Goal: Task Accomplishment & Management: Use online tool/utility

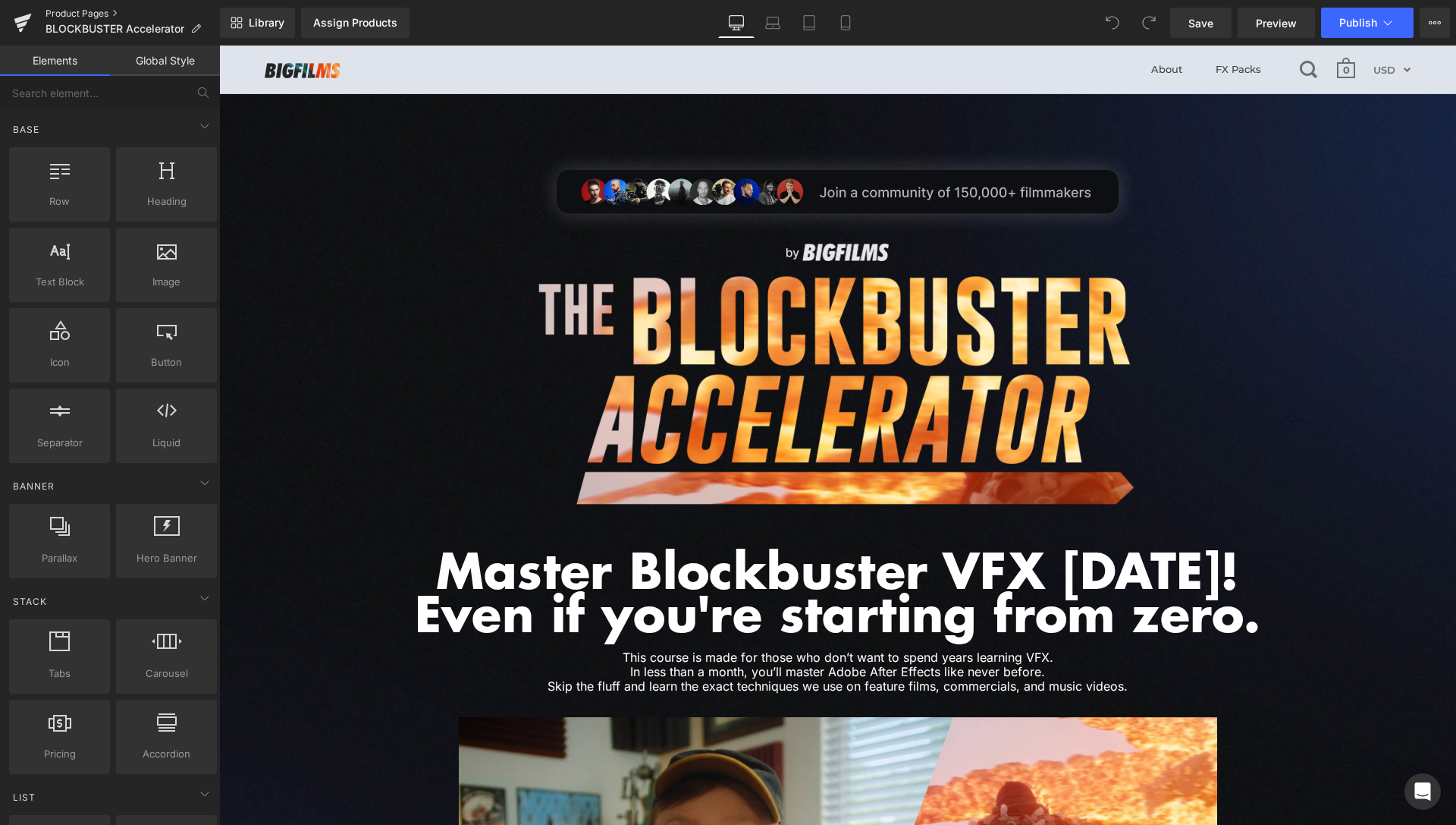
click at [98, 13] on link "Product Pages" at bounding box center [133, 14] width 175 height 12
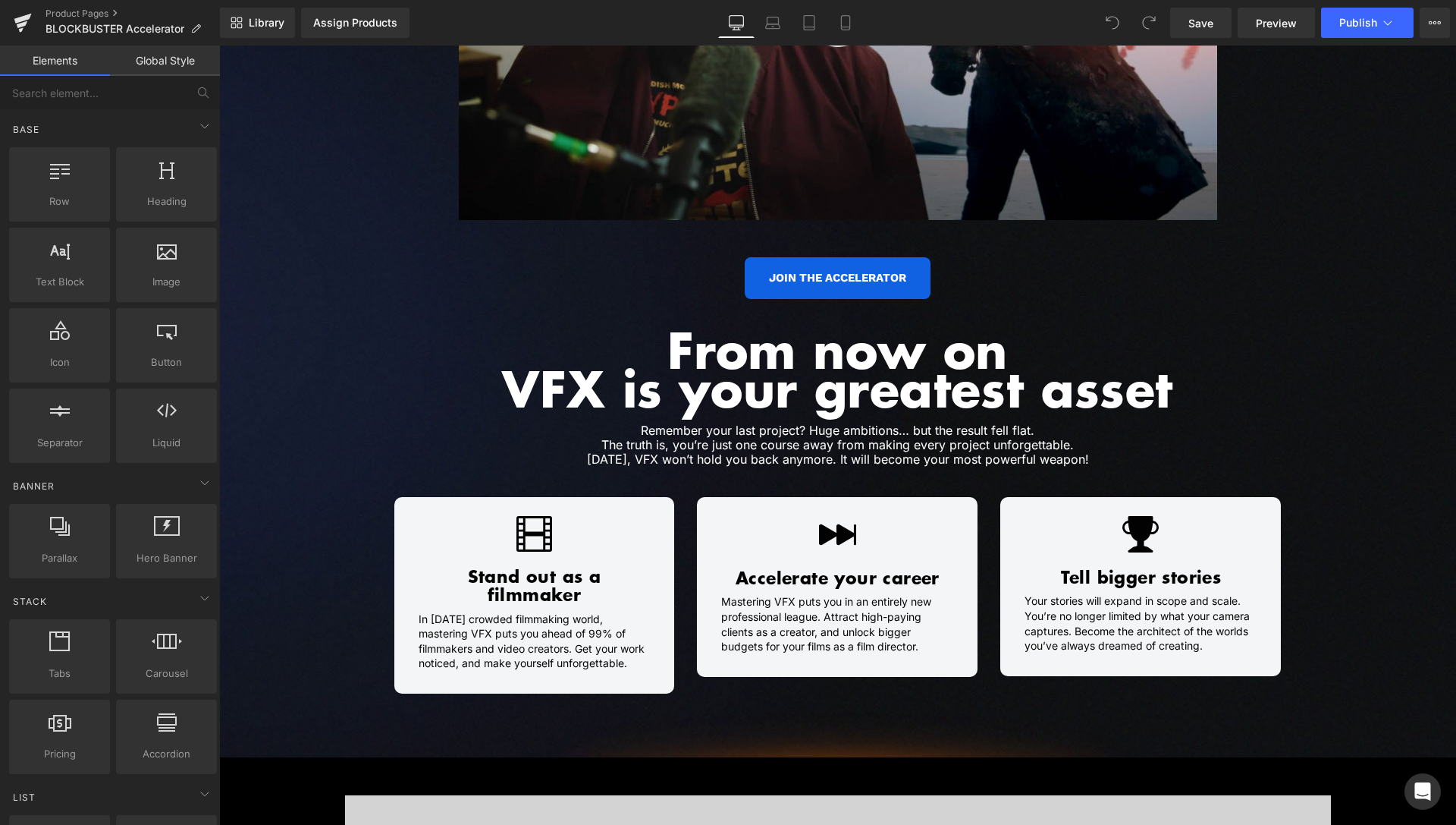
scroll to position [852, 0]
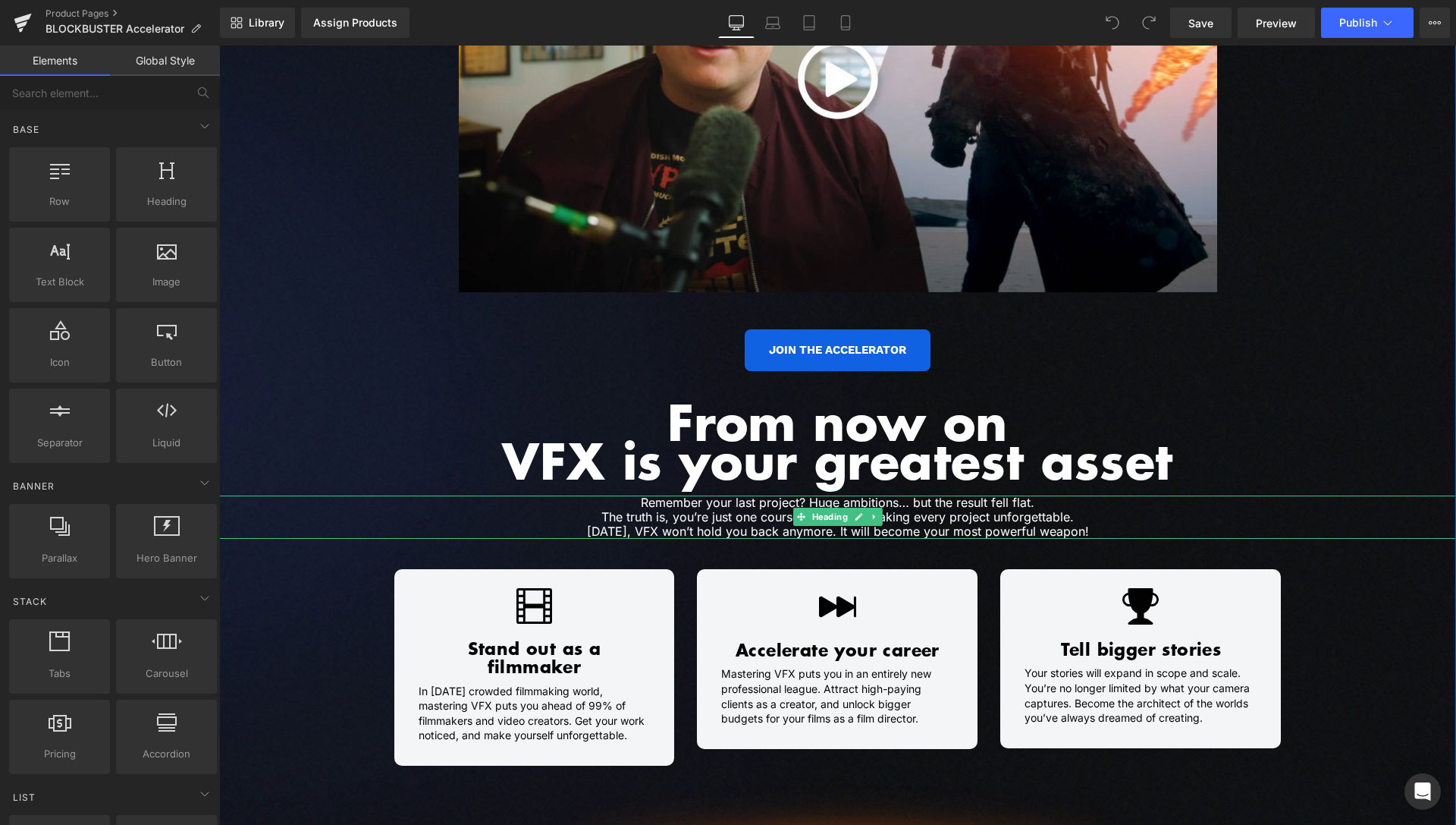
click at [746, 517] on h1 "Remember your last project? Huge ambitions… but the result fell flat. The truth…" at bounding box center [838, 517] width 782 height 44
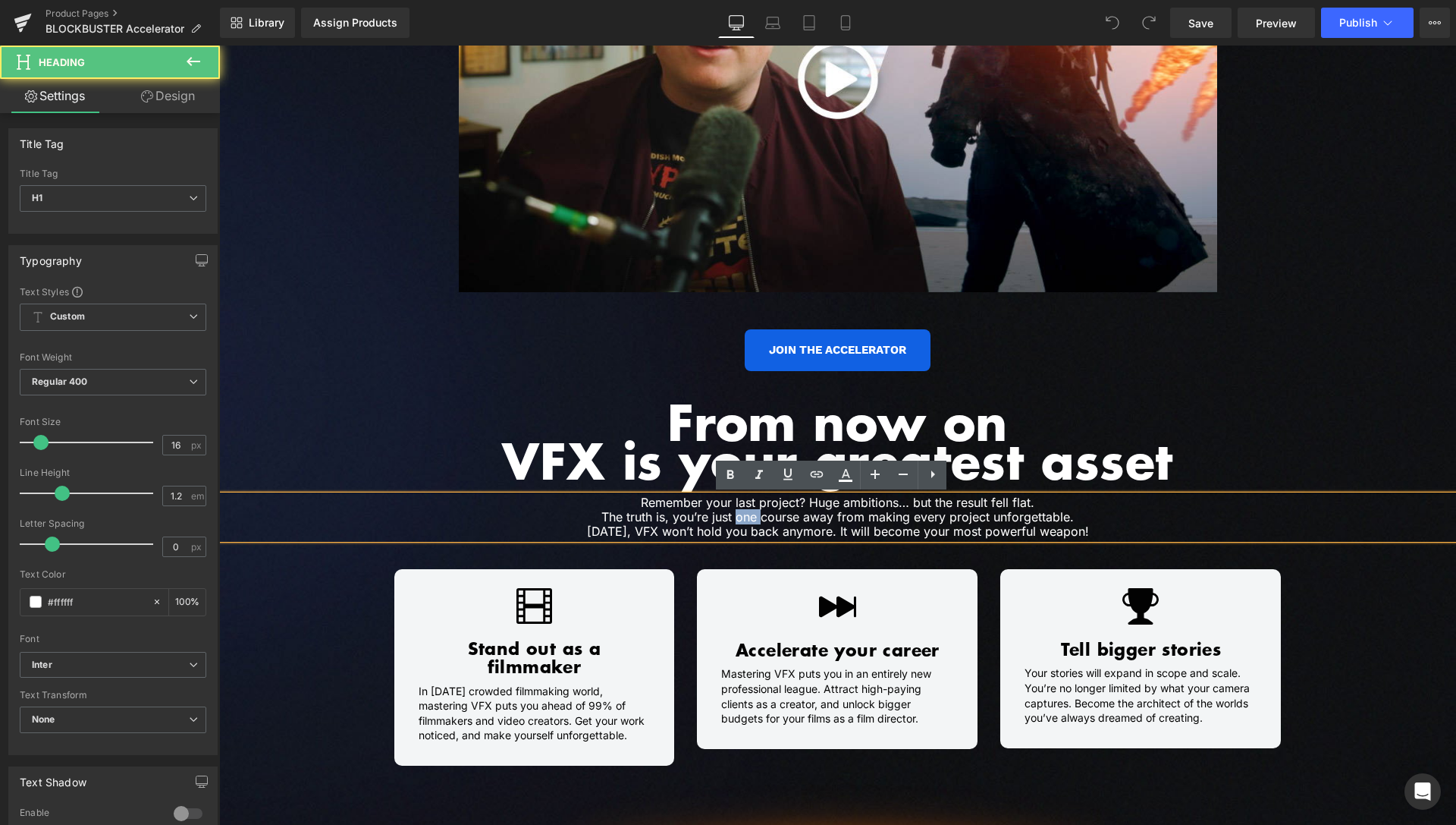
click at [746, 517] on h1 "Remember your last project? Huge ambitions… but the result fell flat. The truth…" at bounding box center [838, 517] width 782 height 44
click at [774, 516] on h1 "Remember your last project? Huge ambitions… but the result fell flat. The truth…" at bounding box center [838, 517] width 782 height 44
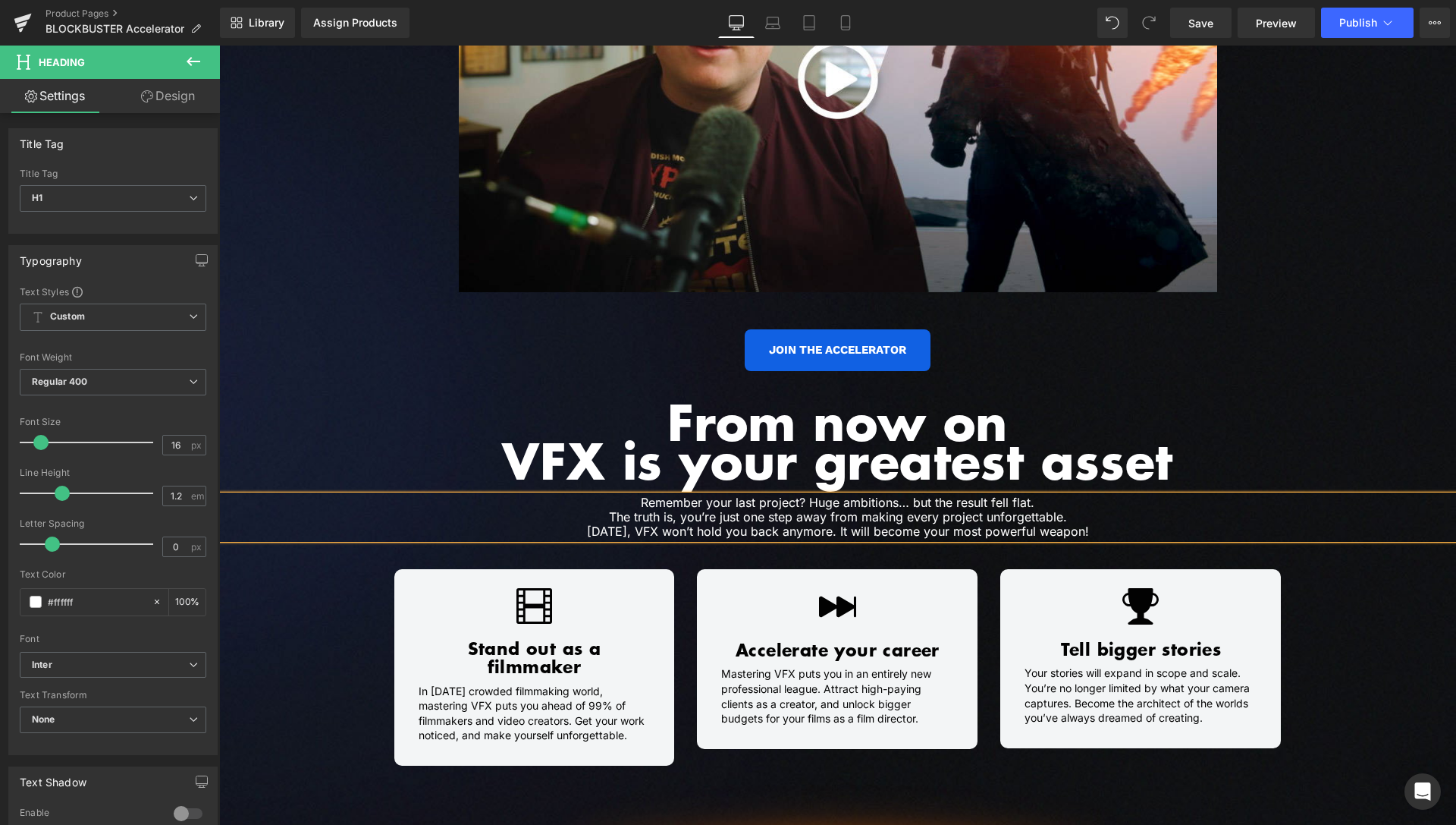
click at [1293, 362] on div "JOIN THE ACCELERATOR" at bounding box center [838, 350] width 1237 height 42
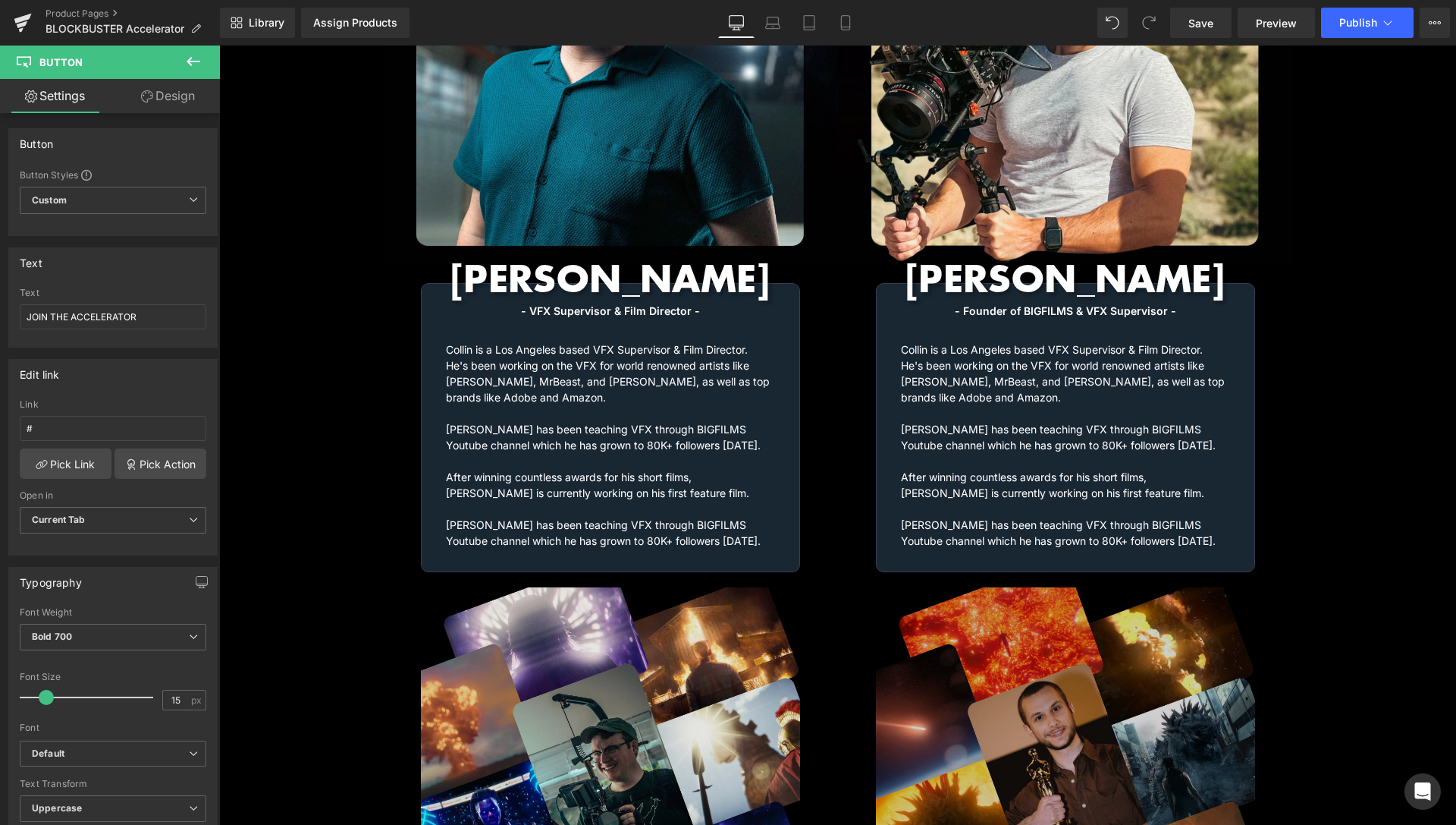
scroll to position [2322, 0]
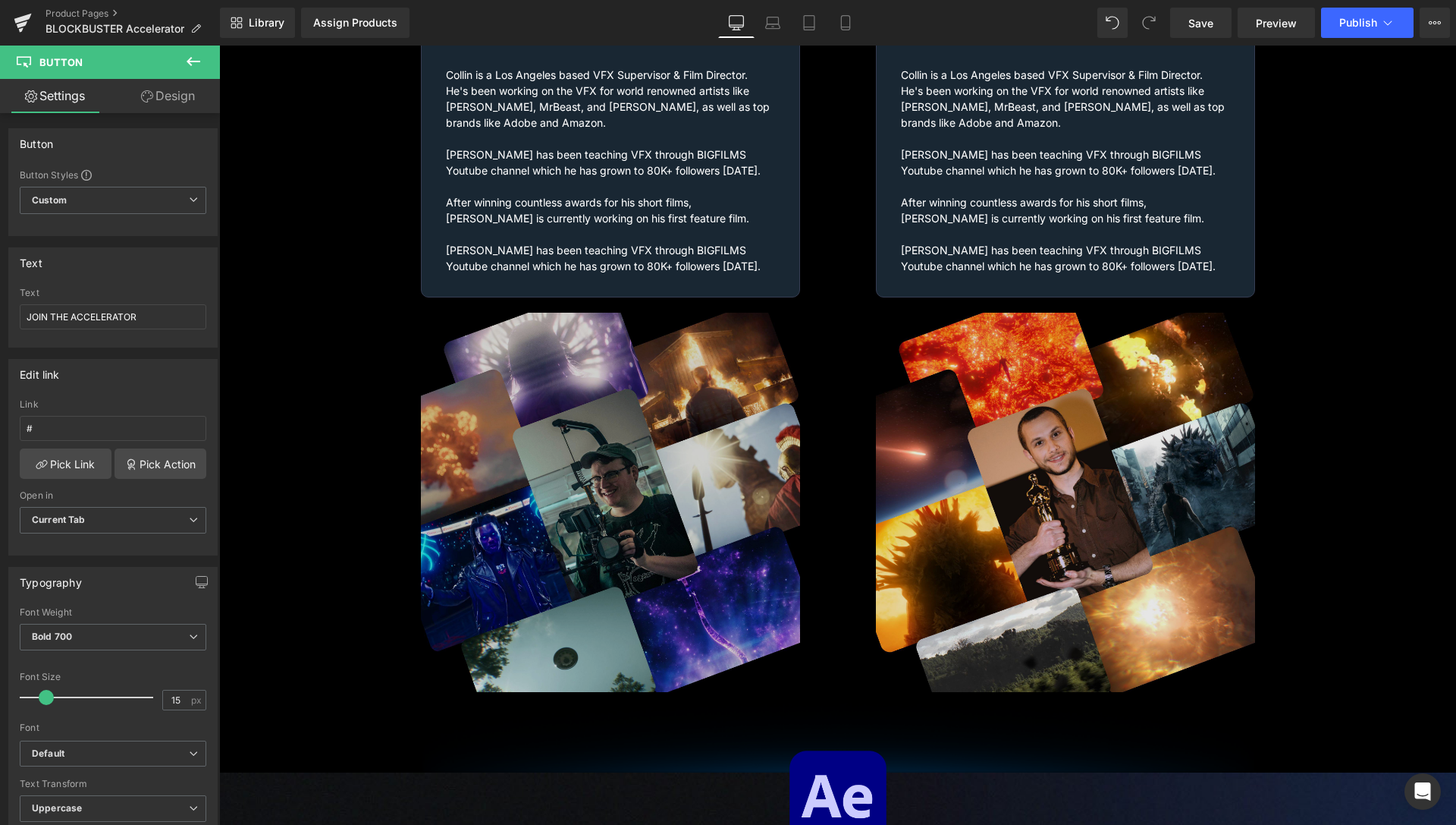
click at [624, 483] on div "Image" at bounding box center [611, 502] width 379 height 380
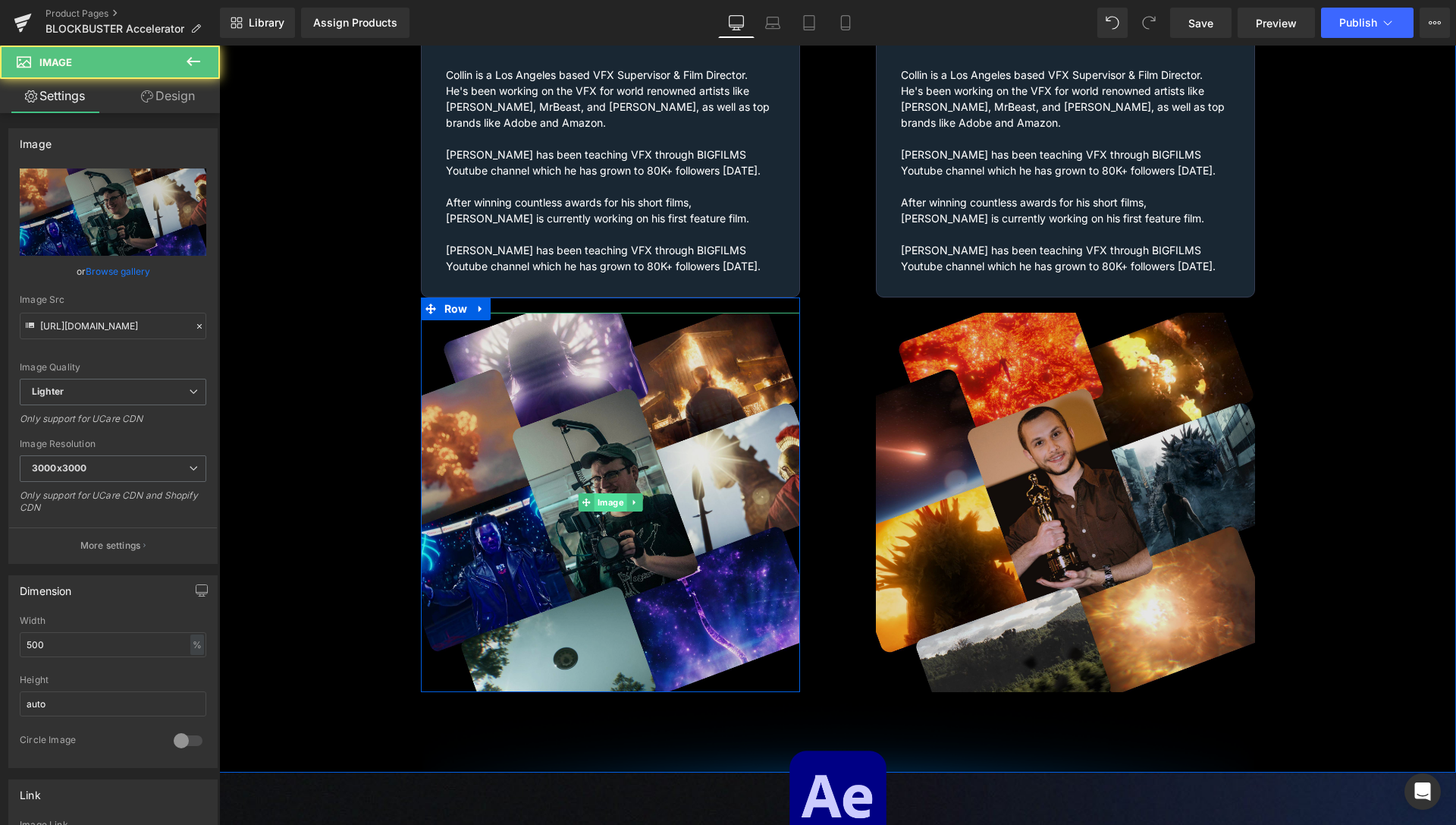
click at [600, 493] on span "Image" at bounding box center [610, 502] width 33 height 18
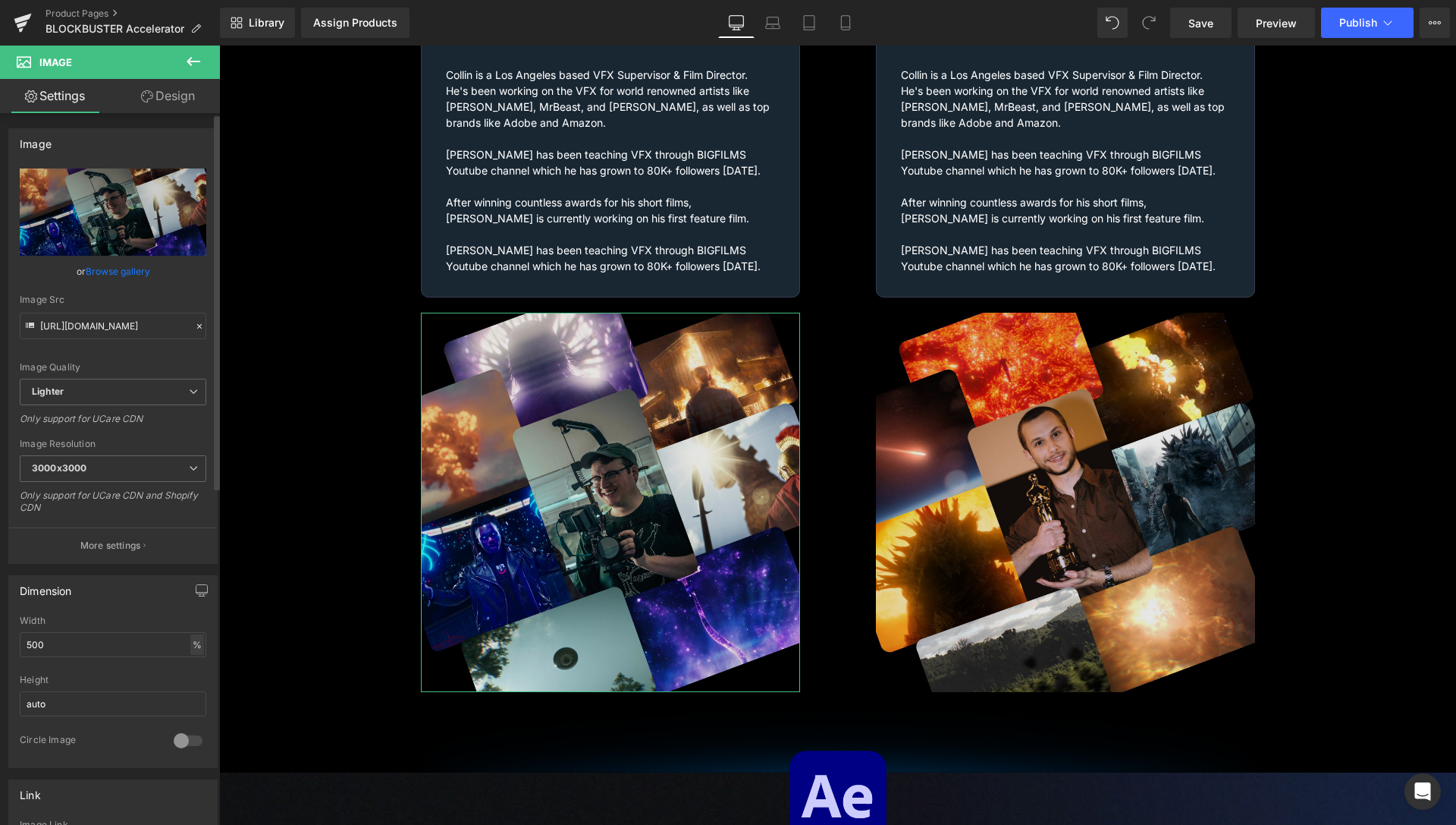
click at [190, 642] on div "%" at bounding box center [197, 644] width 14 height 21
click at [187, 688] on li "px" at bounding box center [196, 690] width 19 height 22
drag, startPoint x: 30, startPoint y: 643, endPoint x: 15, endPoint y: 640, distance: 15.3
click at [20, 646] on input "500" at bounding box center [113, 644] width 187 height 25
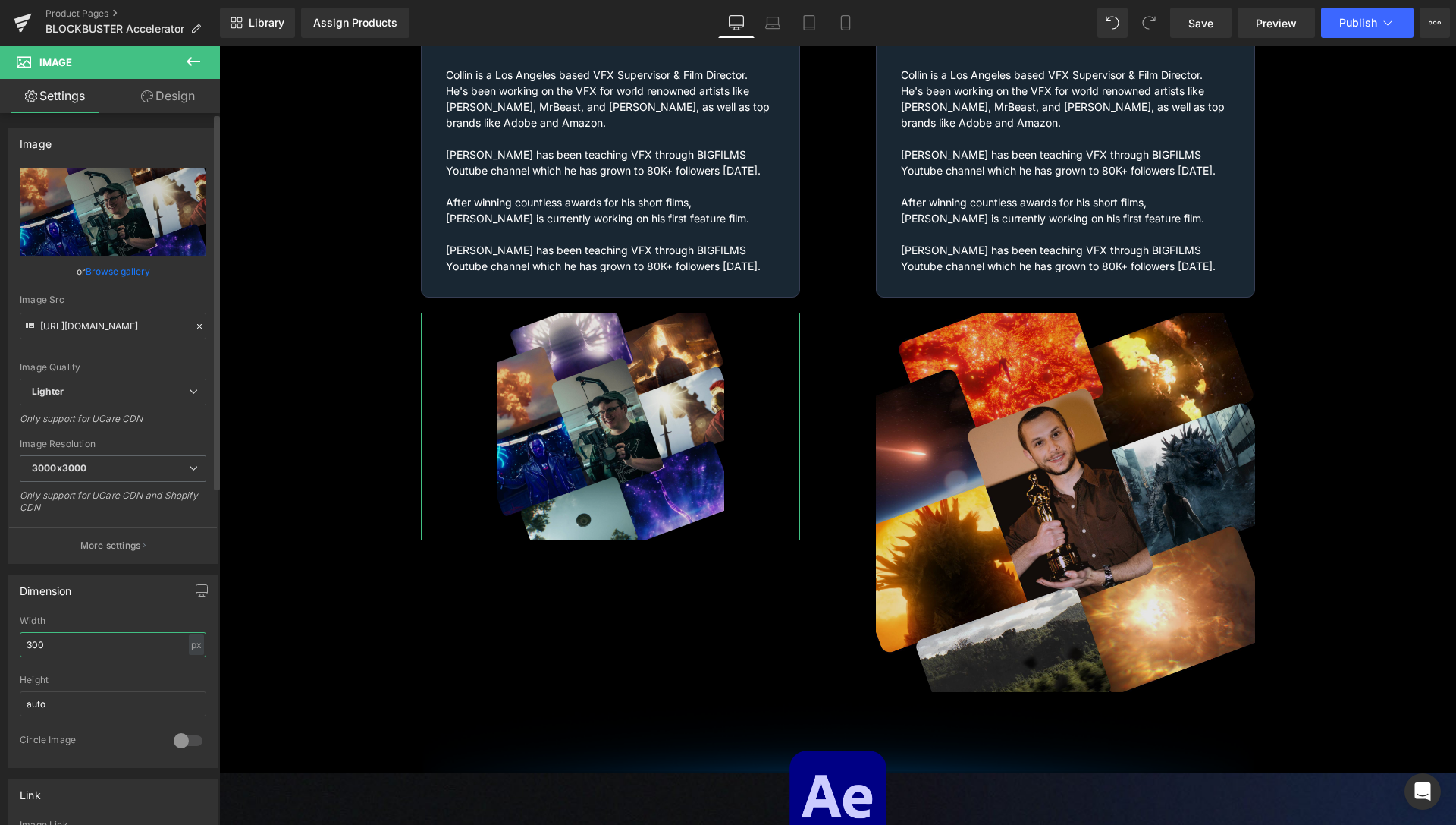
drag, startPoint x: 26, startPoint y: 644, endPoint x: 18, endPoint y: 639, distance: 9.4
click at [20, 639] on input "300" at bounding box center [113, 644] width 187 height 25
type input "400"
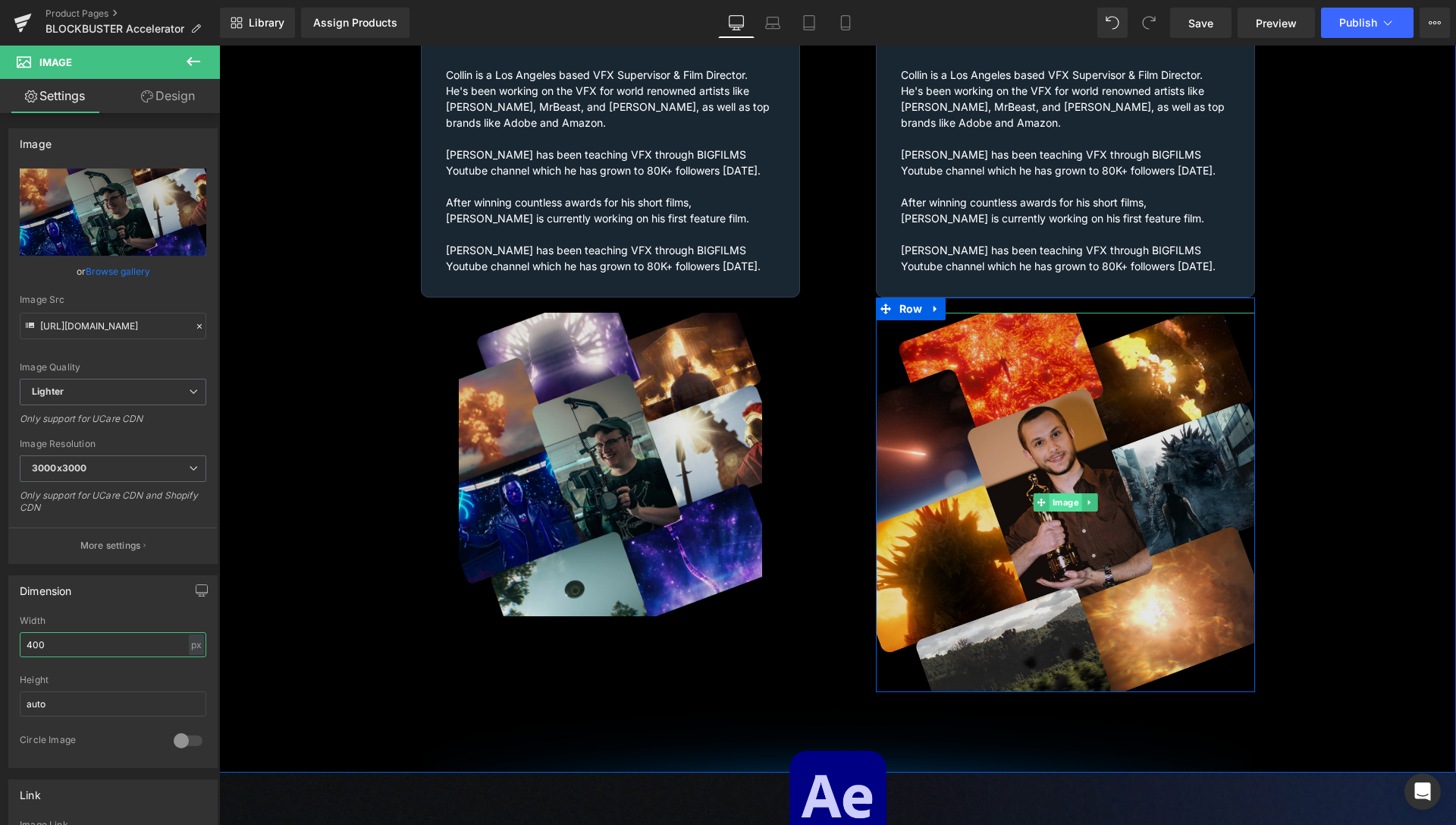
click at [1056, 493] on span "Image" at bounding box center [1065, 502] width 33 height 18
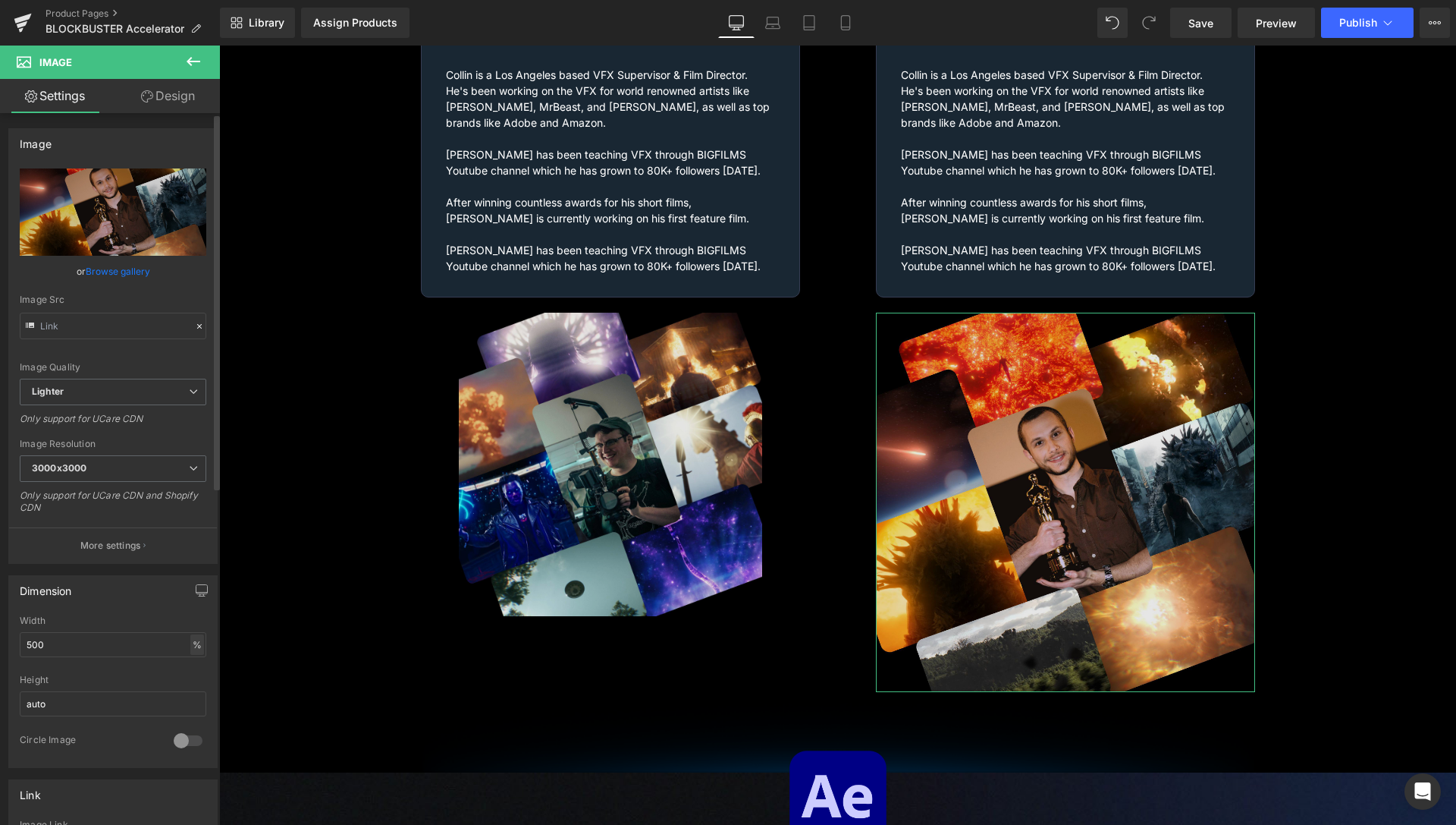
click at [190, 649] on div "%" at bounding box center [197, 644] width 14 height 21
click at [187, 686] on li "px" at bounding box center [196, 690] width 19 height 22
drag, startPoint x: 31, startPoint y: 645, endPoint x: 0, endPoint y: 627, distance: 35.8
click at [20, 642] on input "500" at bounding box center [113, 644] width 187 height 25
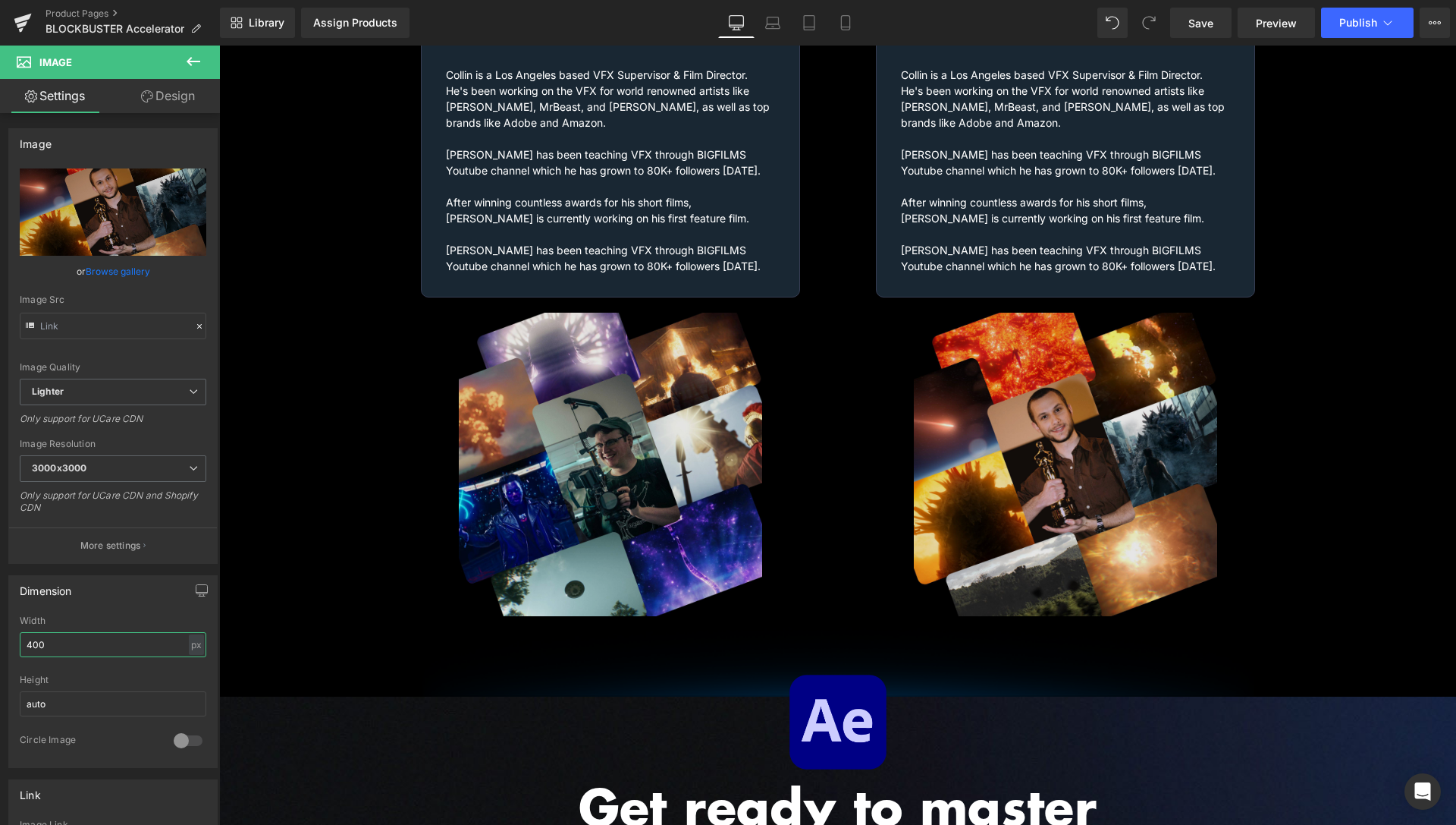
type input "400"
click at [1207, 6] on div "Library Assign Products Product Preview No product match your search. Please tr…" at bounding box center [838, 22] width 1237 height 45
click at [1208, 25] on span "Save" at bounding box center [1201, 23] width 25 height 16
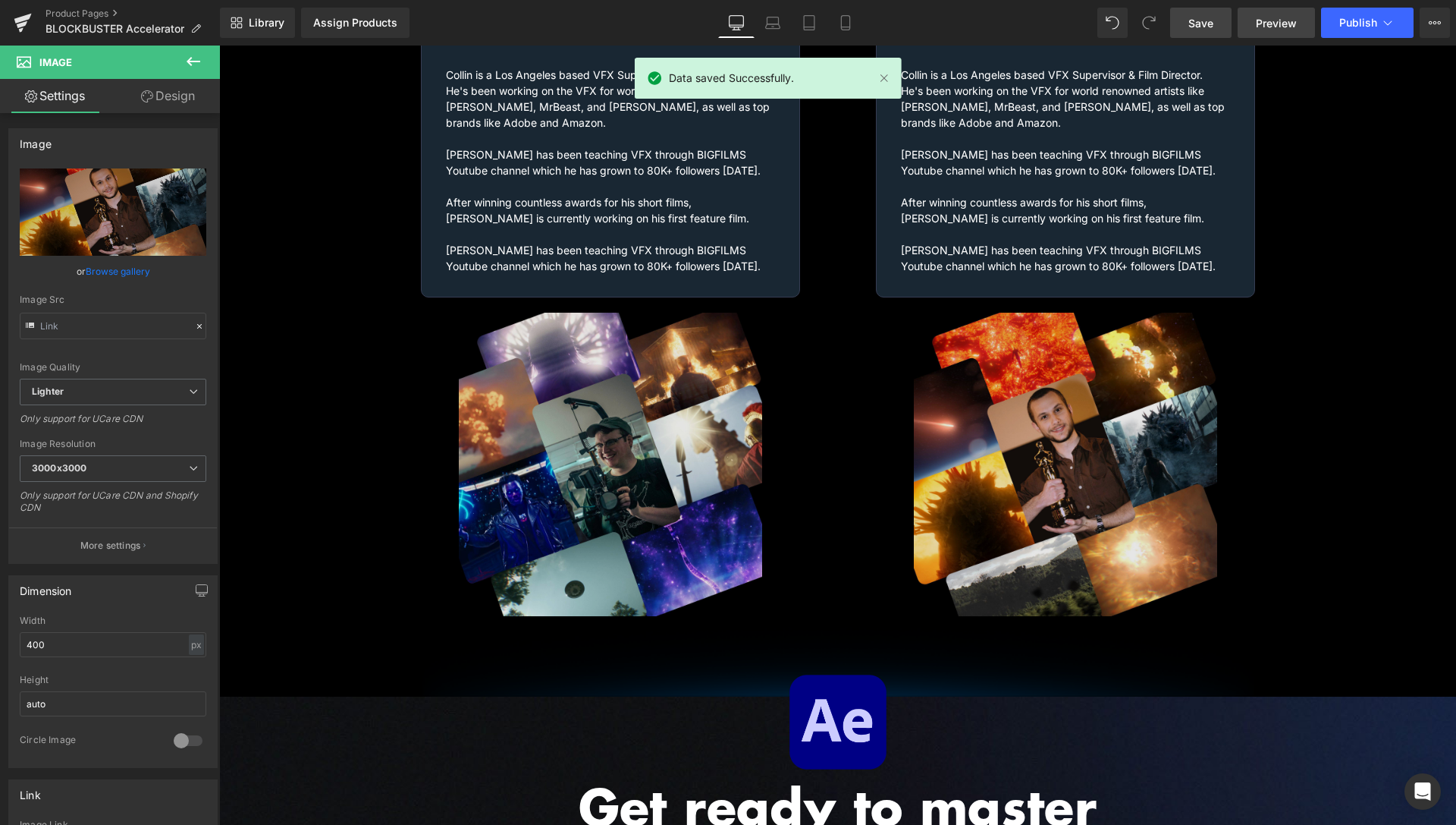
click at [1267, 18] on span "Preview" at bounding box center [1277, 23] width 41 height 16
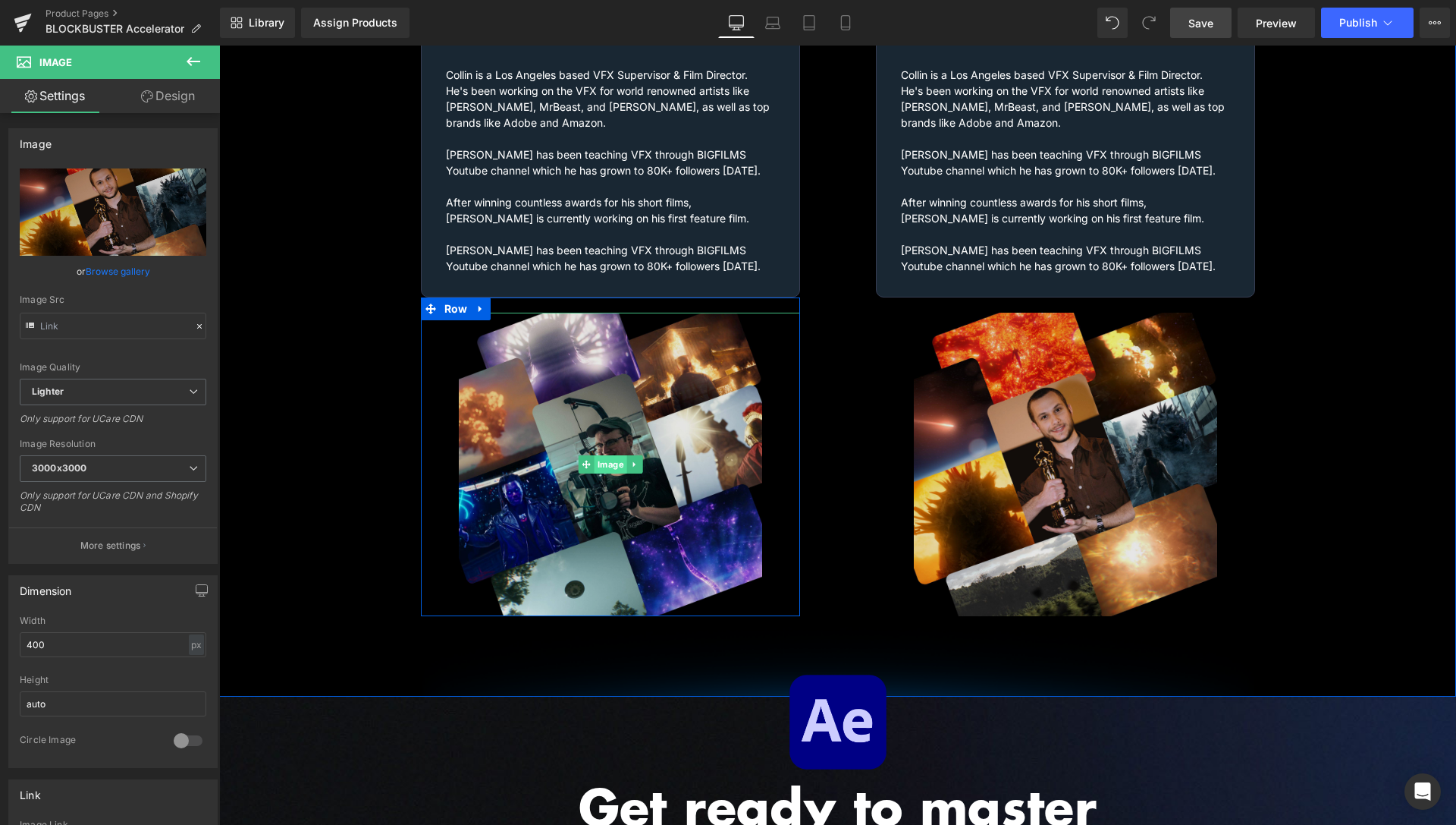
click at [600, 455] on span "Image" at bounding box center [610, 463] width 33 height 18
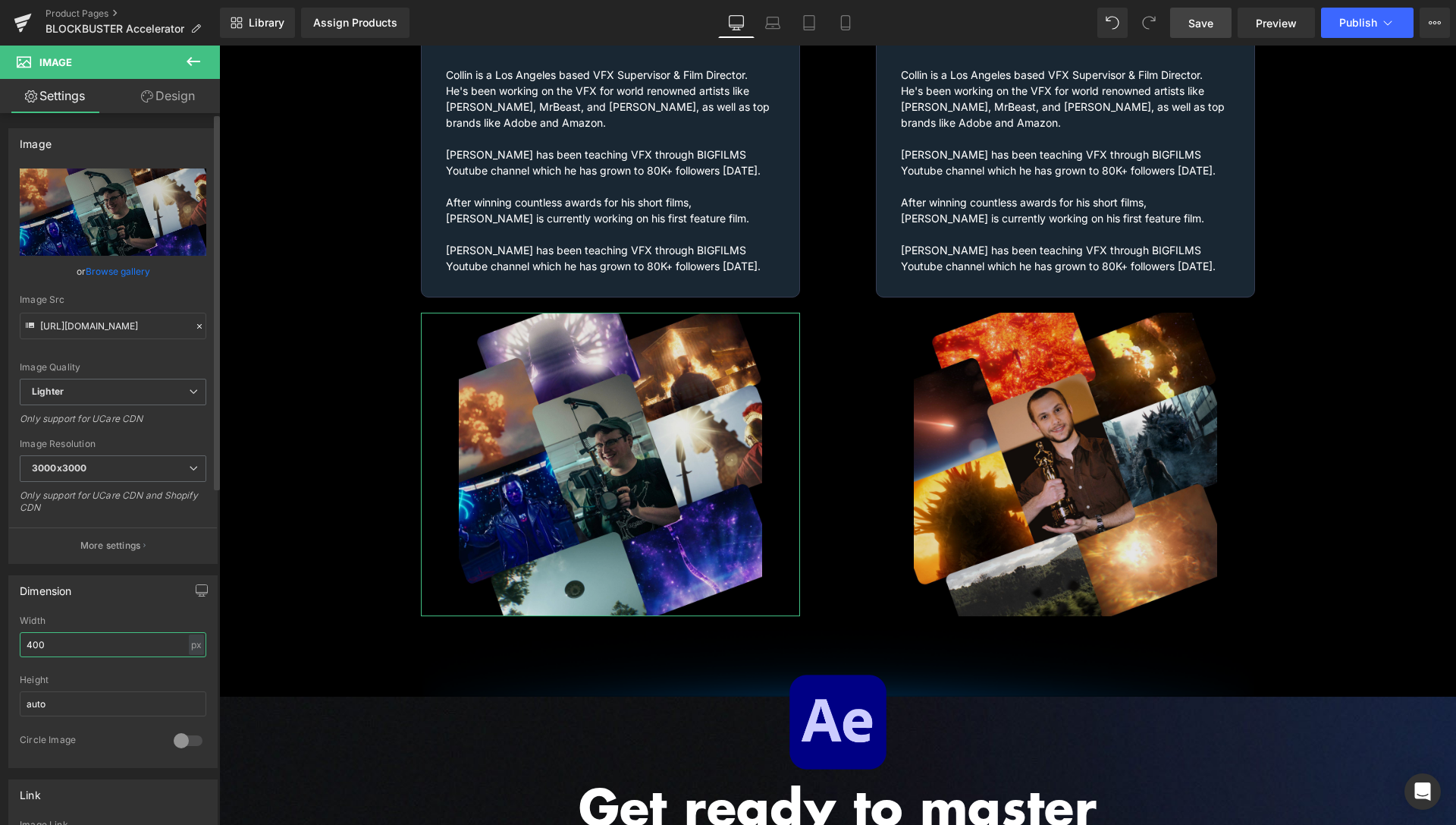
drag, startPoint x: 34, startPoint y: 639, endPoint x: 19, endPoint y: 641, distance: 15.1
click at [20, 641] on input "400" at bounding box center [113, 644] width 187 height 25
type input "600"
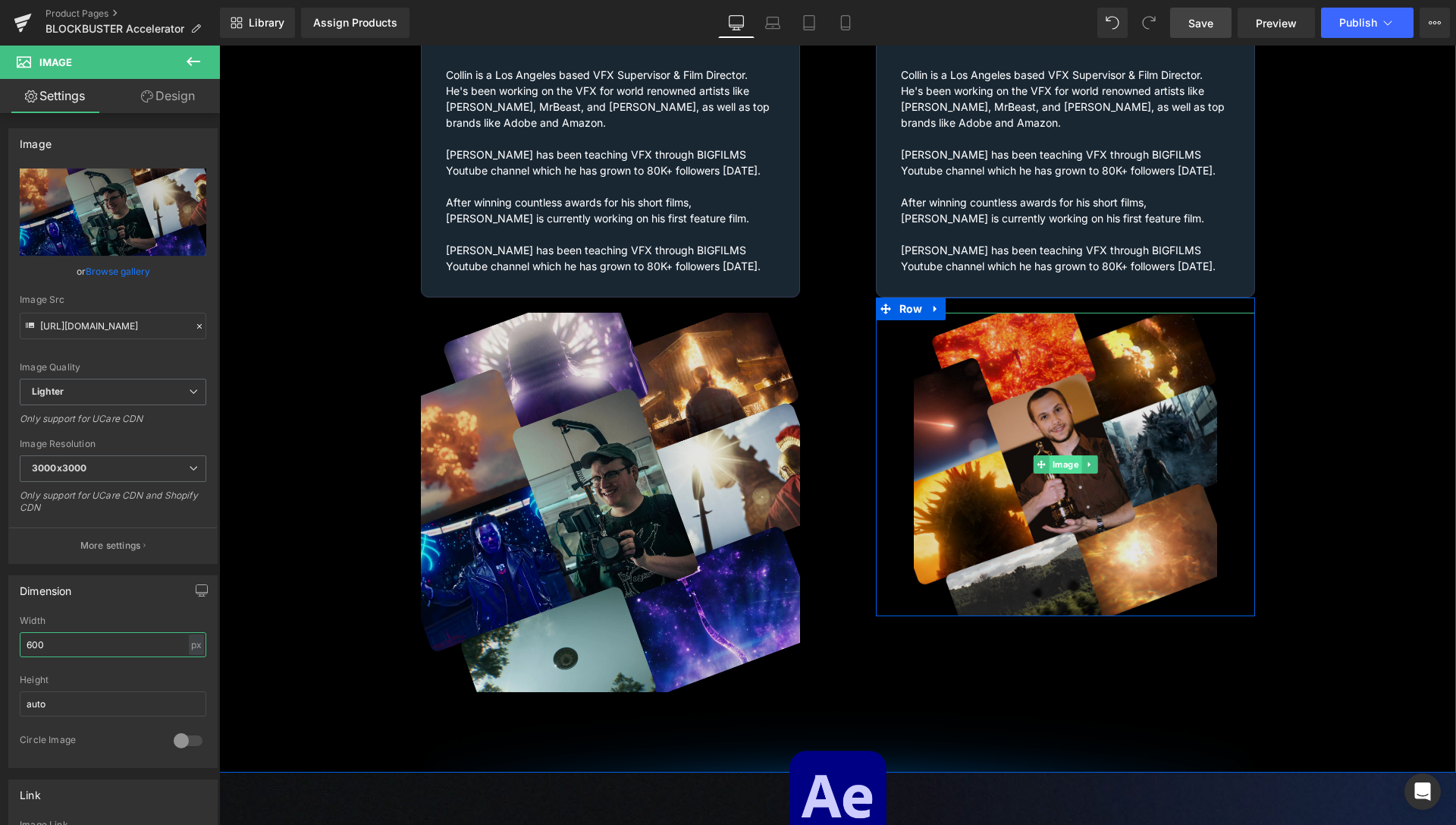
click at [1051, 455] on span "Image" at bounding box center [1065, 463] width 33 height 18
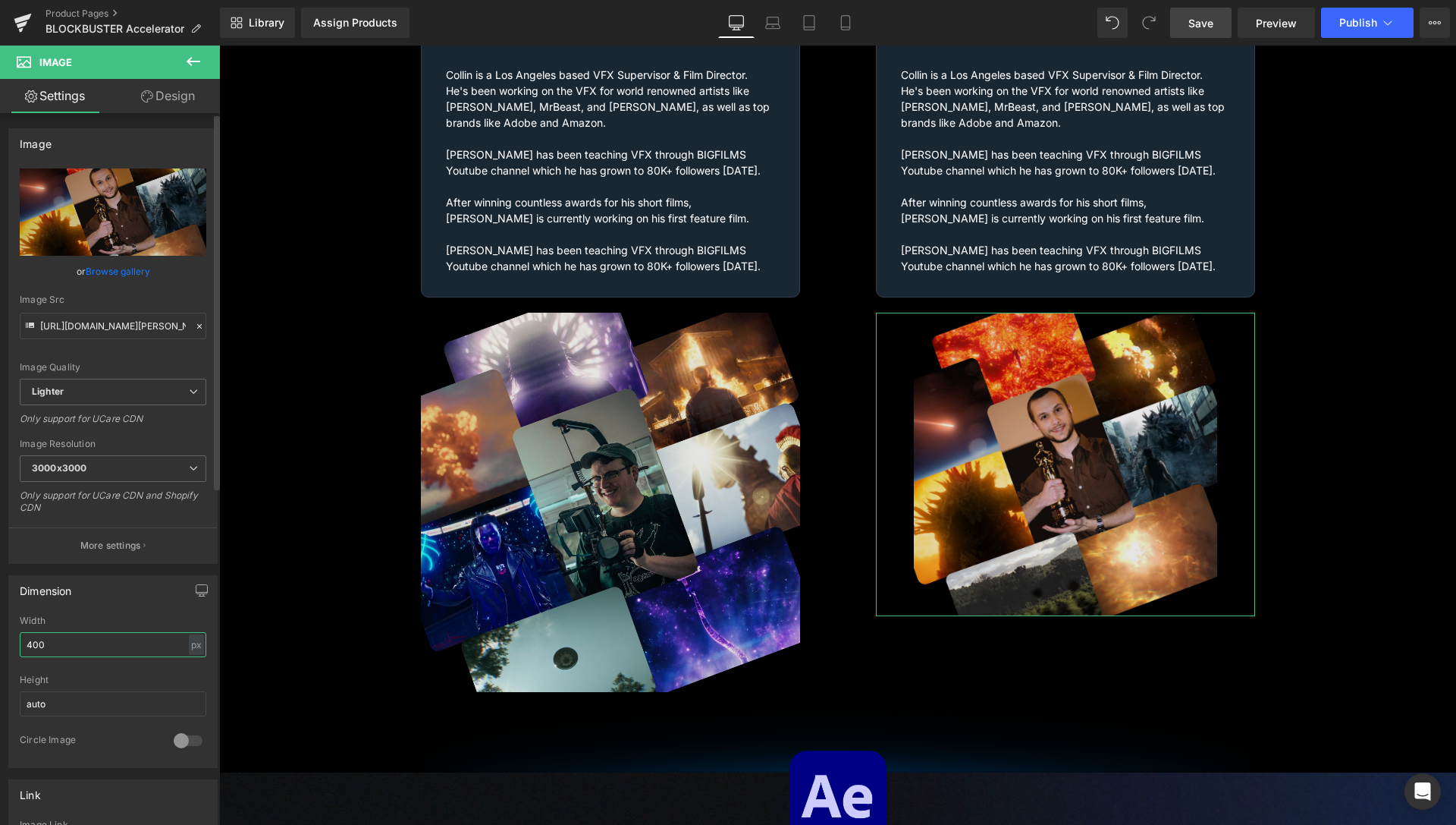
drag, startPoint x: 30, startPoint y: 643, endPoint x: 16, endPoint y: 646, distance: 14.3
click at [20, 646] on input "400" at bounding box center [113, 644] width 187 height 25
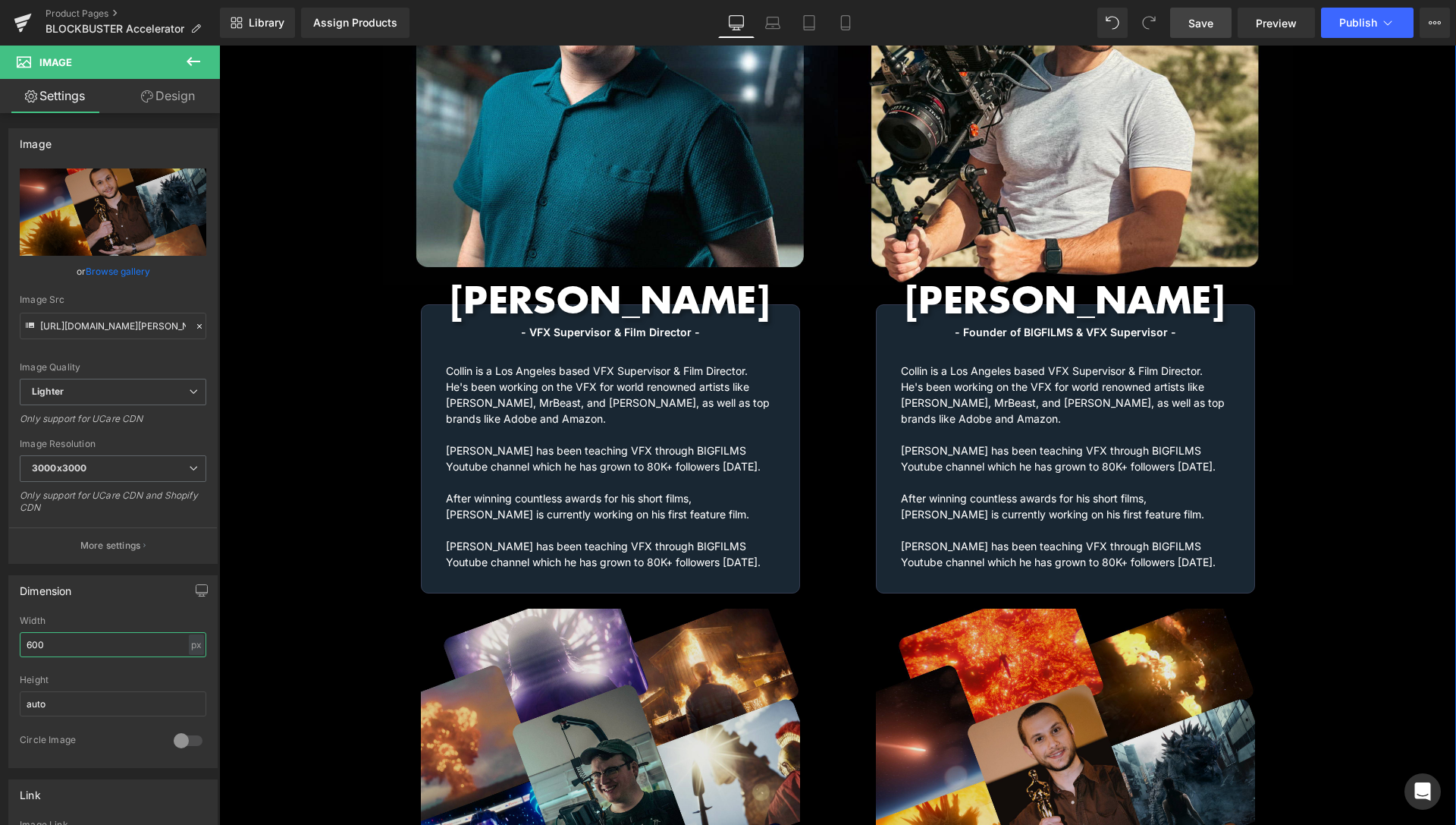
scroll to position [2089, 0]
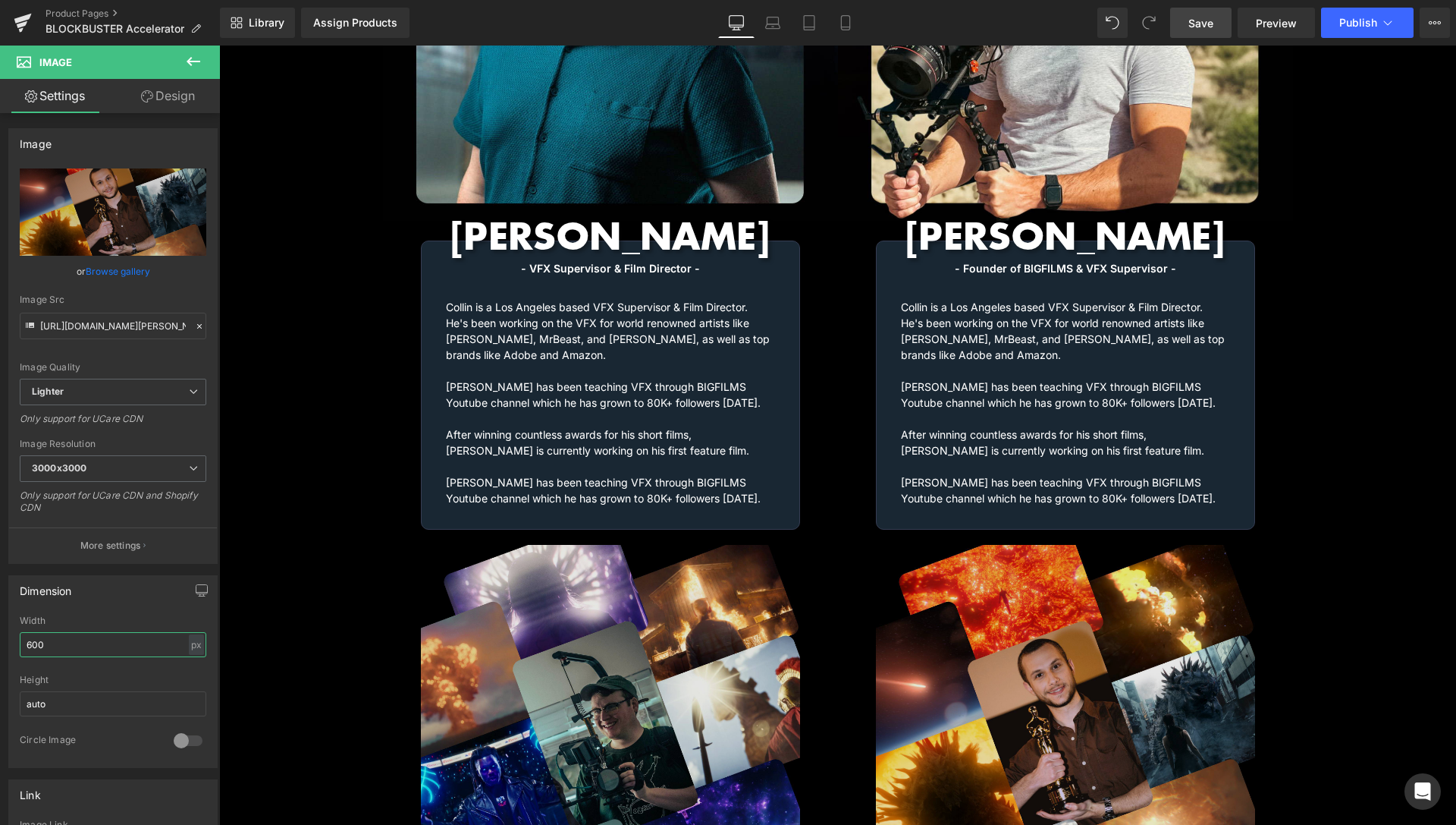
type input "600"
click at [1208, 22] on span "Save" at bounding box center [1201, 23] width 25 height 16
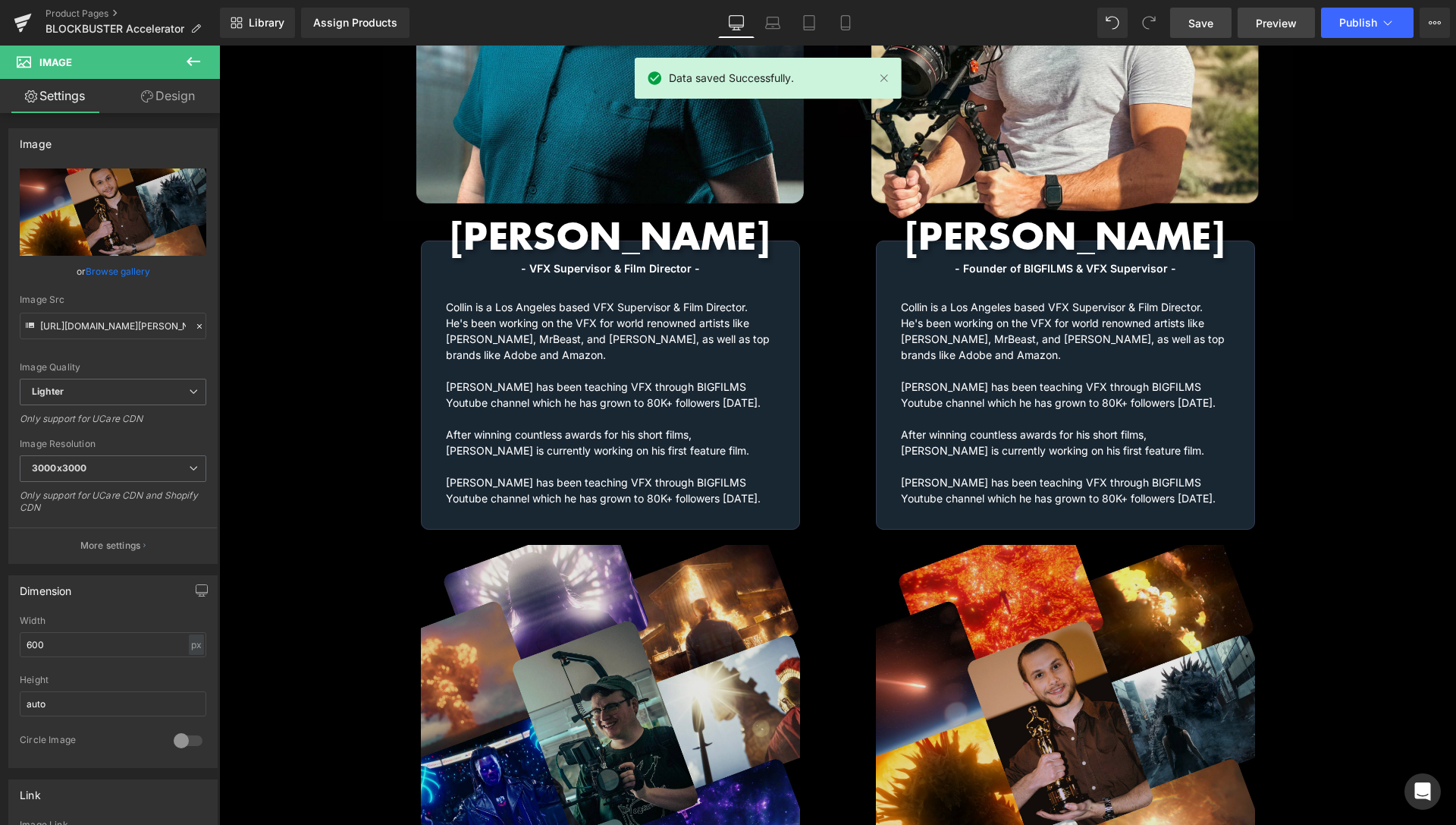
click at [1280, 16] on span "Preview" at bounding box center [1277, 23] width 41 height 16
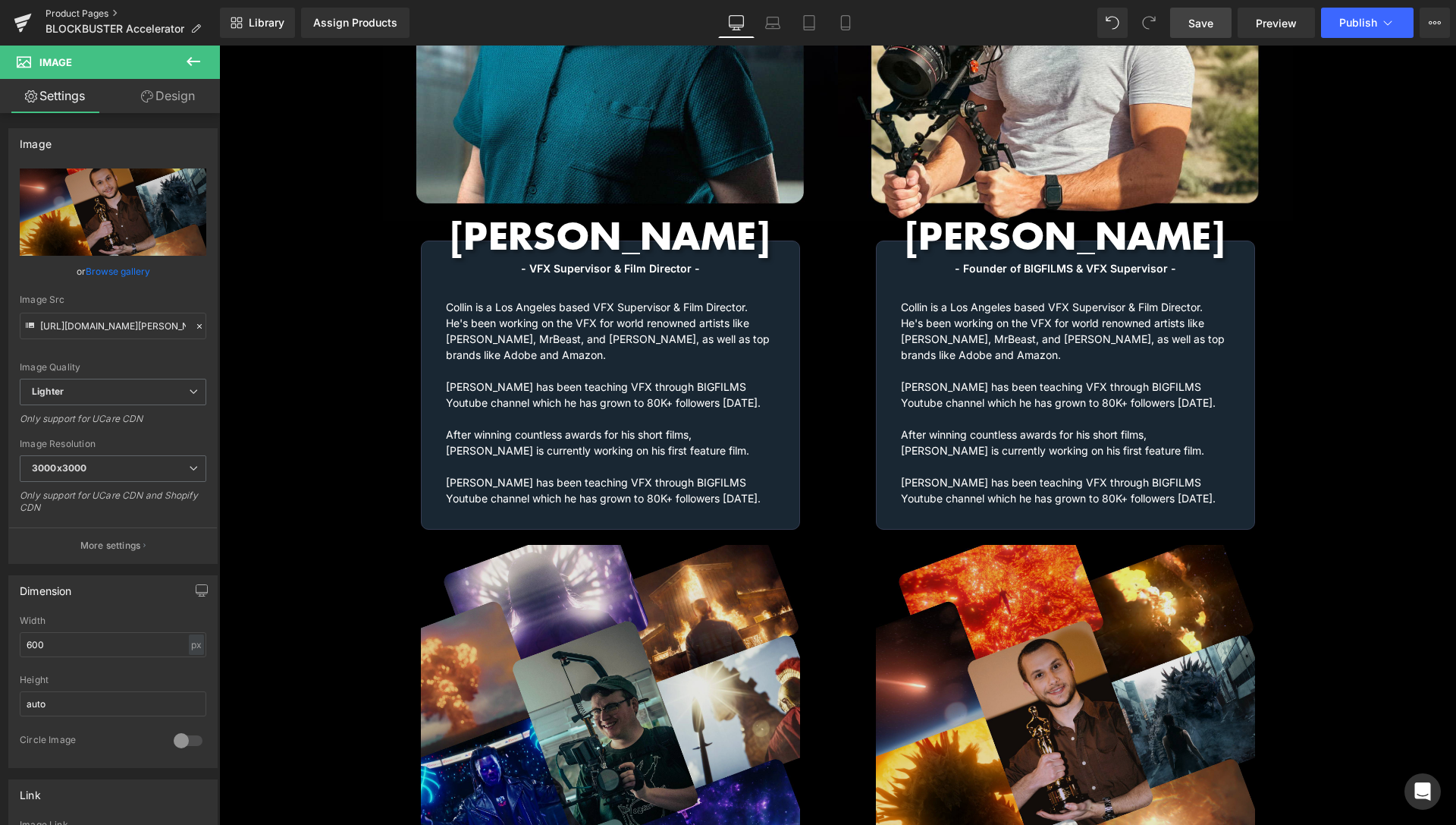
click at [83, 12] on link "Product Pages" at bounding box center [133, 14] width 175 height 12
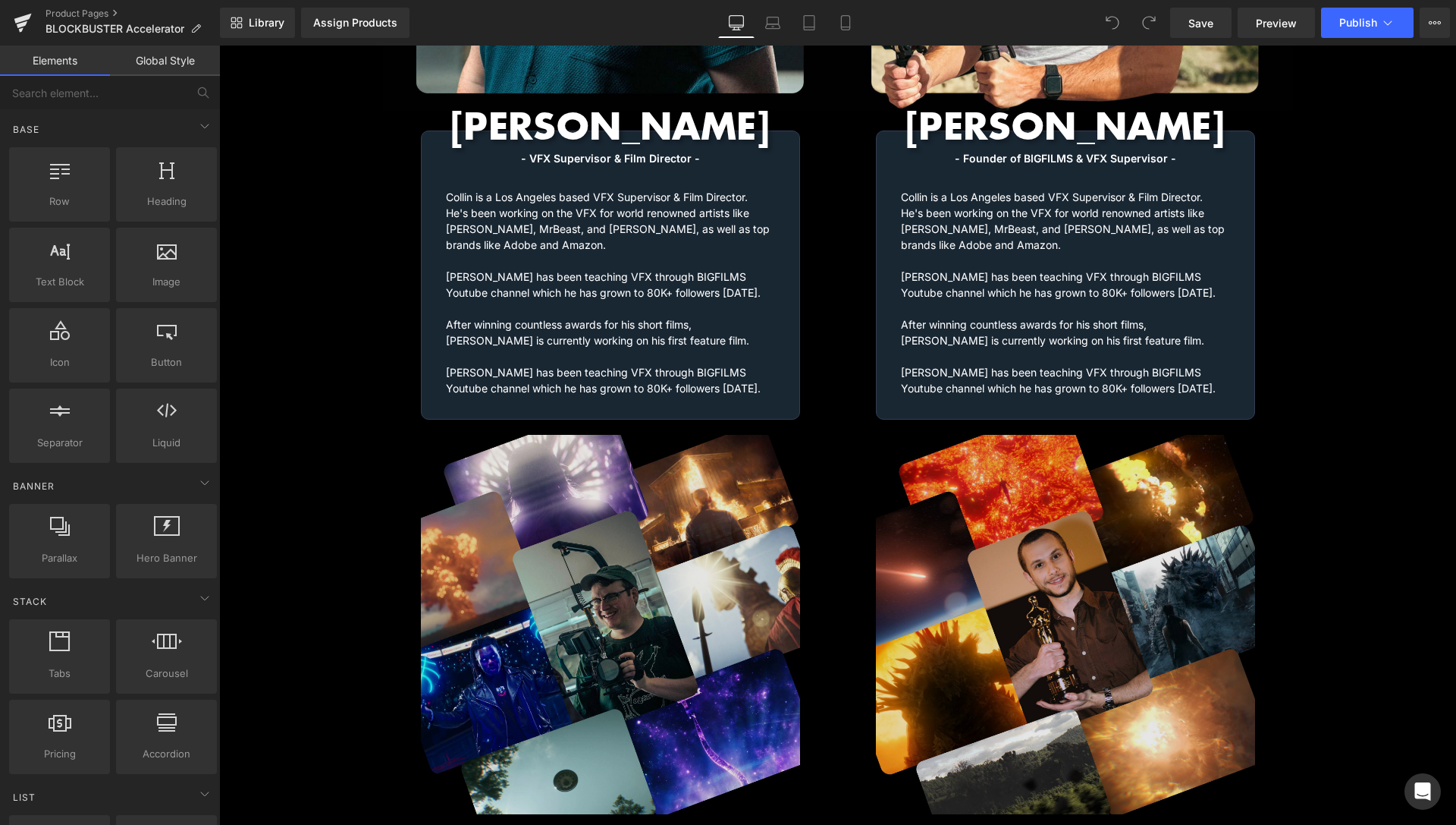
scroll to position [2068, 0]
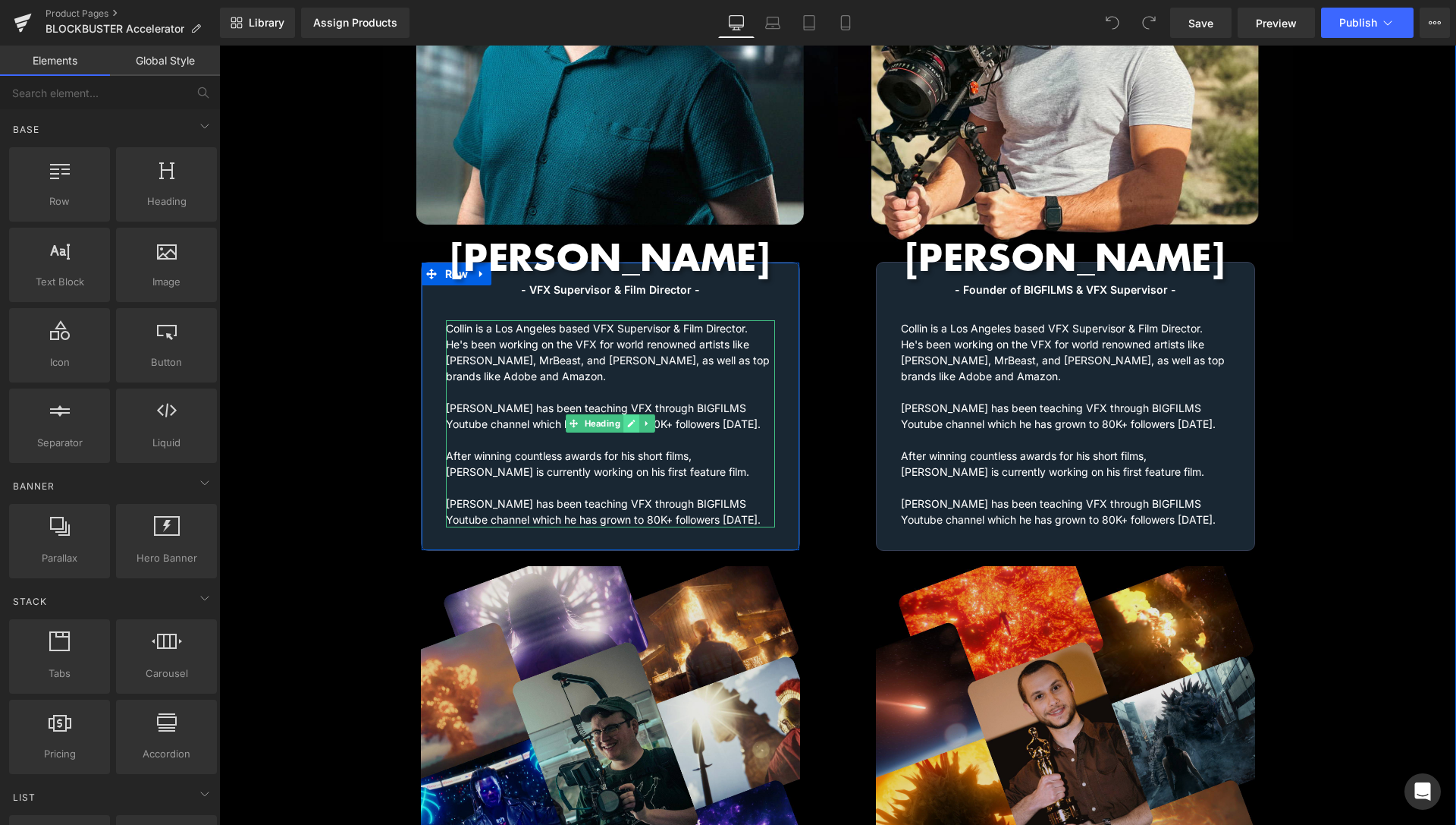
click at [628, 419] on icon at bounding box center [631, 423] width 9 height 9
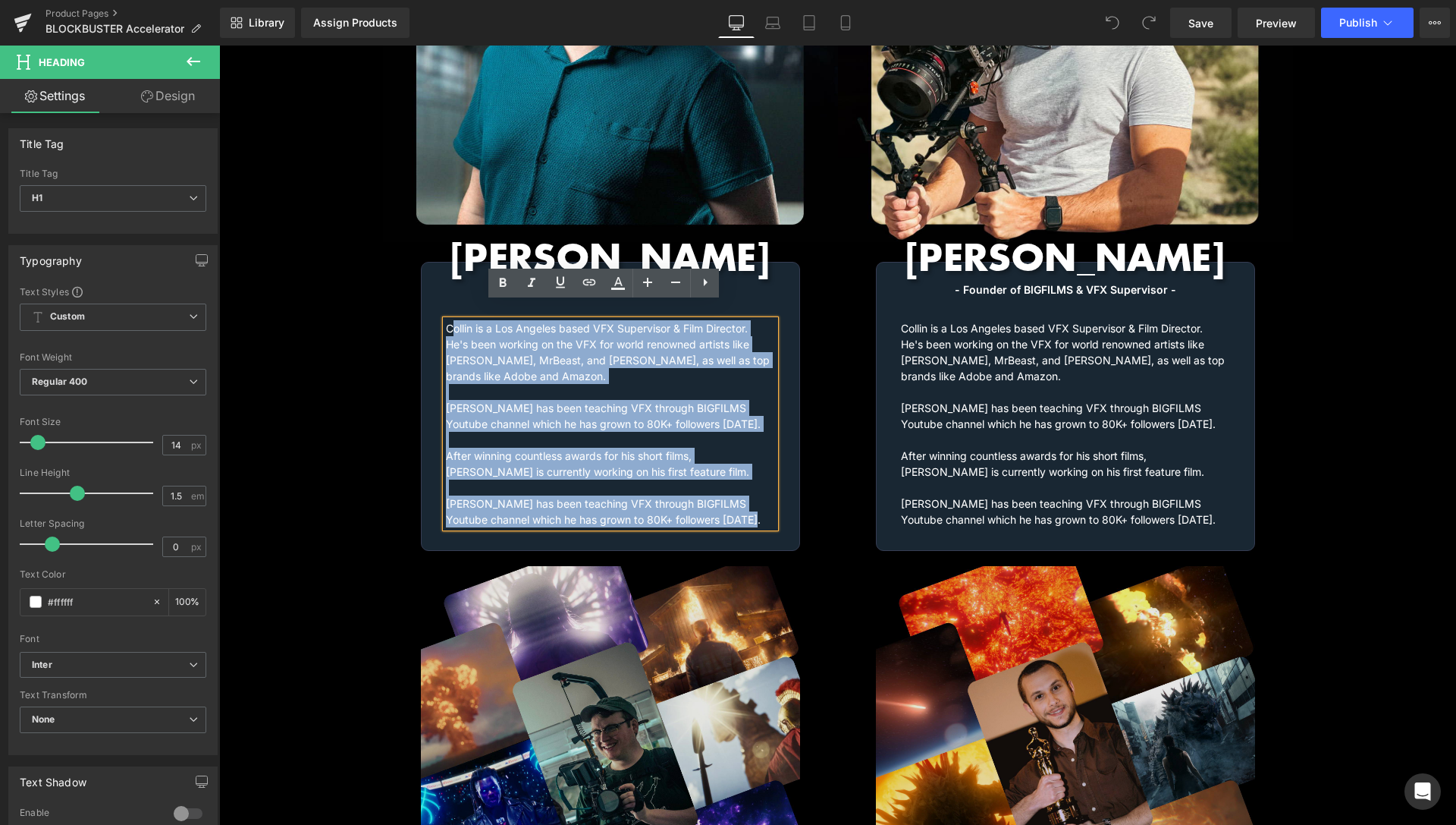
drag, startPoint x: 701, startPoint y: 502, endPoint x: 448, endPoint y: 308, distance: 318.8
click at [448, 320] on div "Collin is a Los Angeles based VFX Supervisor & Film Director. He's been working…" at bounding box center [611, 424] width 329 height 207
paste div
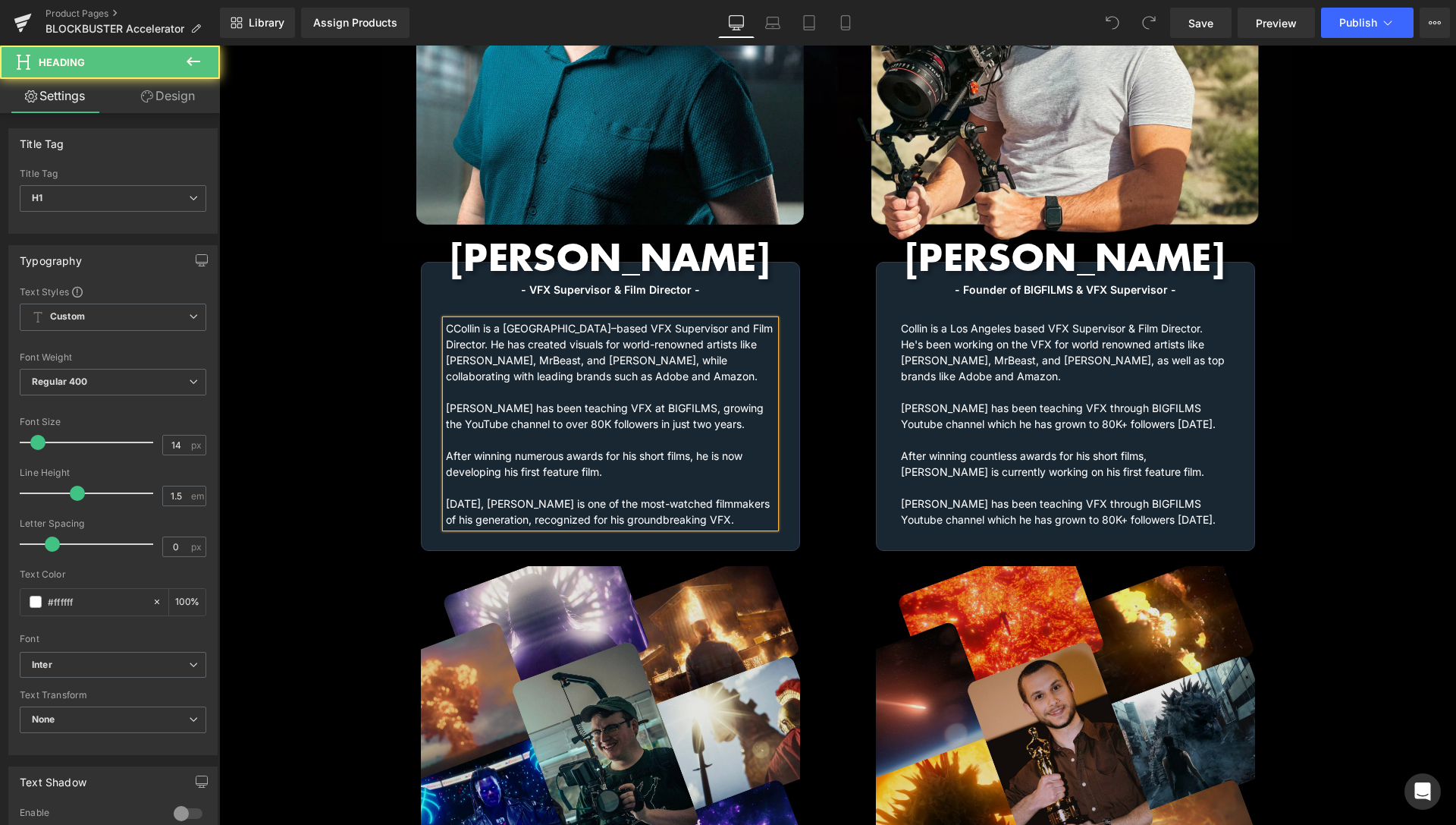
click at [446, 320] on h1 "CCollin is a [GEOGRAPHIC_DATA]–based VFX Supervisor and Film Director. He has c…" at bounding box center [611, 424] width 329 height 207
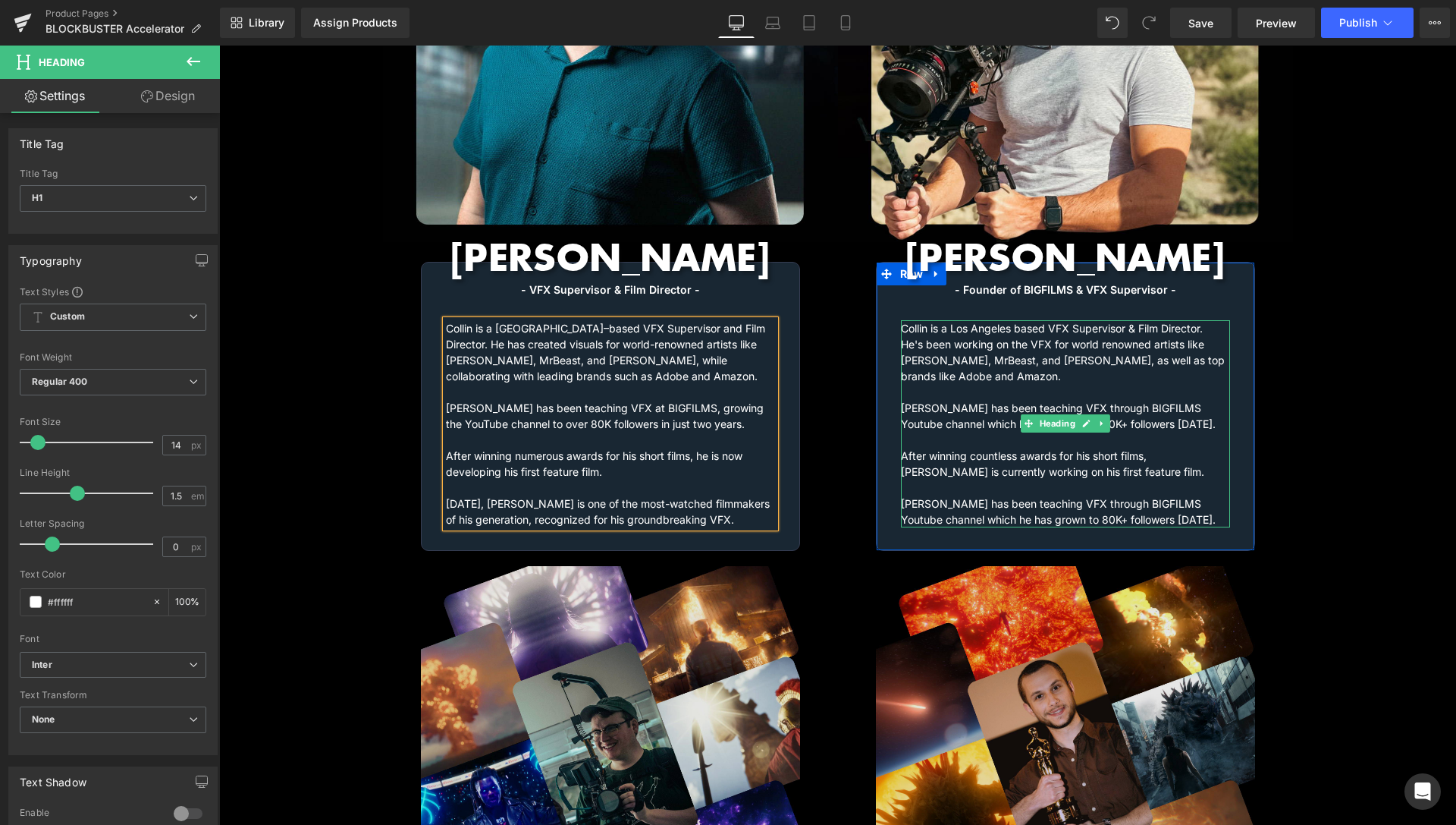
click at [1131, 495] on h1 "[PERSON_NAME] has been teaching VFX through BIGFILMS Youtube channel which he h…" at bounding box center [1065, 511] width 329 height 32
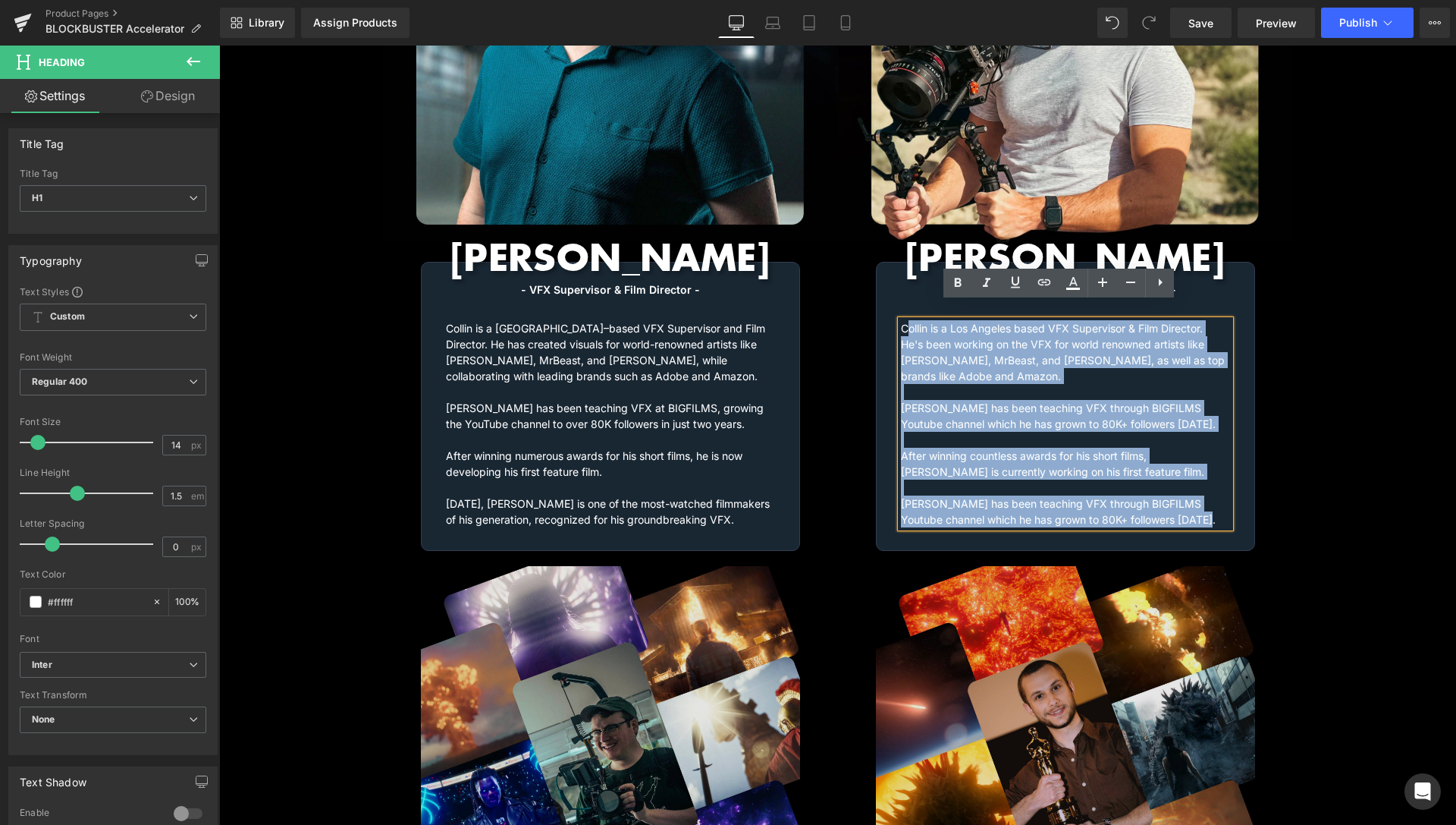
drag, startPoint x: 1161, startPoint y: 501, endPoint x: 898, endPoint y: 309, distance: 325.6
click at [901, 320] on div "Collin is a Los Angeles based VFX Supervisor & Film Director. He's been working…" at bounding box center [1065, 424] width 329 height 207
paste div
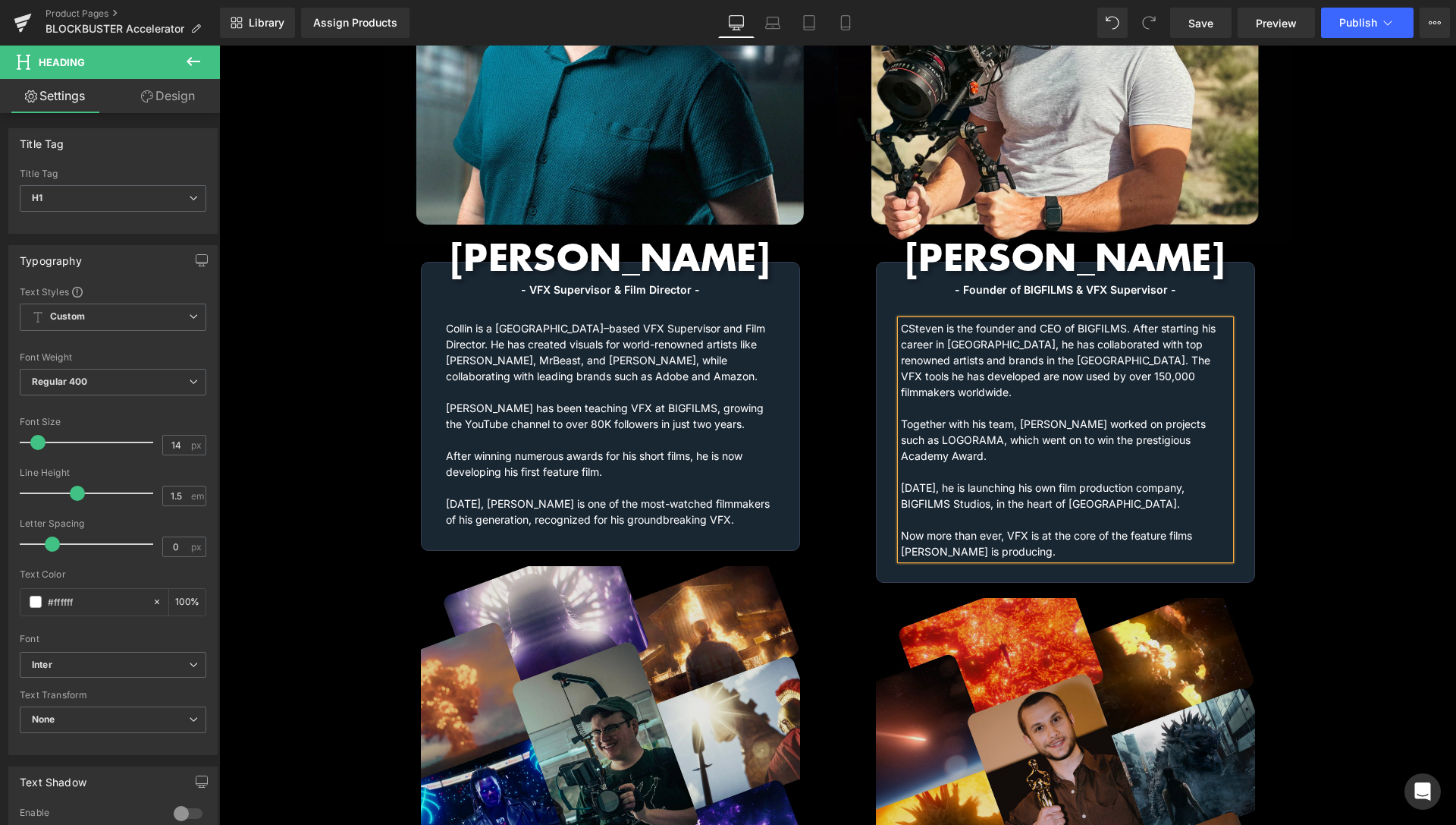
click at [901, 320] on h1 "CSteven is the founder and CEO of BIGFILMS. After starting his career in [GEOGR…" at bounding box center [1065, 439] width 329 height 239
click at [1325, 291] on div "Video Bg Row Image [PERSON_NAME] Heading - VFX Supervisor & Film Director - Hea…" at bounding box center [838, 334] width 1237 height 1445
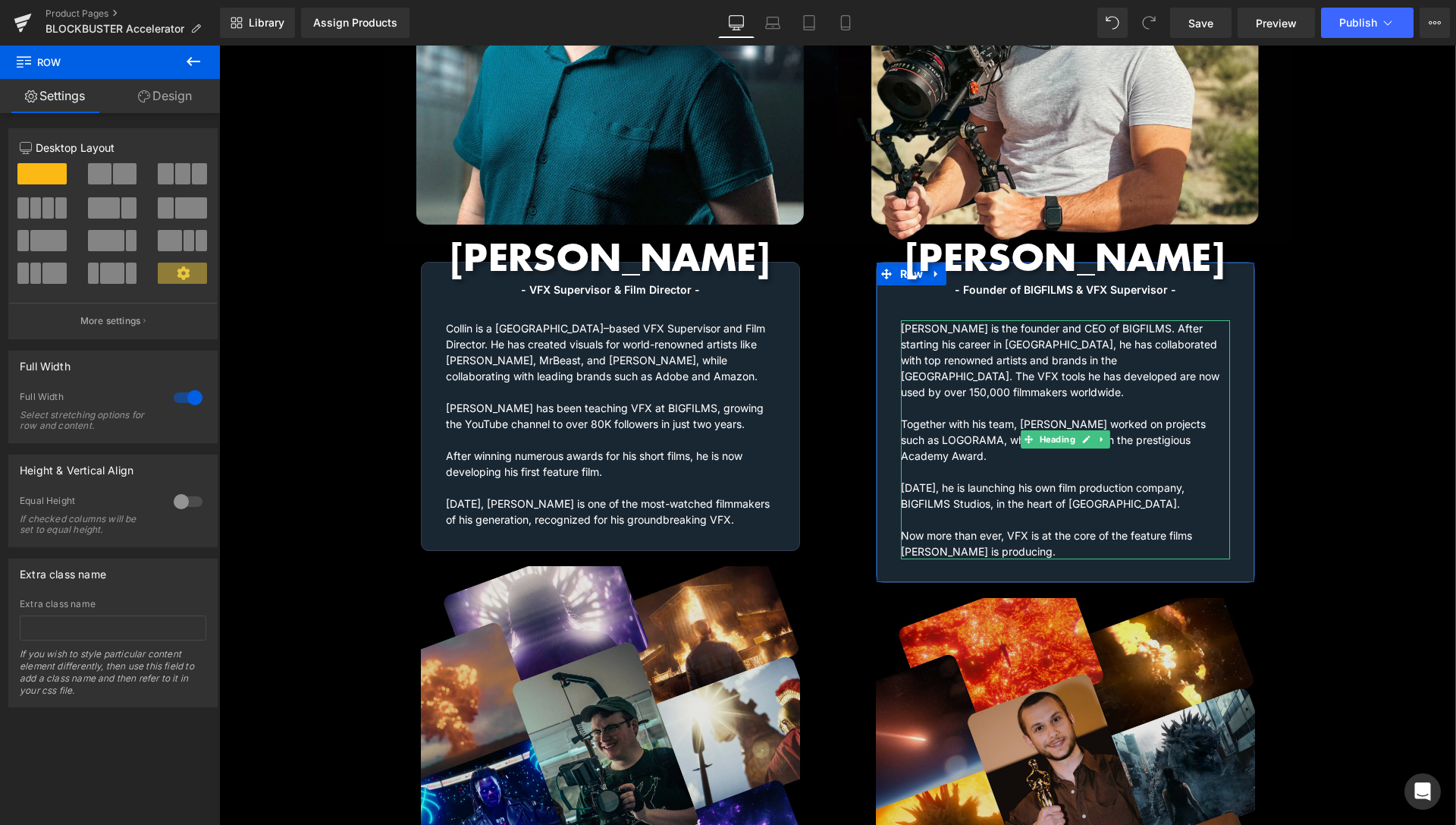
click at [1108, 336] on h1 "[PERSON_NAME] is the founder and CEO of BIGFILMS. After starting his career in …" at bounding box center [1065, 439] width 329 height 239
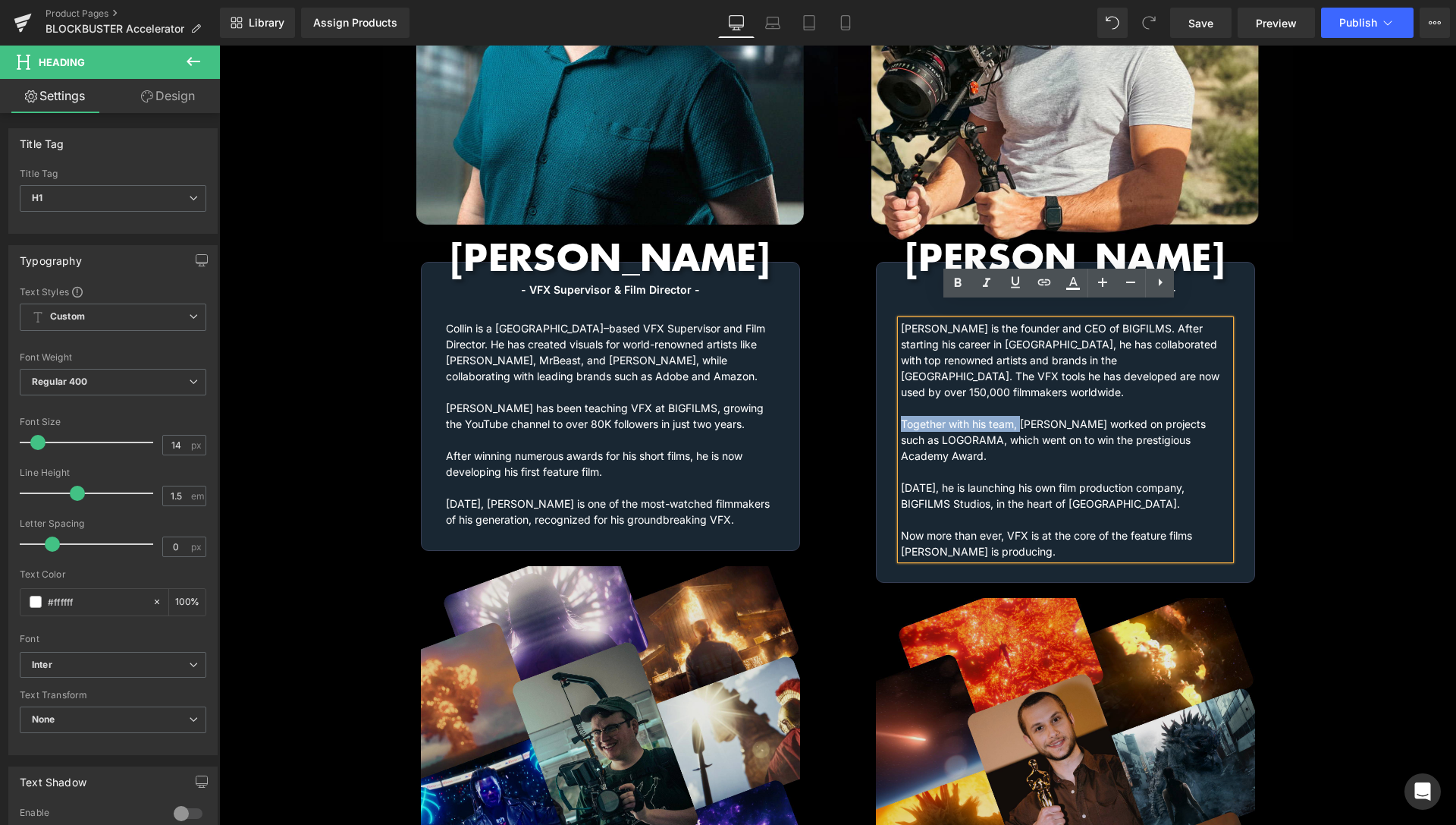
drag, startPoint x: 1015, startPoint y: 388, endPoint x: 895, endPoint y: 395, distance: 120.2
click at [901, 395] on h1 "[PERSON_NAME] is the founder and CEO of BIGFILMS. After starting his career in …" at bounding box center [1065, 439] width 329 height 239
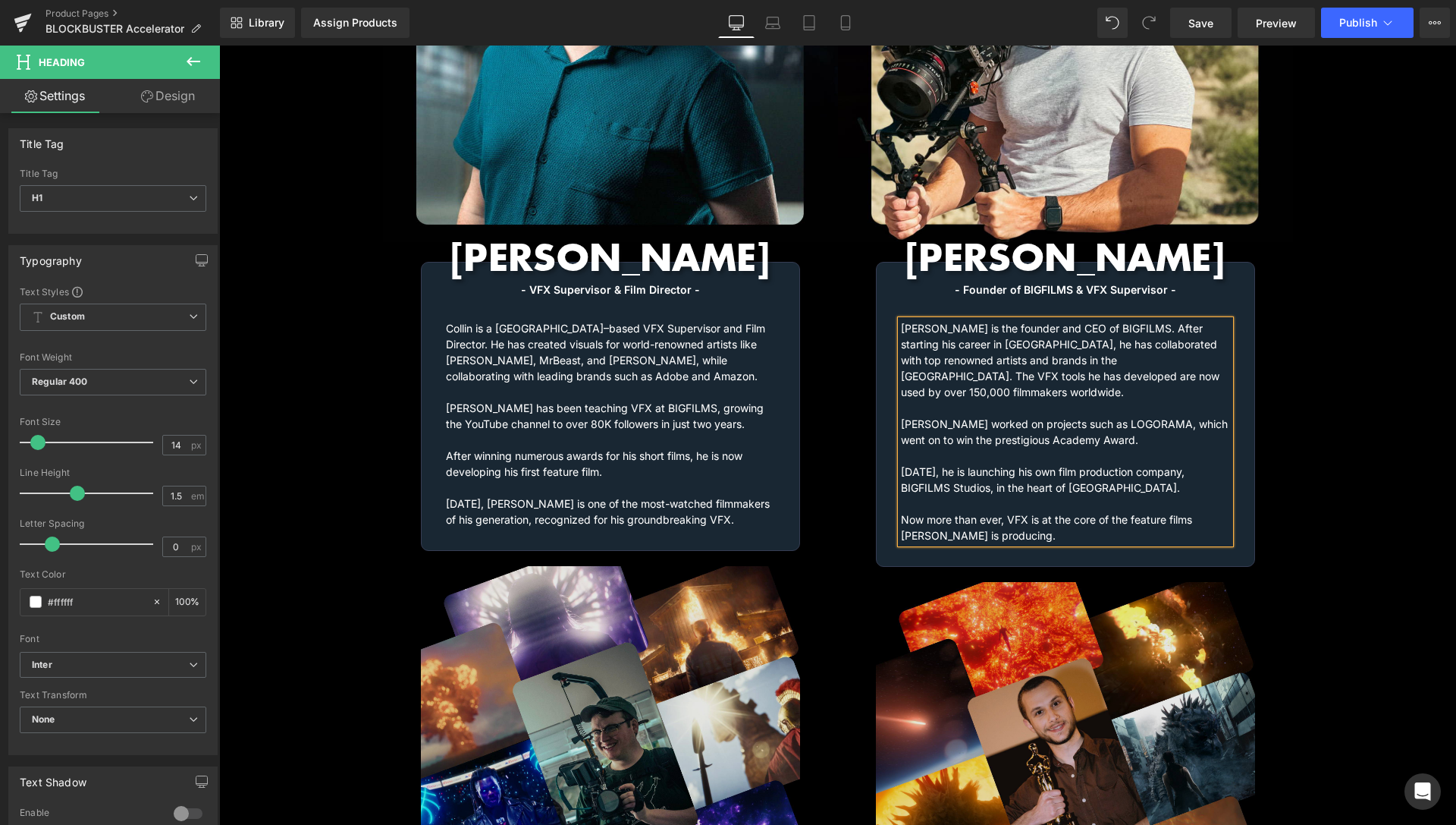
click at [1310, 255] on div "Video Bg Row Image [PERSON_NAME] Heading - VFX Supervisor & Film Director - Hea…" at bounding box center [838, 326] width 1237 height 1430
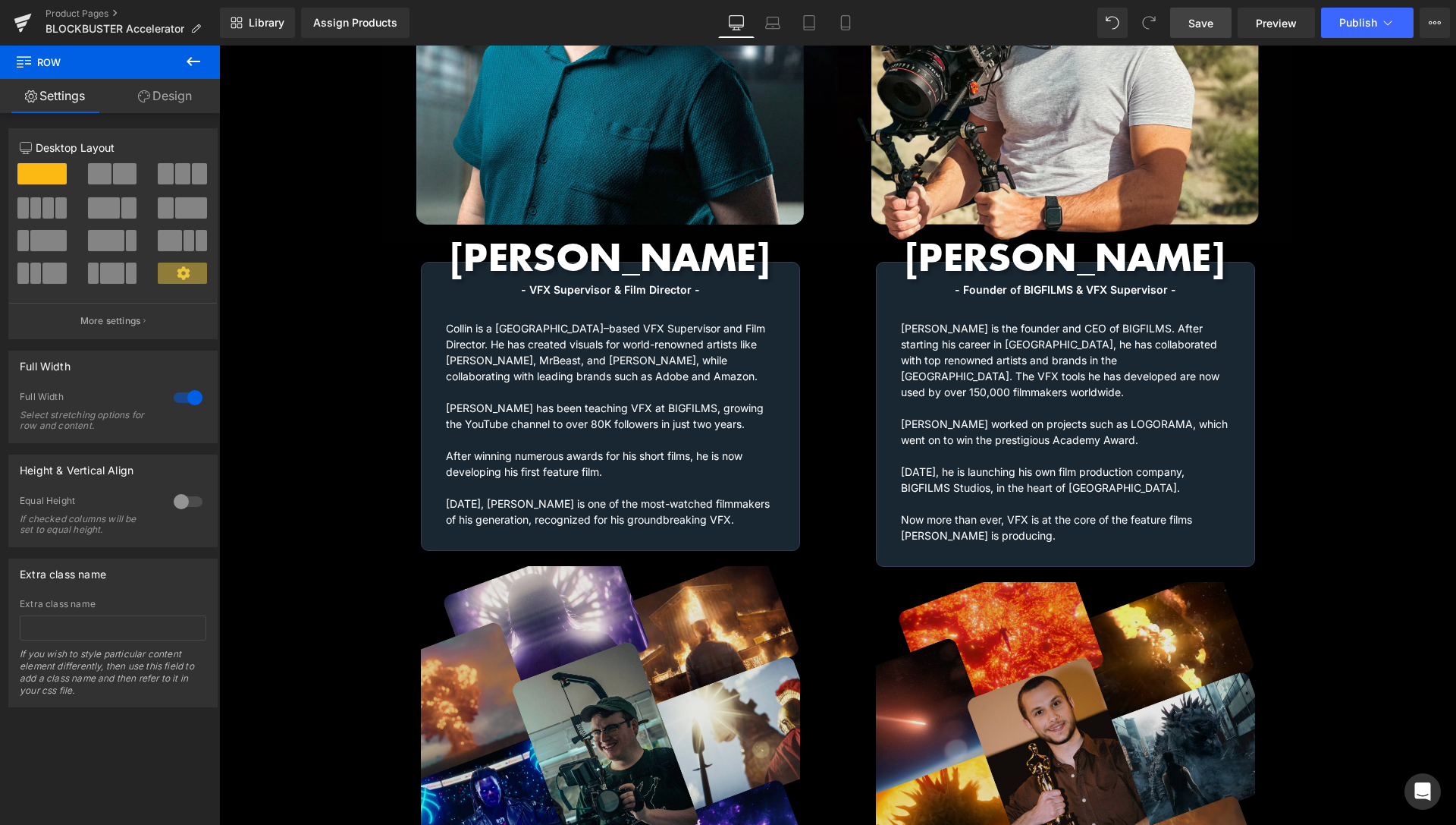
click at [1223, 27] on link "Save" at bounding box center [1202, 22] width 62 height 30
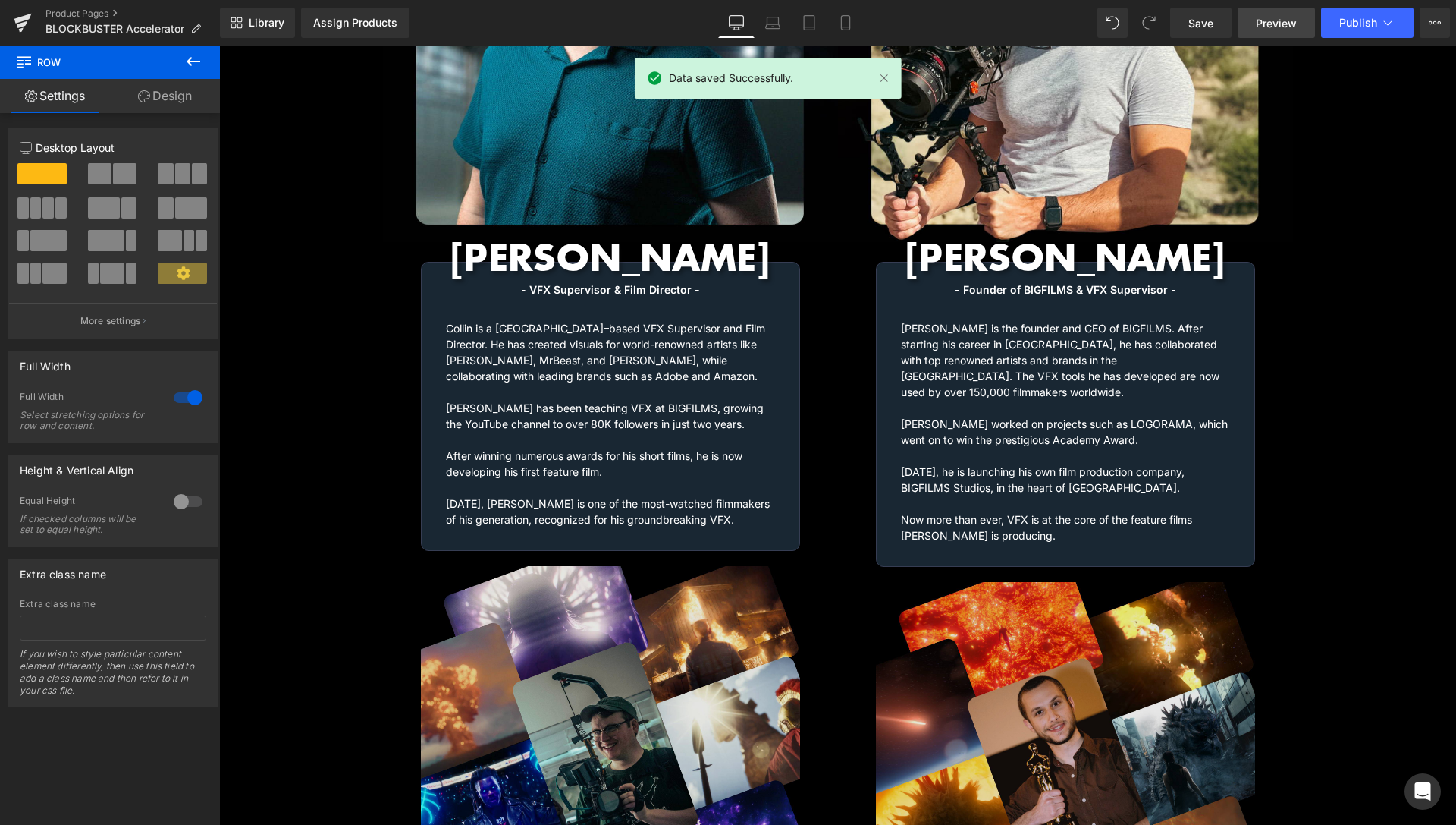
click at [1281, 20] on span "Preview" at bounding box center [1277, 23] width 41 height 16
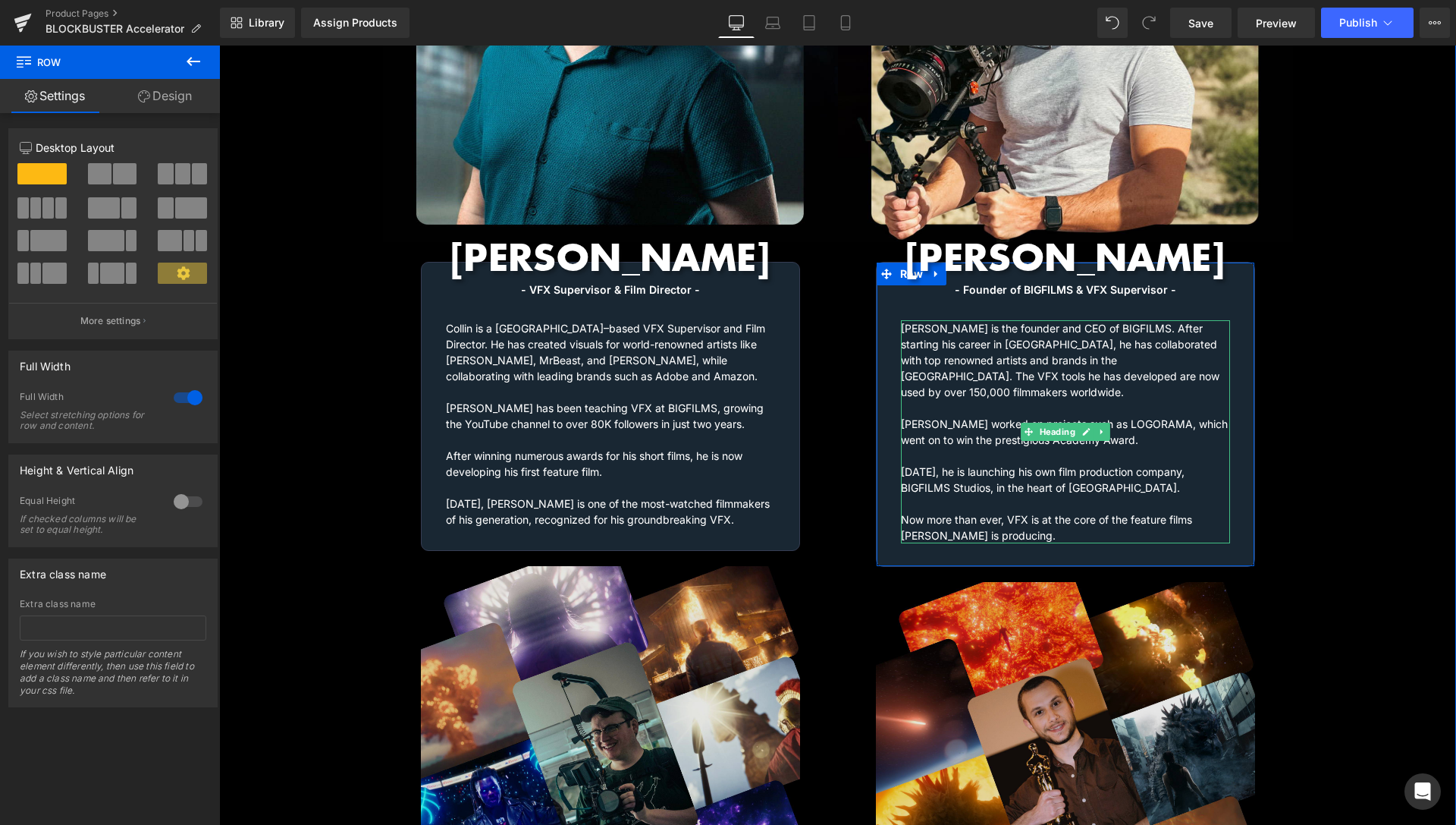
click at [1031, 454] on h1 "[PERSON_NAME] is the founder and CEO of BIGFILMS. After starting his career in …" at bounding box center [1065, 432] width 329 height 223
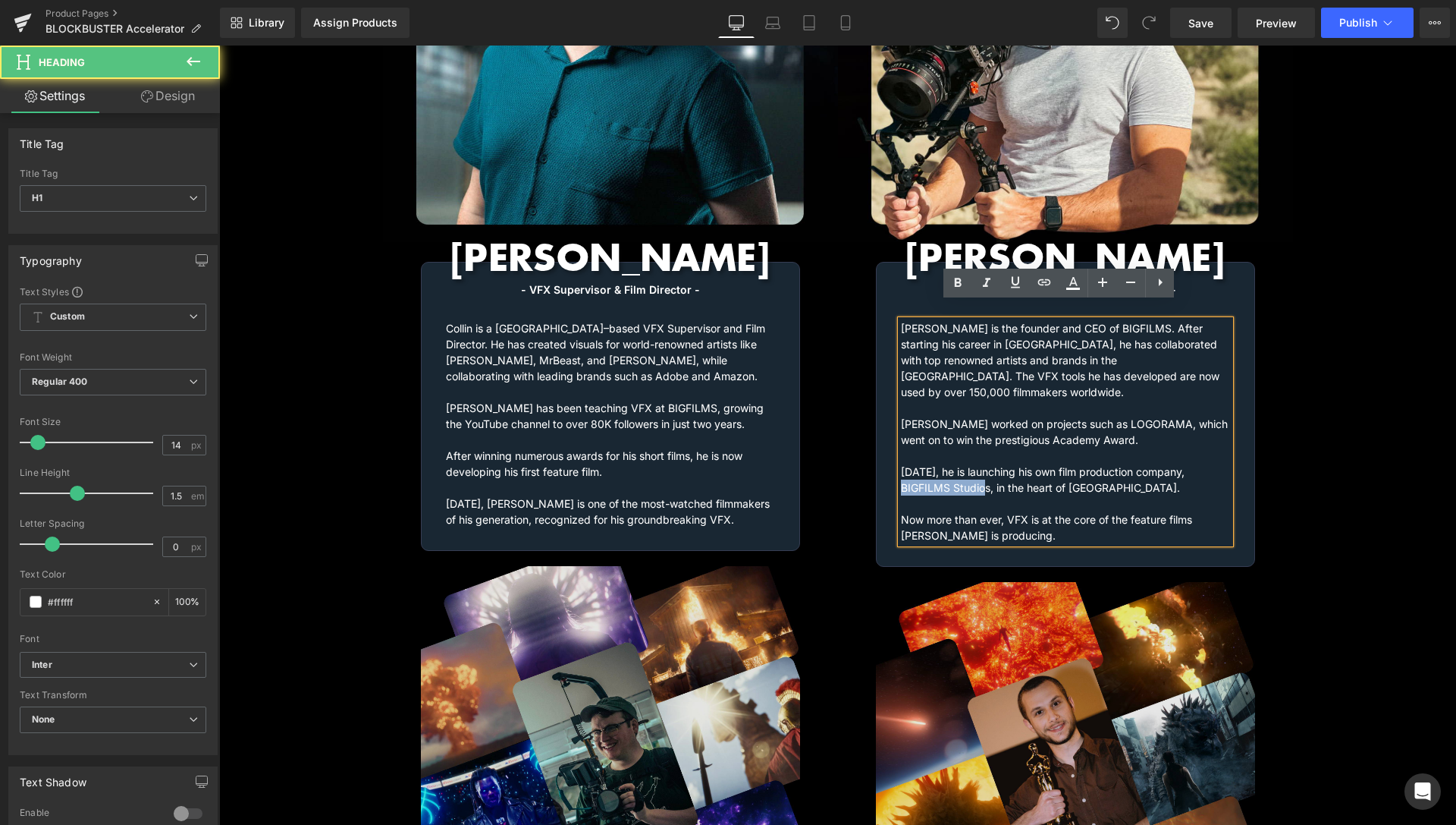
drag, startPoint x: 897, startPoint y: 455, endPoint x: 983, endPoint y: 459, distance: 86.1
click at [983, 459] on h1 "[PERSON_NAME] is the founder and CEO of BIGFILMS. After starting his career in …" at bounding box center [1065, 432] width 329 height 223
click at [1038, 284] on icon at bounding box center [1044, 282] width 18 height 18
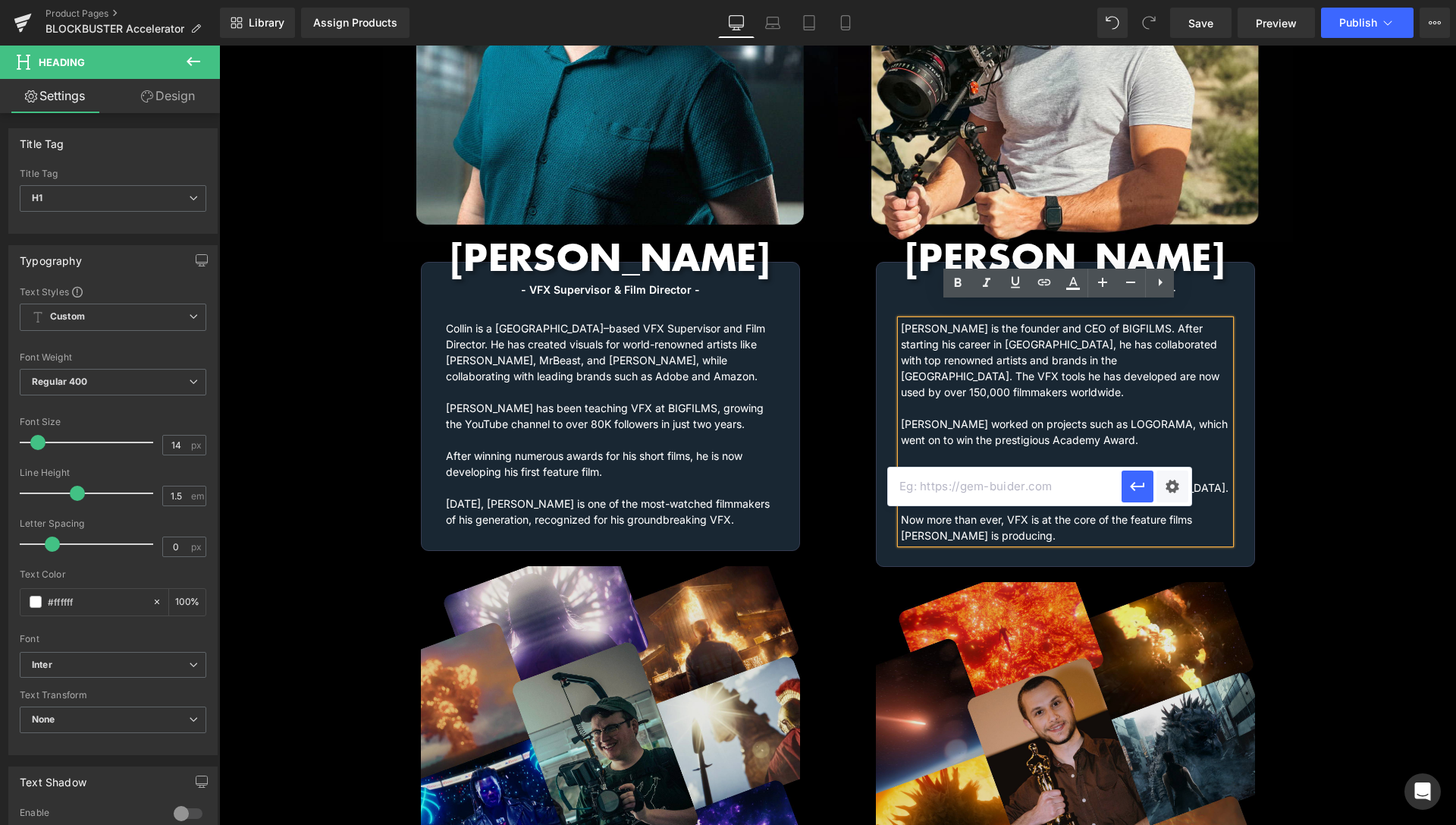
click at [1017, 487] on input "text" at bounding box center [1005, 487] width 234 height 38
paste input "[URL][DOMAIN_NAME]"
type input "[URL][DOMAIN_NAME]"
click at [1169, 0] on div "Text Color Highlight Color #333333 Edit or remove link: Edit - Unlink - Cancel …" at bounding box center [728, 0] width 1456 height 0
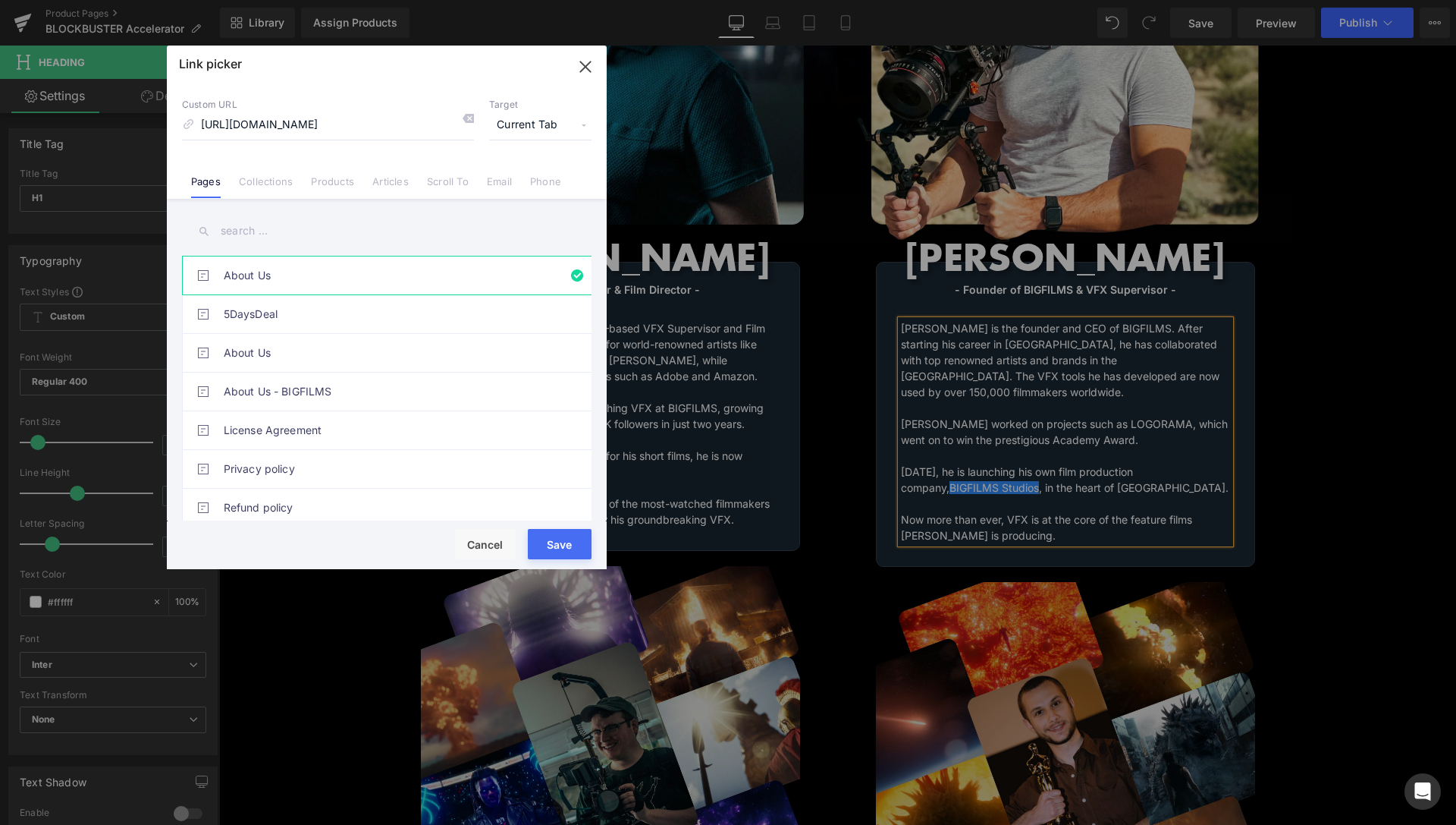
click at [567, 121] on span "Current Tab" at bounding box center [540, 125] width 103 height 29
click at [516, 174] on li "New Tab" at bounding box center [540, 179] width 117 height 27
click at [558, 543] on button "Save" at bounding box center [559, 543] width 63 height 30
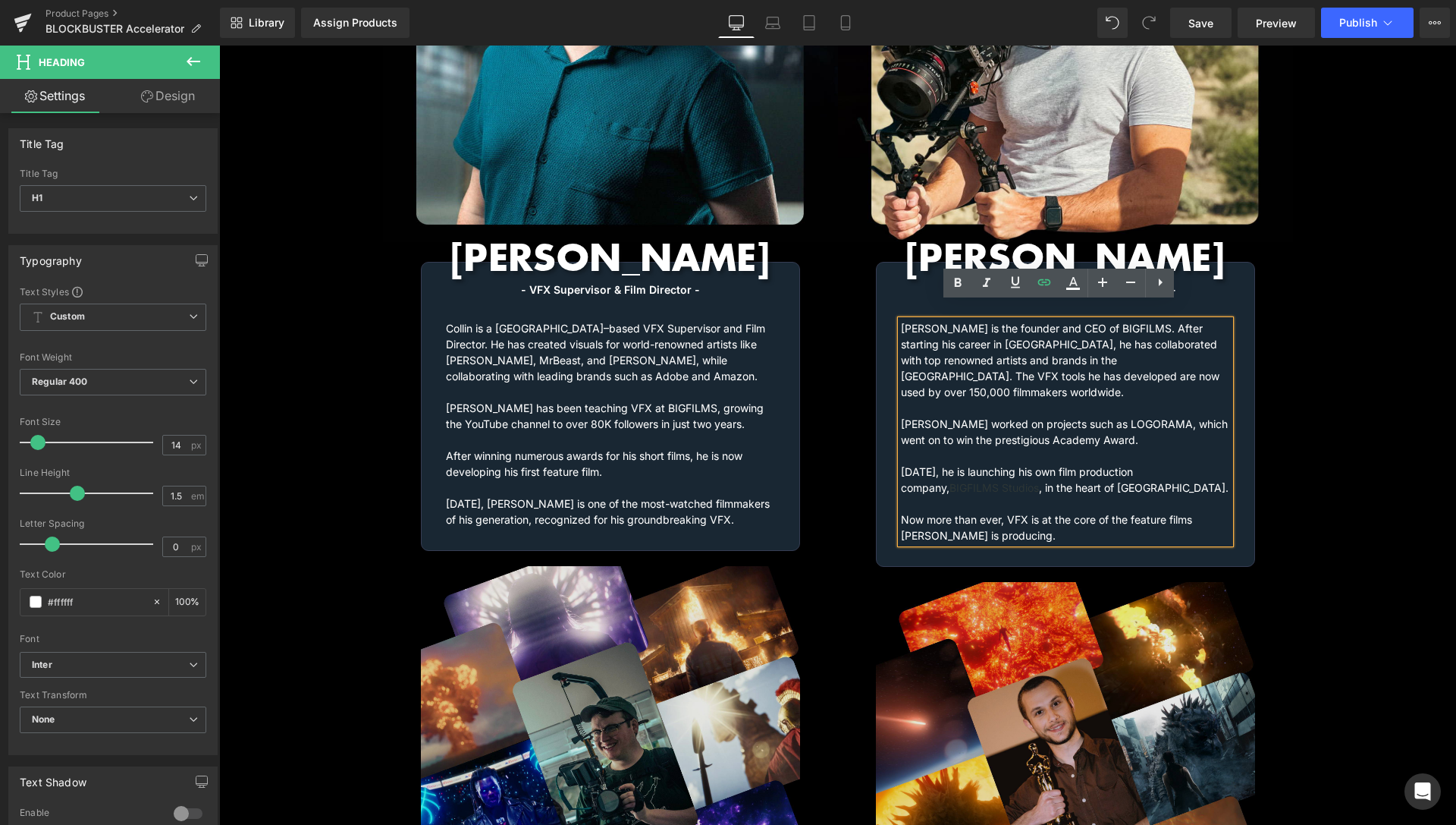
click at [1059, 417] on h1 "[PERSON_NAME] is the founder and CEO of BIGFILMS. After starting his career in …" at bounding box center [1065, 432] width 329 height 223
drag, startPoint x: 984, startPoint y: 454, endPoint x: 895, endPoint y: 456, distance: 89.0
click at [950, 481] on link "BIGFILMS Studios" at bounding box center [994, 487] width 90 height 13
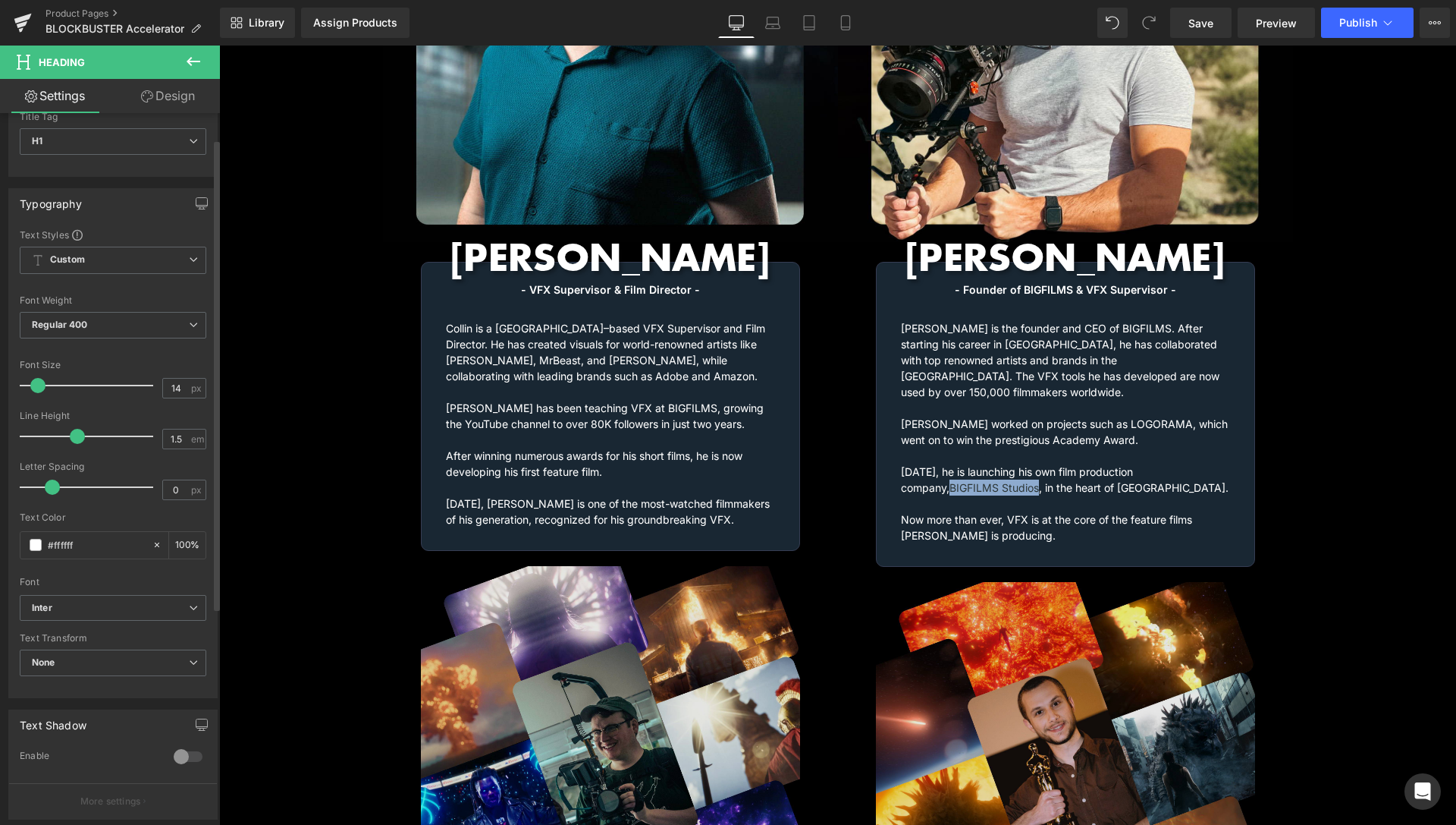
scroll to position [0, 0]
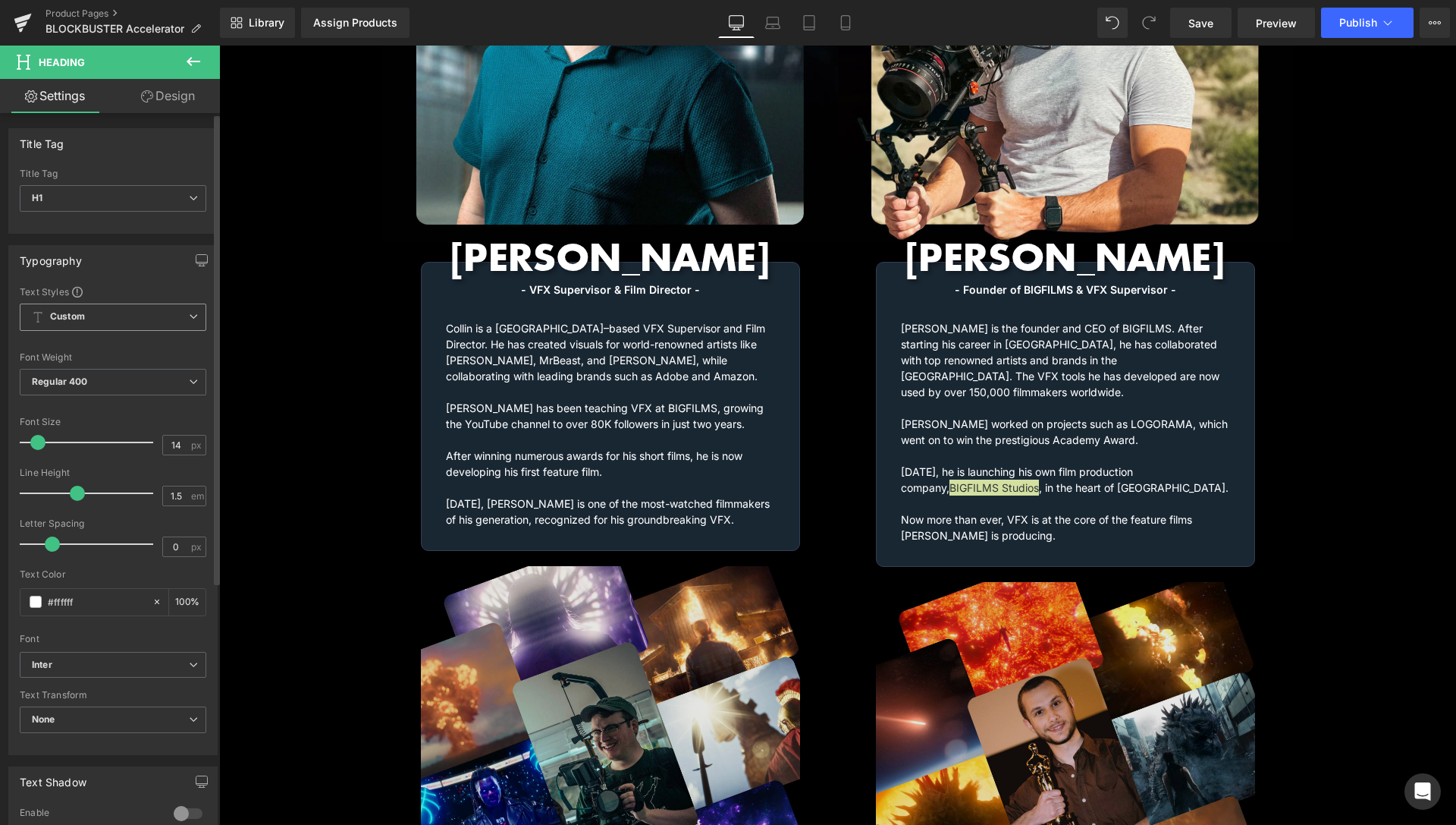
click at [134, 314] on span "Custom Setup Global Style" at bounding box center [113, 317] width 187 height 27
click at [134, 314] on span "Custom Setup Global Style" at bounding box center [110, 317] width 181 height 27
click at [134, 314] on span "Custom Setup Global Style" at bounding box center [113, 317] width 187 height 27
click at [93, 381] on div "Setup Global Style" at bounding box center [110, 379] width 181 height 36
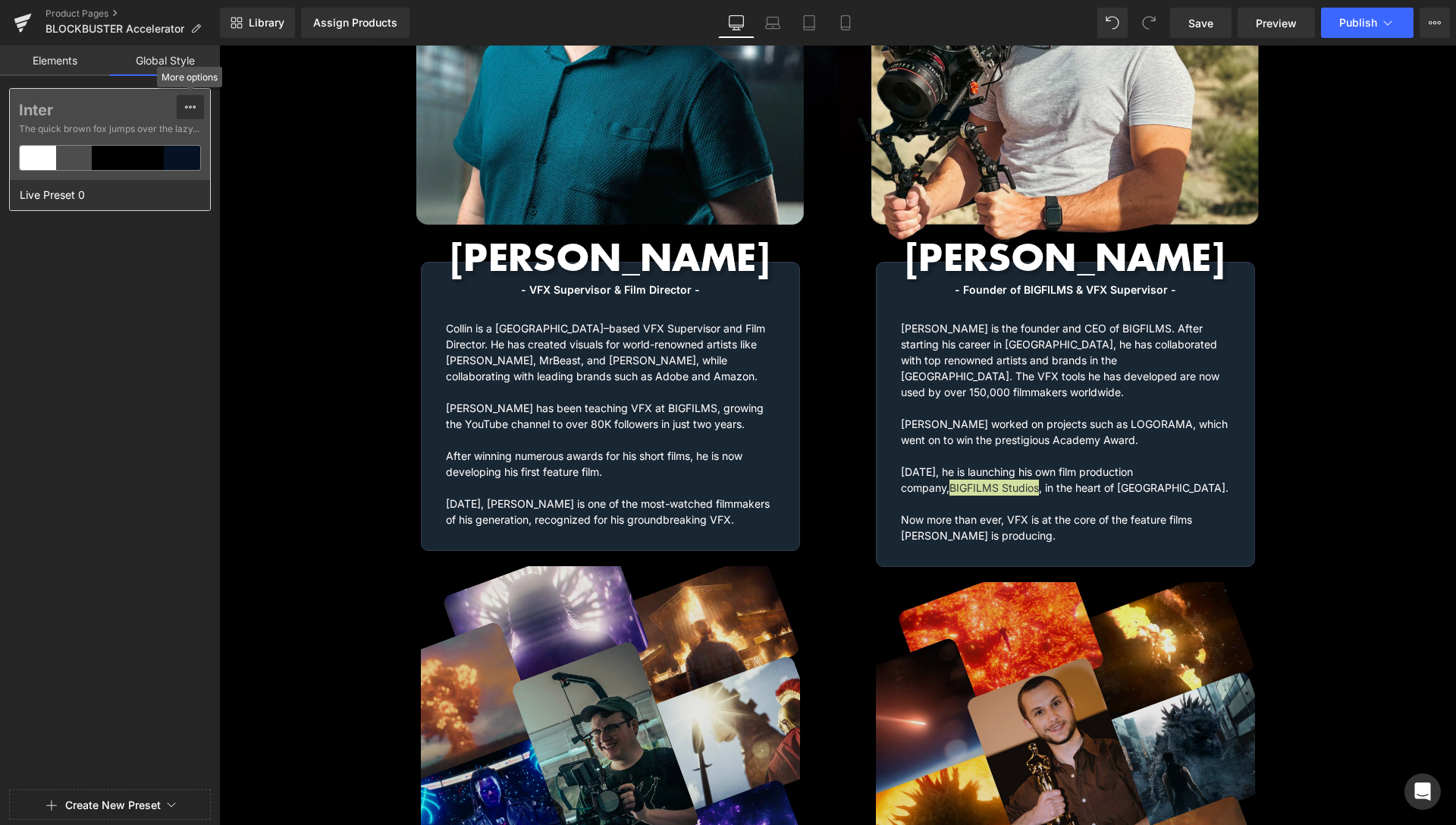
click at [182, 105] on button at bounding box center [190, 107] width 27 height 24
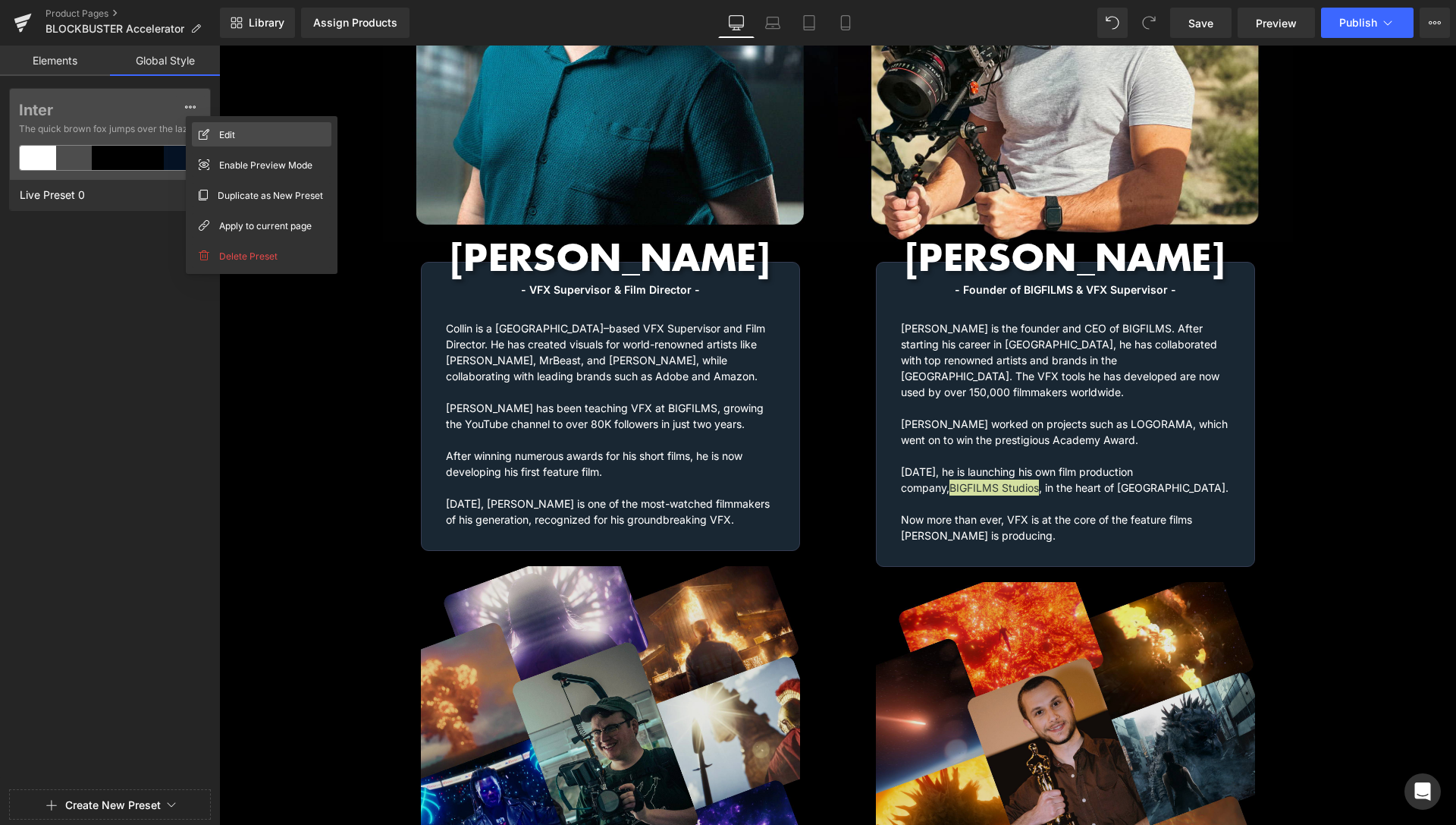
drag, startPoint x: 242, startPoint y: 136, endPoint x: 23, endPoint y: 90, distance: 223.8
click at [242, 136] on div "Edit" at bounding box center [261, 135] width 140 height 24
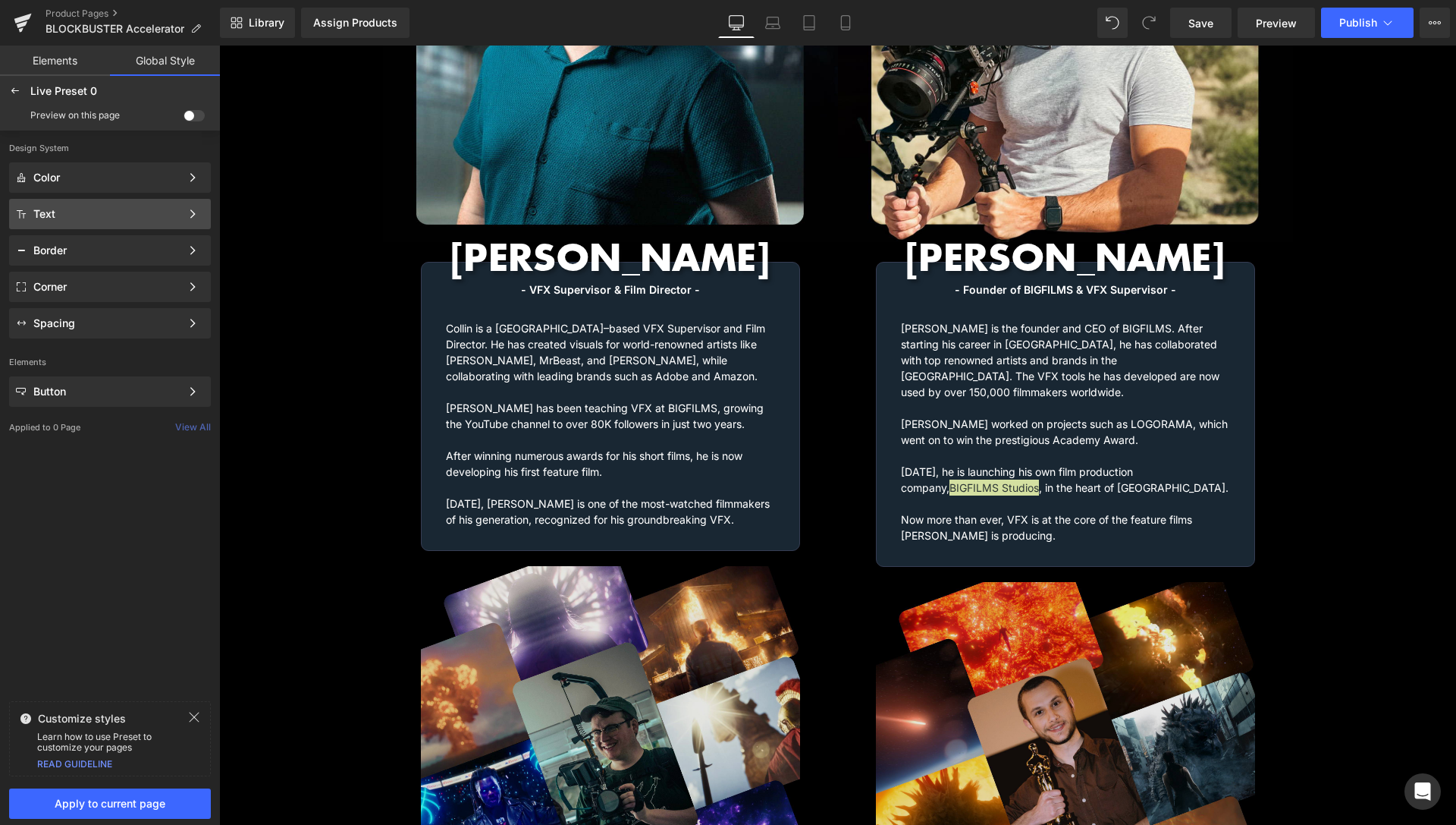
click at [146, 214] on div "Text" at bounding box center [107, 214] width 147 height 12
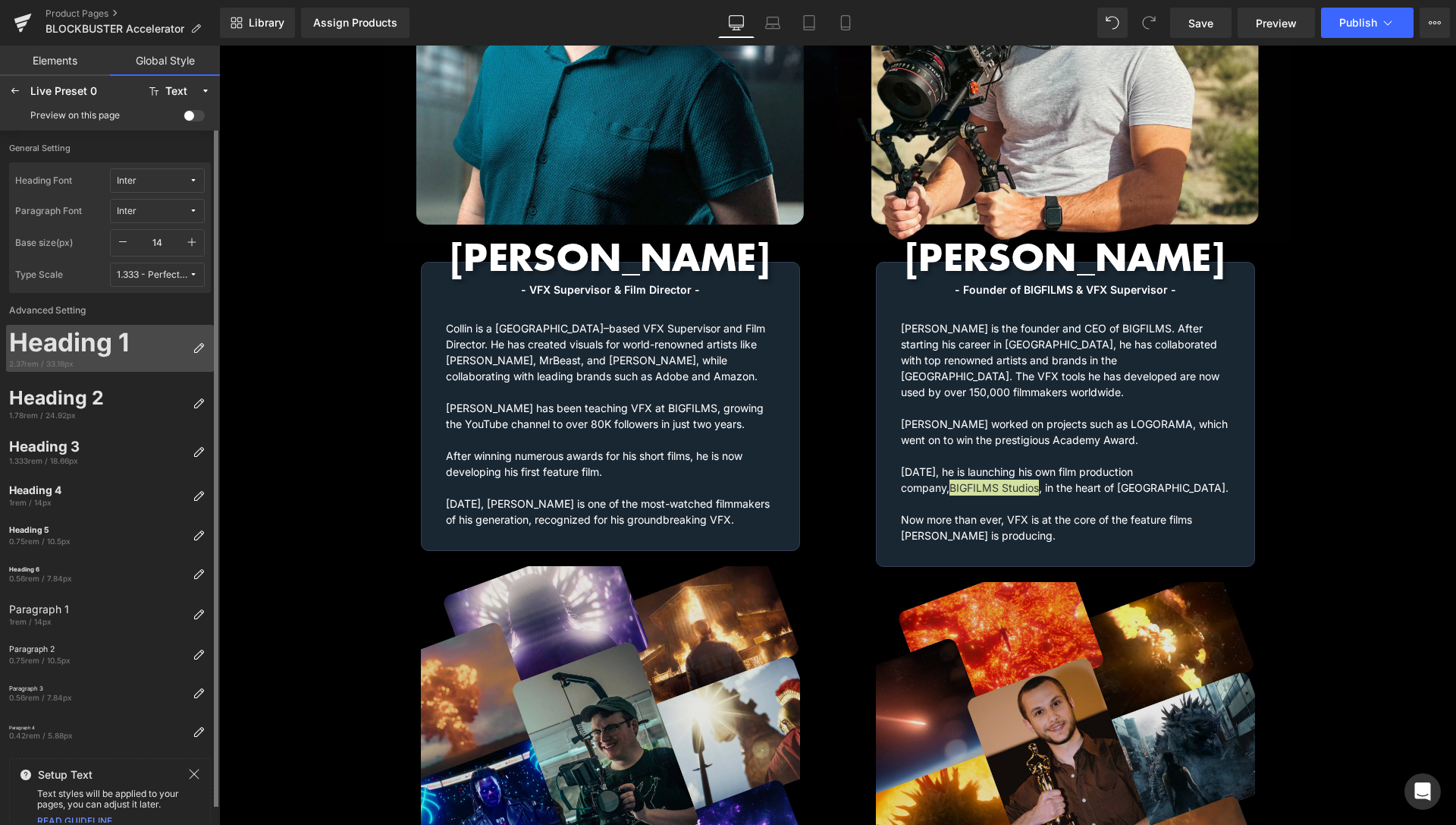
scroll to position [16, 0]
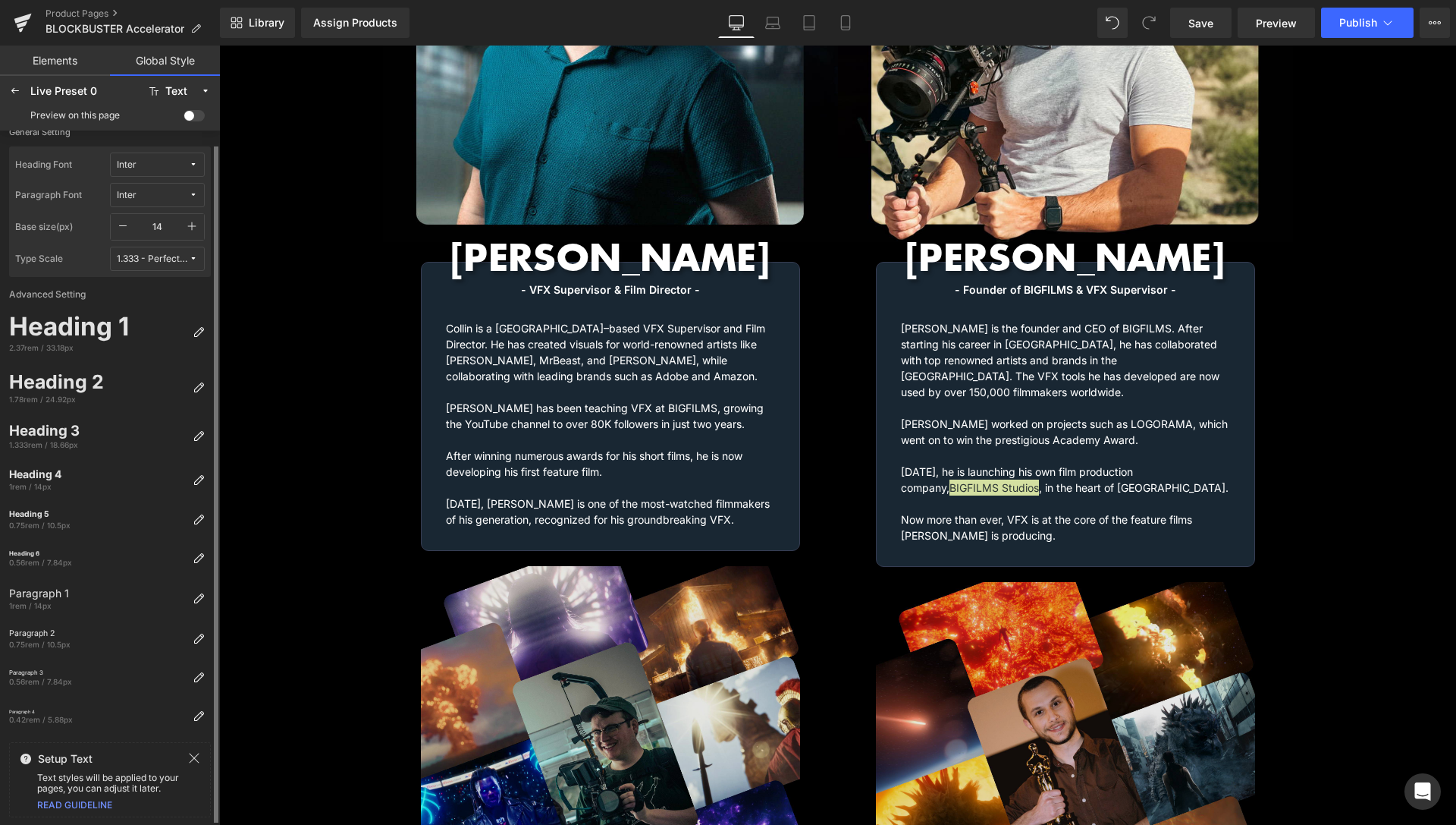
click at [192, 759] on icon at bounding box center [194, 758] width 12 height 12
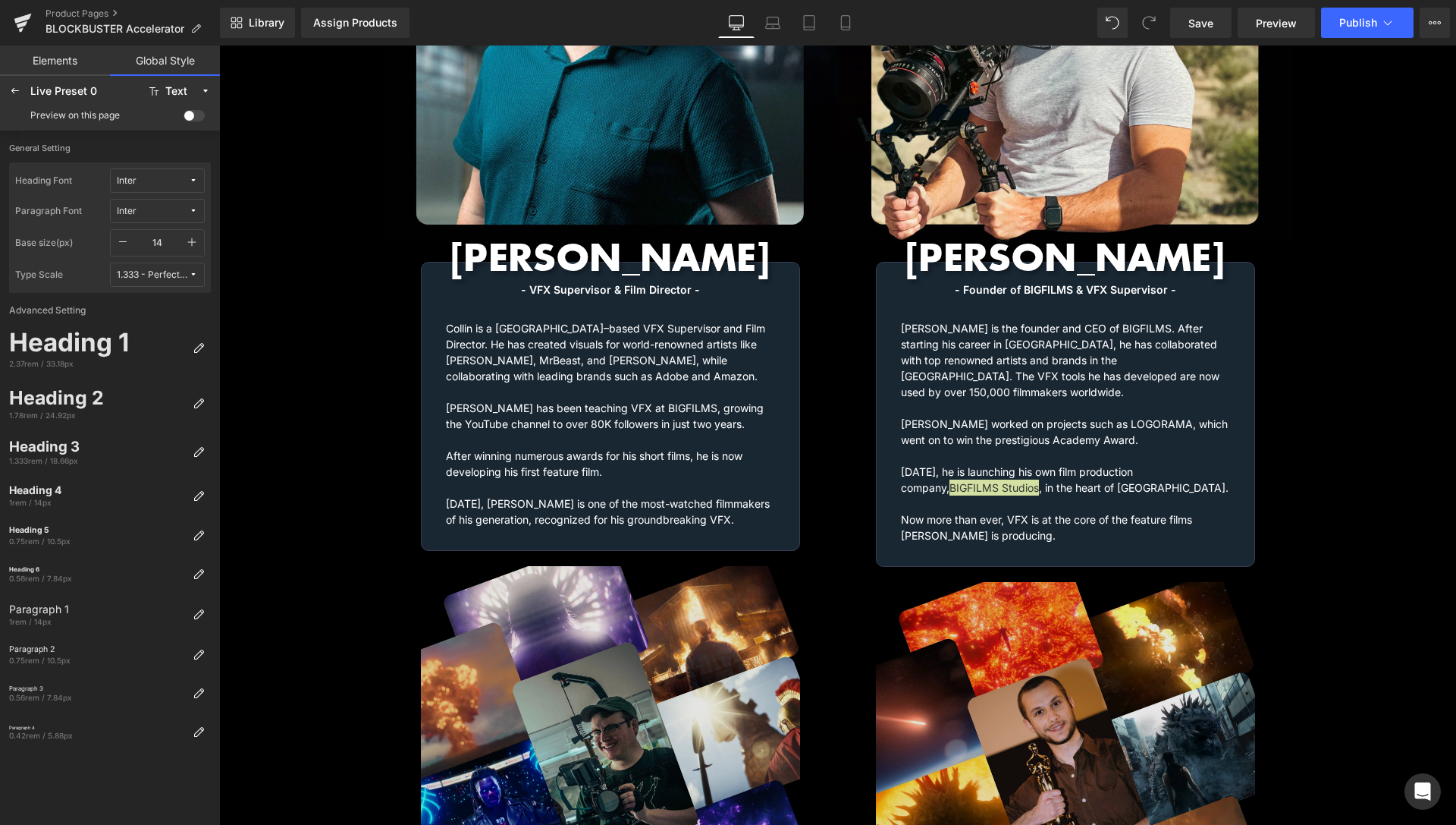
scroll to position [0, 0]
click at [200, 87] on icon at bounding box center [206, 91] width 10 height 10
click at [16, 93] on icon at bounding box center [15, 91] width 12 height 12
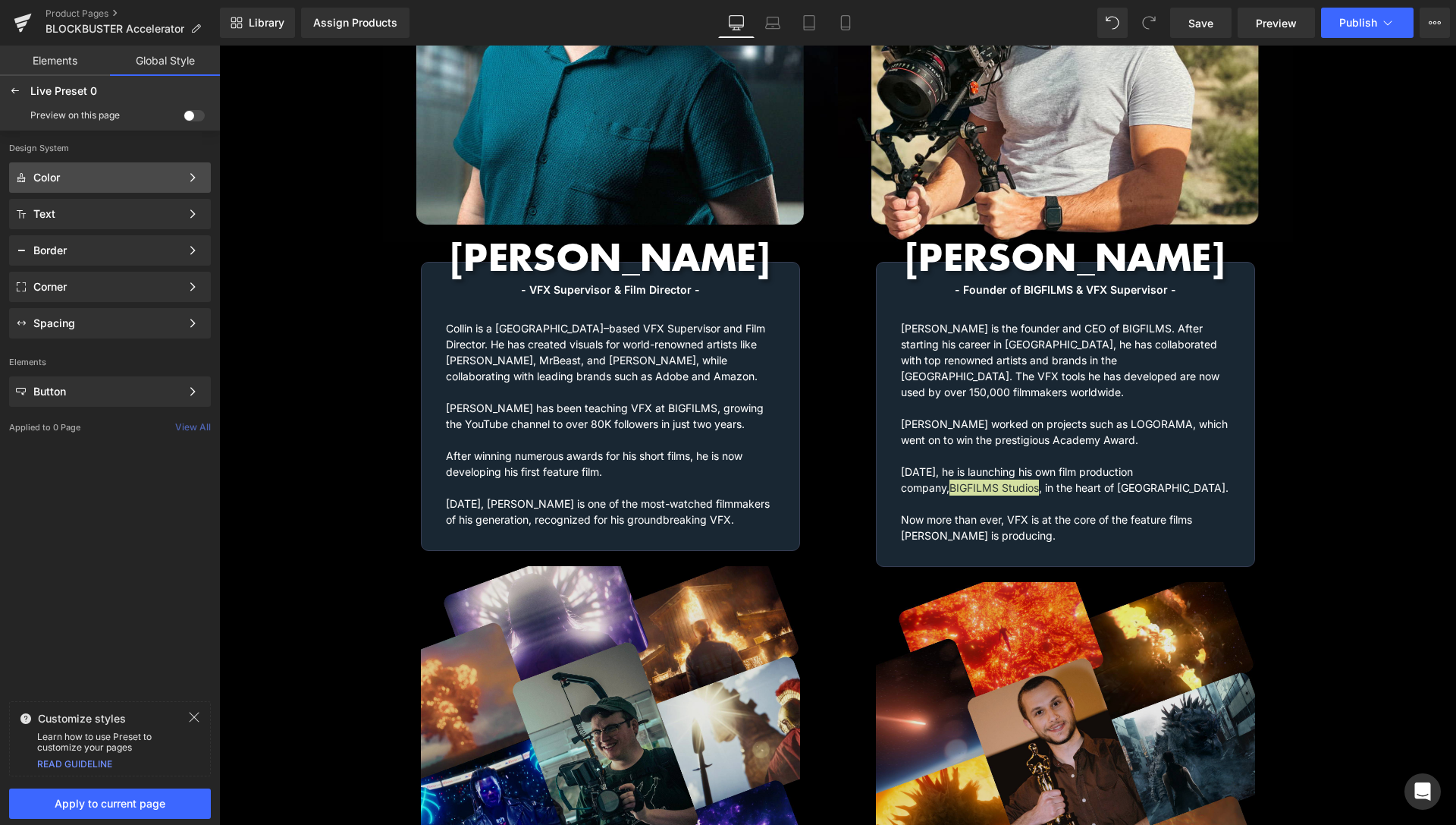
click at [92, 176] on div "Color" at bounding box center [107, 177] width 147 height 12
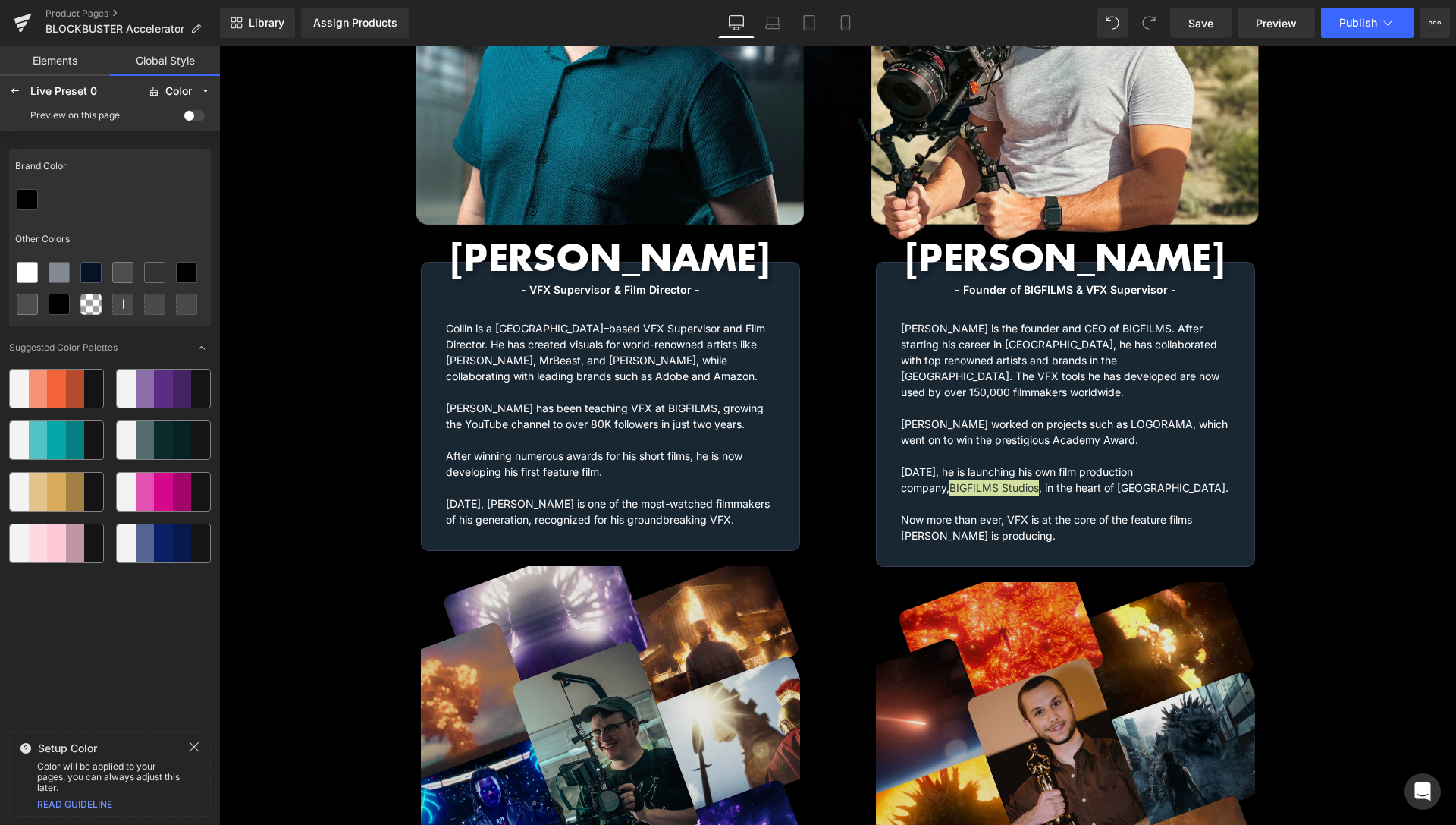
click at [10, 103] on div "Preview on this page" at bounding box center [110, 115] width 214 height 24
click at [13, 97] on div at bounding box center [15, 91] width 24 height 24
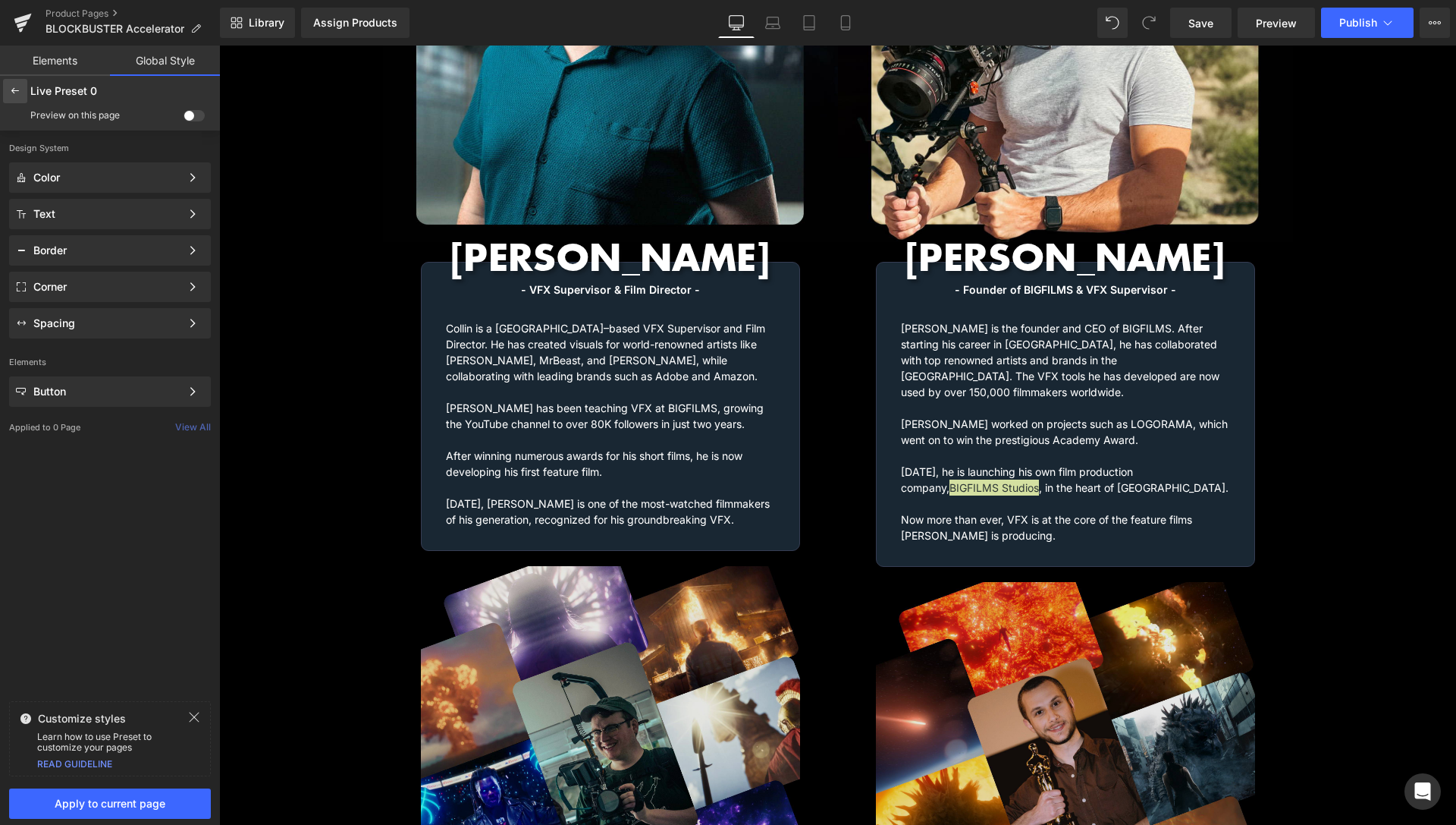
click at [15, 97] on div at bounding box center [15, 91] width 24 height 24
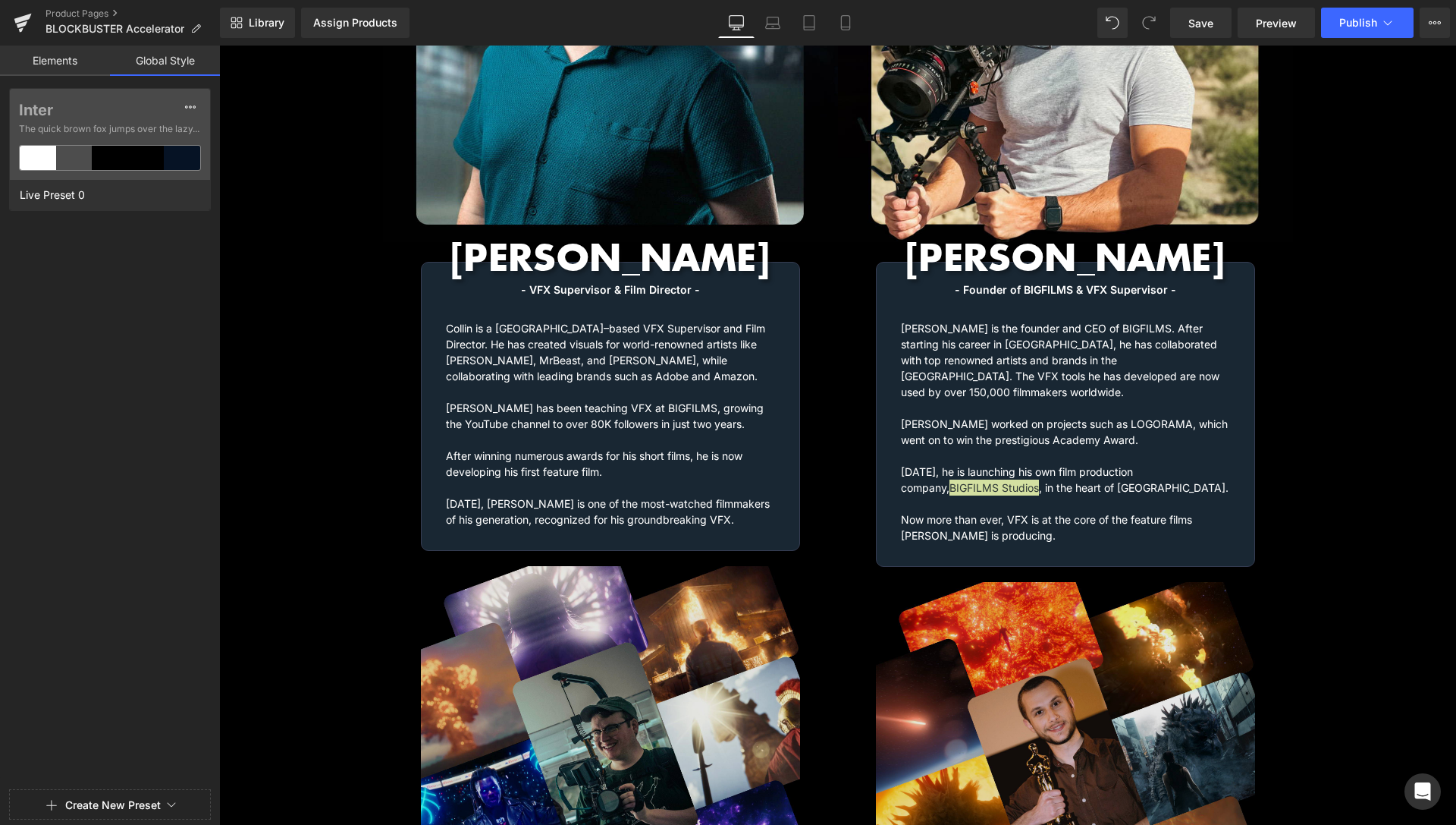
click at [43, 69] on link "Elements" at bounding box center [55, 60] width 110 height 30
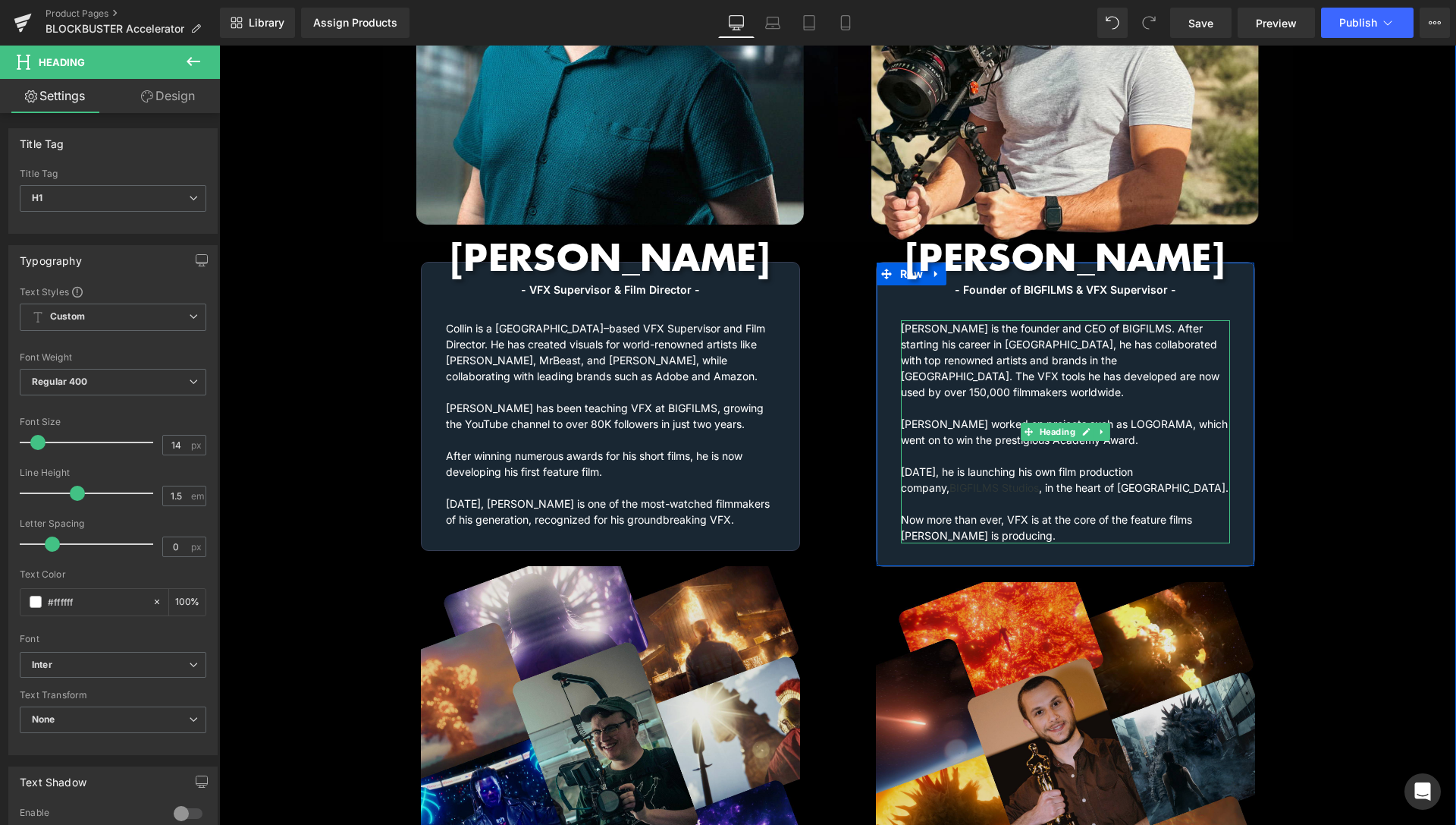
click at [978, 435] on h1 "[PERSON_NAME] is the founder and CEO of BIGFILMS. After starting his career in …" at bounding box center [1065, 432] width 329 height 223
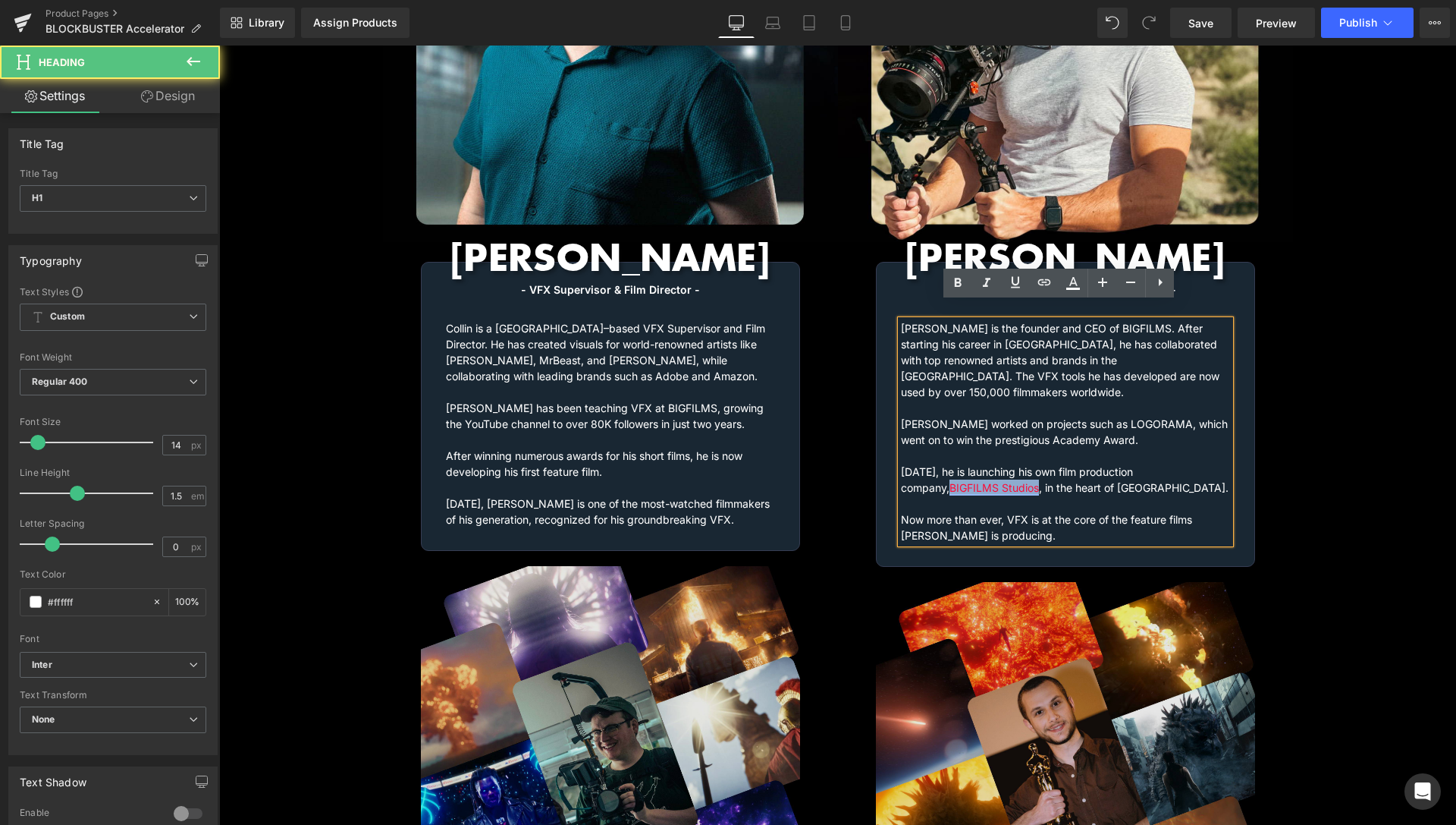
drag, startPoint x: 983, startPoint y: 453, endPoint x: 895, endPoint y: 453, distance: 88.0
click at [950, 481] on link "BIGFILMS Studios" at bounding box center [994, 487] width 90 height 13
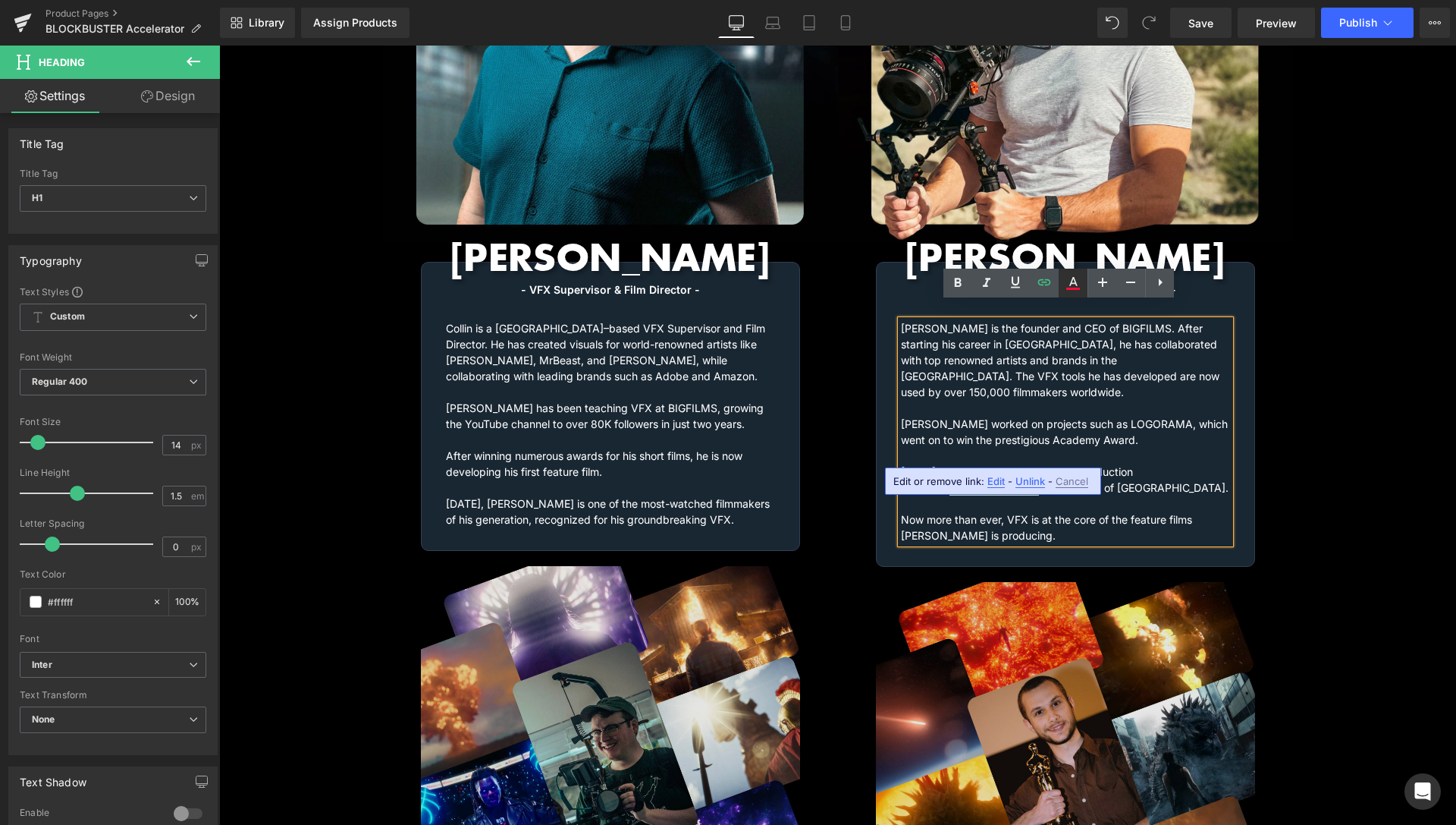
click at [1072, 290] on icon at bounding box center [1073, 289] width 14 height 3
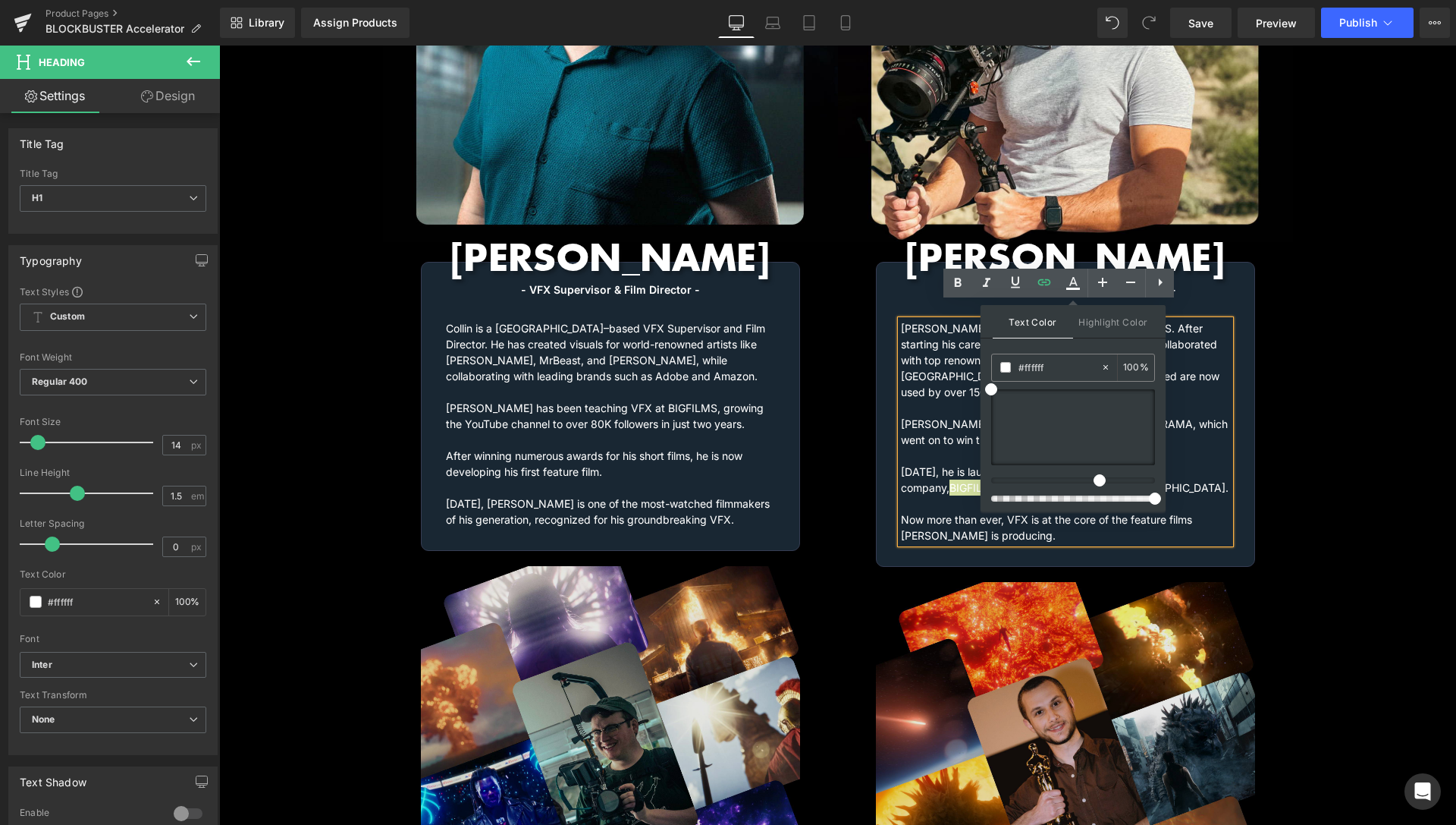
drag, startPoint x: 1082, startPoint y: 484, endPoint x: 1094, endPoint y: 482, distance: 12.2
click at [1094, 482] on div at bounding box center [1066, 480] width 164 height 6
drag, startPoint x: 1102, startPoint y: 411, endPoint x: 1131, endPoint y: 410, distance: 29.0
click at [1131, 410] on div at bounding box center [1073, 427] width 164 height 76
drag, startPoint x: 1098, startPoint y: 478, endPoint x: 1084, endPoint y: 479, distance: 14.0
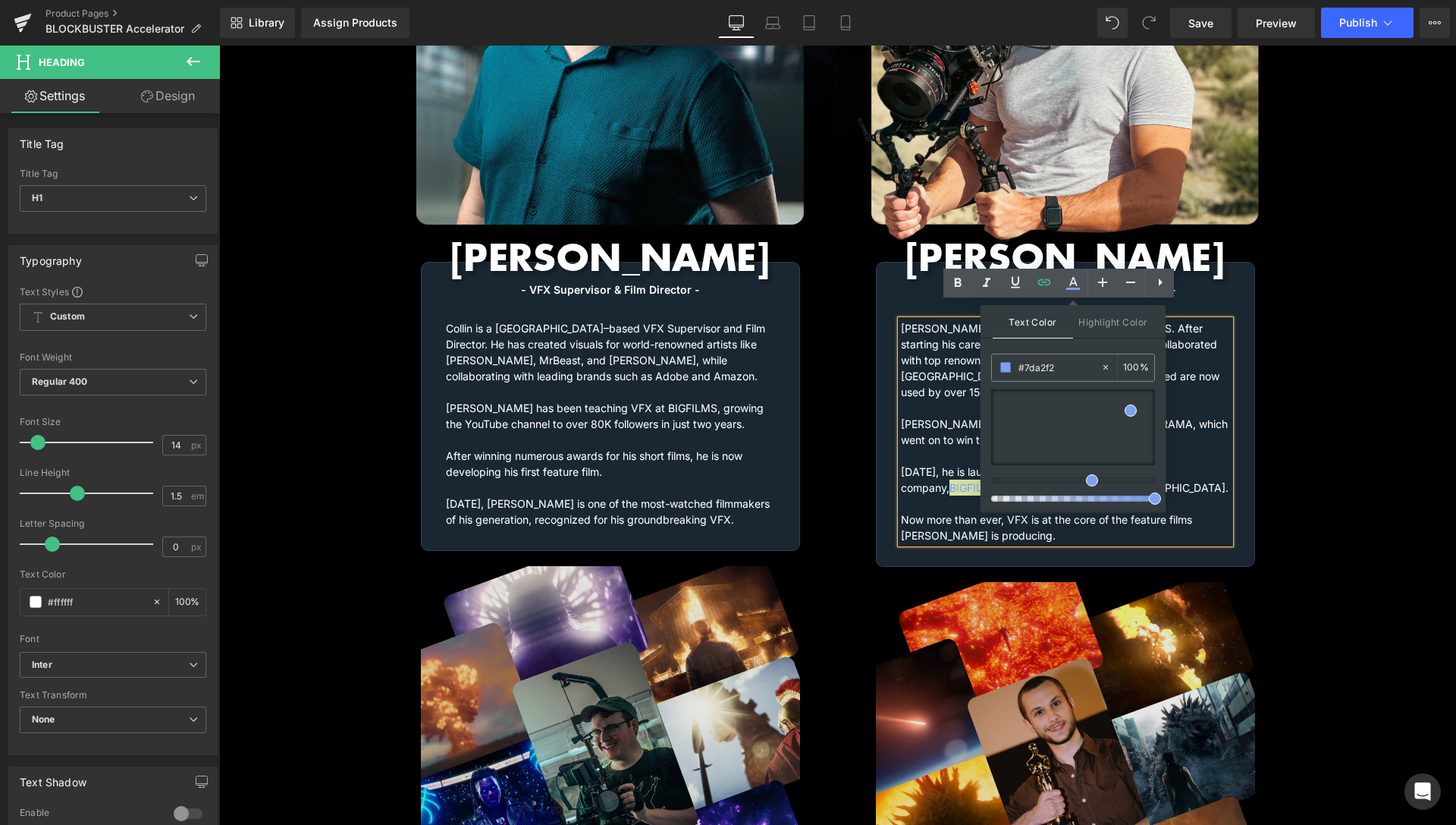
click at [1084, 479] on div at bounding box center [1066, 480] width 164 height 6
click at [1138, 405] on div at bounding box center [1073, 427] width 164 height 76
click at [1113, 328] on span "Highlight Color" at bounding box center [1113, 321] width 81 height 33
drag, startPoint x: 1039, startPoint y: 402, endPoint x: 1119, endPoint y: 399, distance: 80.1
click at [1119, 399] on div at bounding box center [1073, 427] width 164 height 76
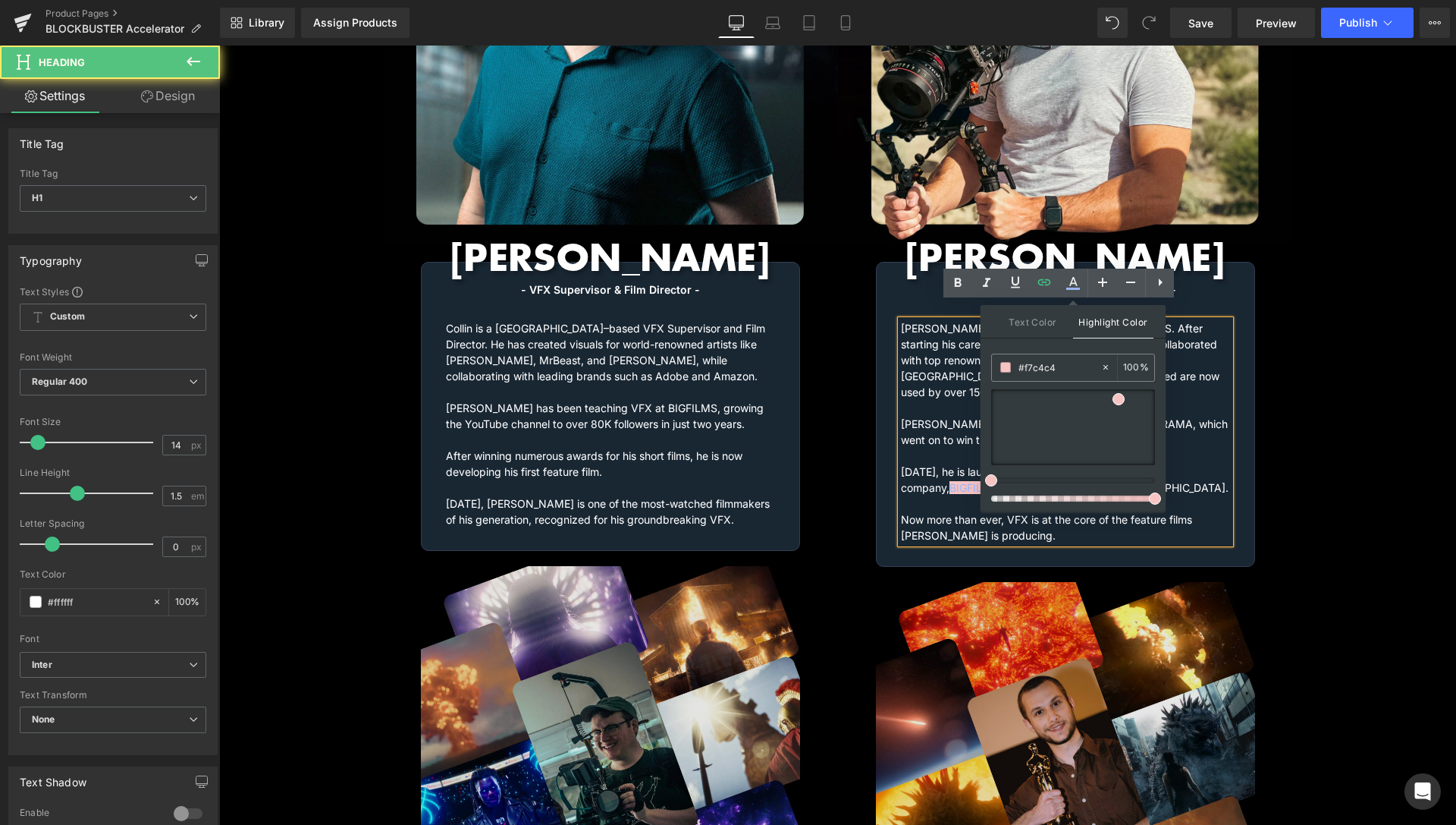
click at [1205, 382] on h1 "[PERSON_NAME] is the founder and CEO of BIGFILMS. After starting his career in …" at bounding box center [1065, 432] width 329 height 223
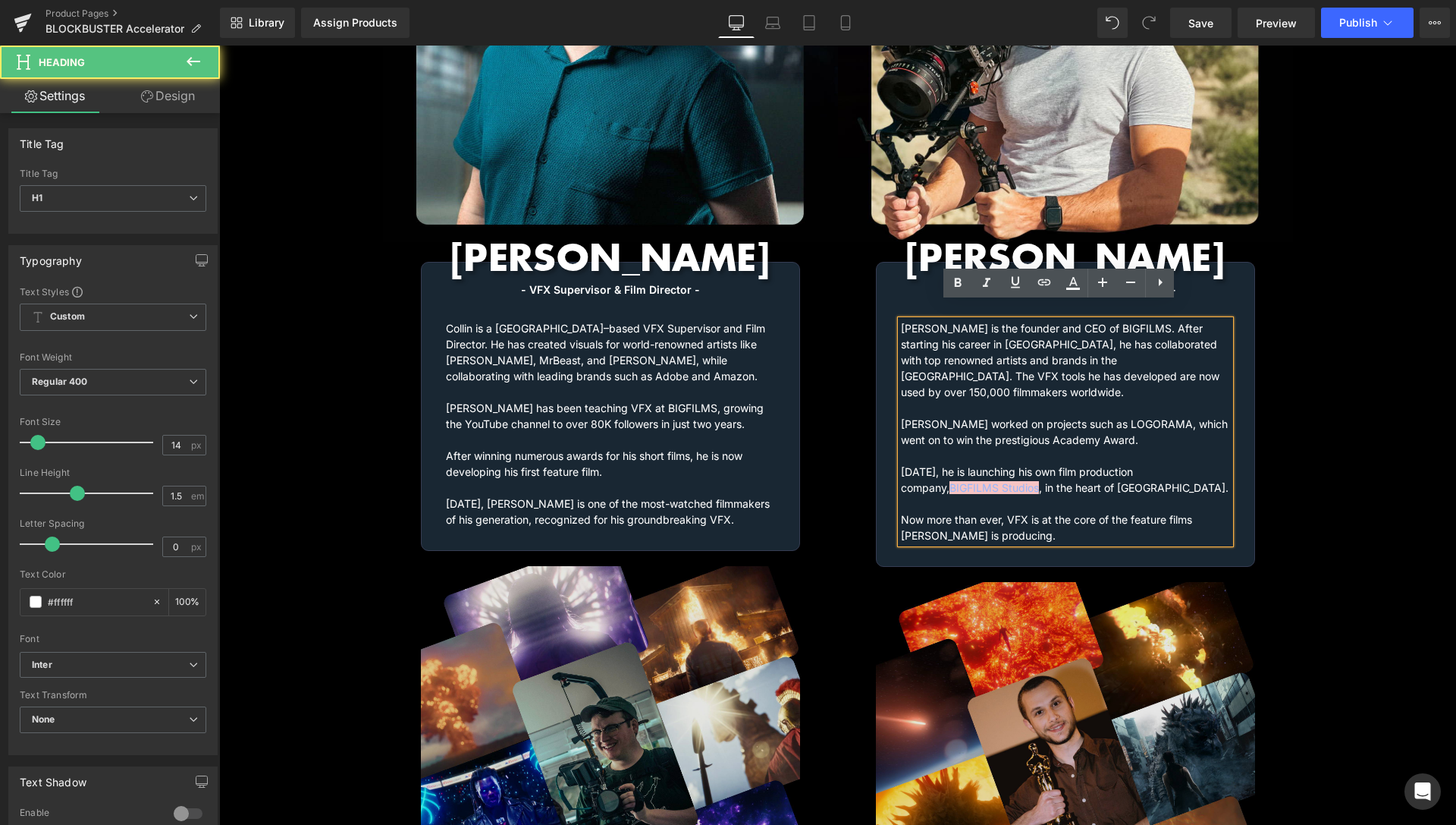
click at [1244, 387] on div "- Founder of BIGFILMS & VFX Supervisor - Heading [PERSON_NAME] is the founder a…" at bounding box center [1065, 413] width 378 height 262
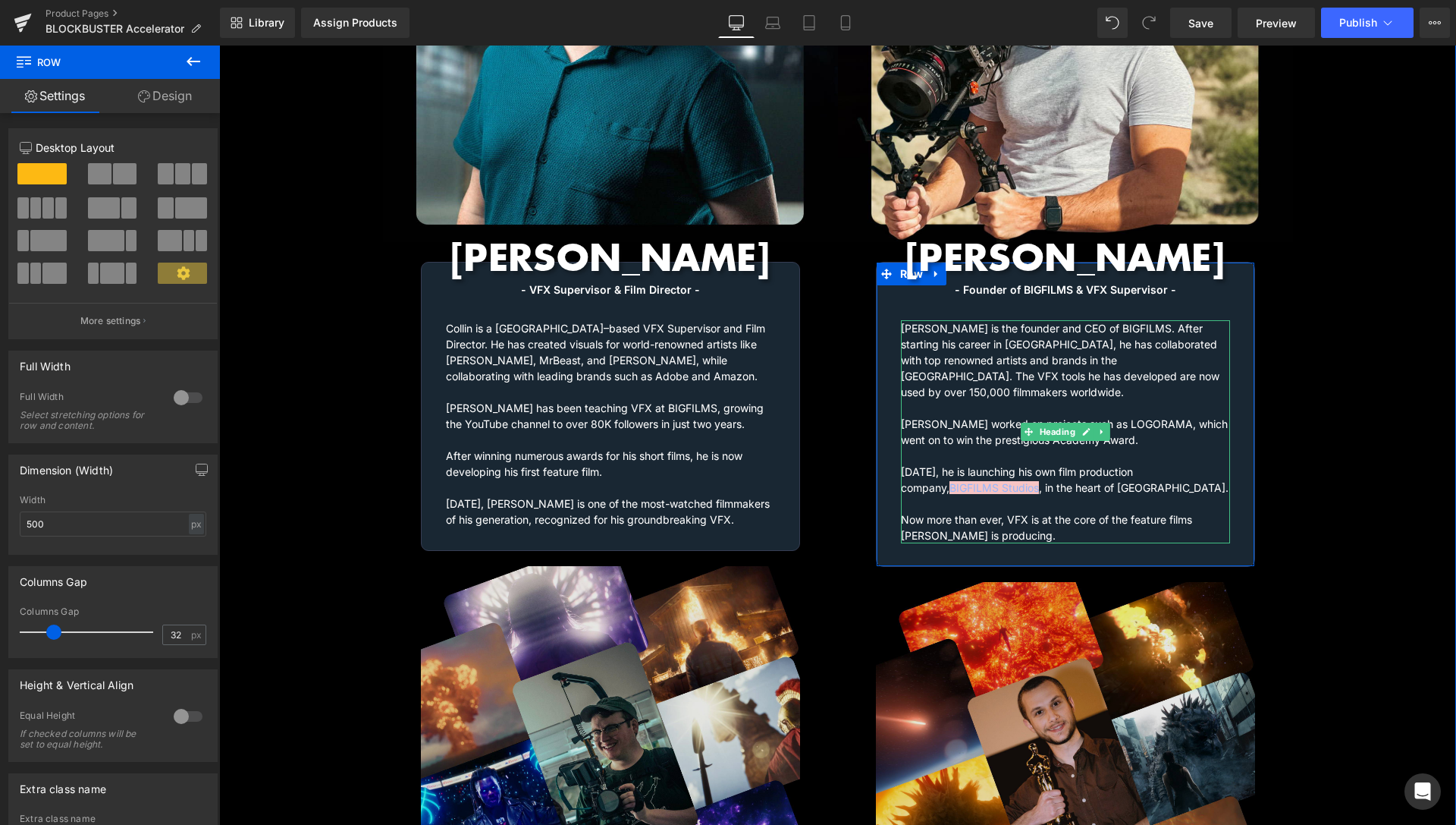
click at [1182, 455] on h1 "[PERSON_NAME] is the founder and CEO of BIGFILMS. After starting his career in …" at bounding box center [1065, 432] width 329 height 223
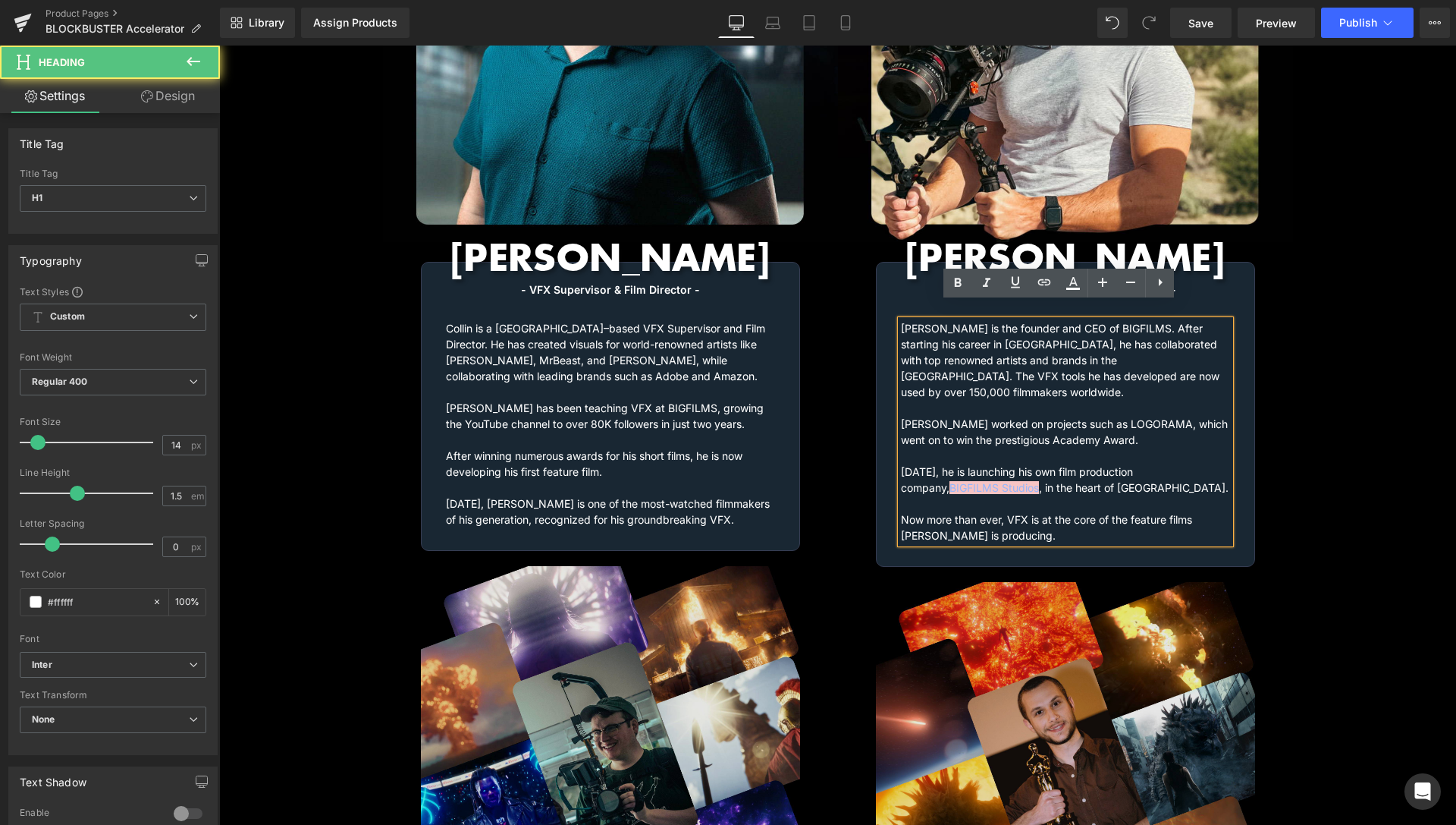
click at [1082, 464] on h1 "[PERSON_NAME] is the founder and CEO of BIGFILMS. After starting his career in …" at bounding box center [1065, 432] width 329 height 223
click at [1023, 465] on h1 "[PERSON_NAME] is the founder and CEO of BIGFILMS. After starting his career in …" at bounding box center [1065, 432] width 329 height 223
drag, startPoint x: 983, startPoint y: 453, endPoint x: 892, endPoint y: 456, distance: 91.0
click at [950, 481] on link "BIGFILMS Studios" at bounding box center [994, 487] width 90 height 13
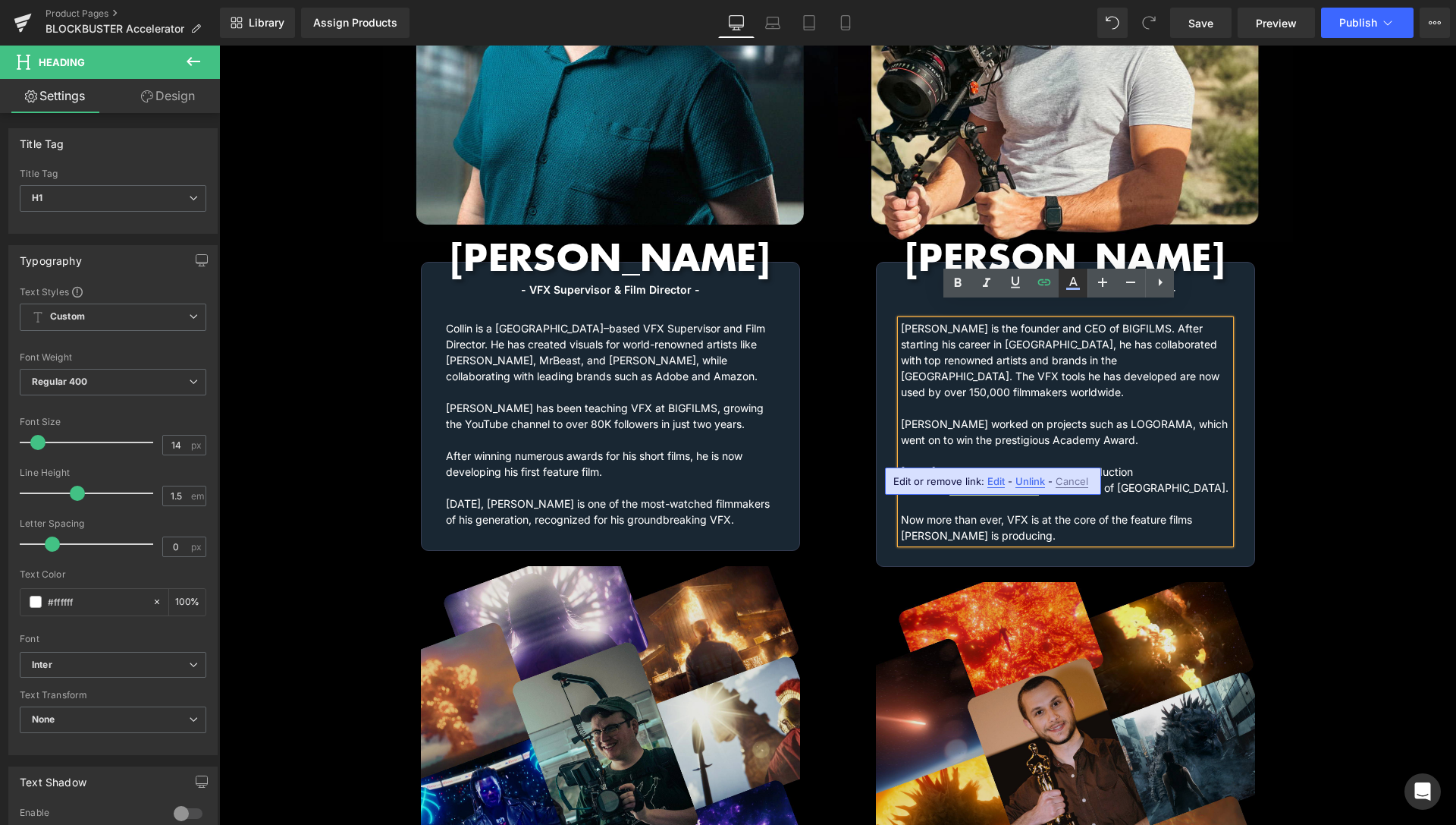
click at [1071, 284] on icon at bounding box center [1074, 281] width 9 height 9
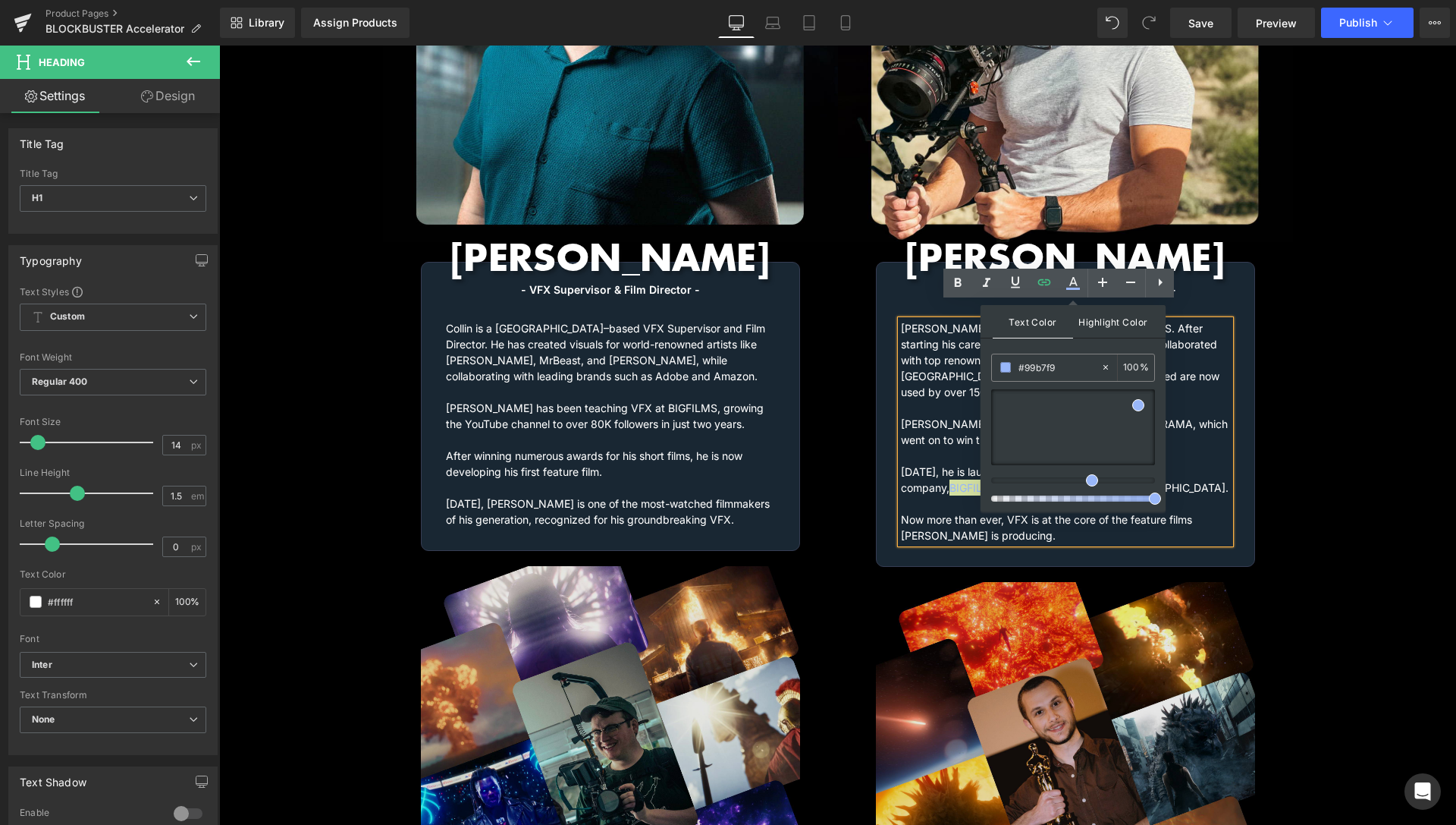
click at [1089, 325] on span "Highlight Color" at bounding box center [1113, 321] width 81 height 33
click at [1104, 364] on icon at bounding box center [1106, 367] width 10 height 10
click at [1201, 342] on h1 "[PERSON_NAME] is the founder and CEO of BIGFILMS. After starting his career in …" at bounding box center [1065, 432] width 329 height 223
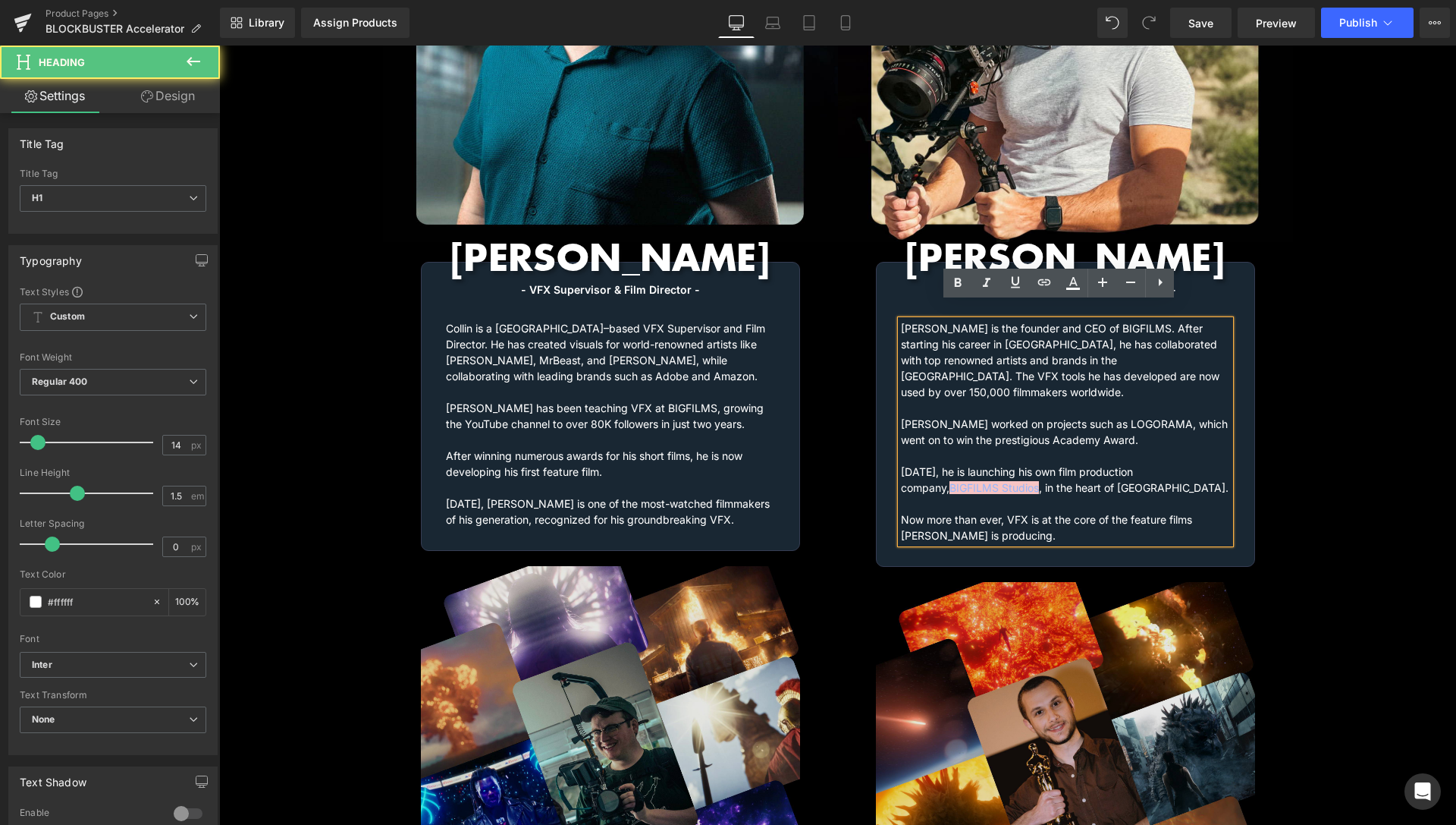
click at [1172, 411] on h1 "[PERSON_NAME] is the founder and CEO of BIGFILMS. After starting his career in …" at bounding box center [1065, 432] width 329 height 223
drag, startPoint x: 985, startPoint y: 454, endPoint x: 886, endPoint y: 455, distance: 99.0
click at [886, 455] on div "- Founder of BIGFILMS & VFX Supervisor - Heading [PERSON_NAME] is the founder a…" at bounding box center [1065, 413] width 378 height 262
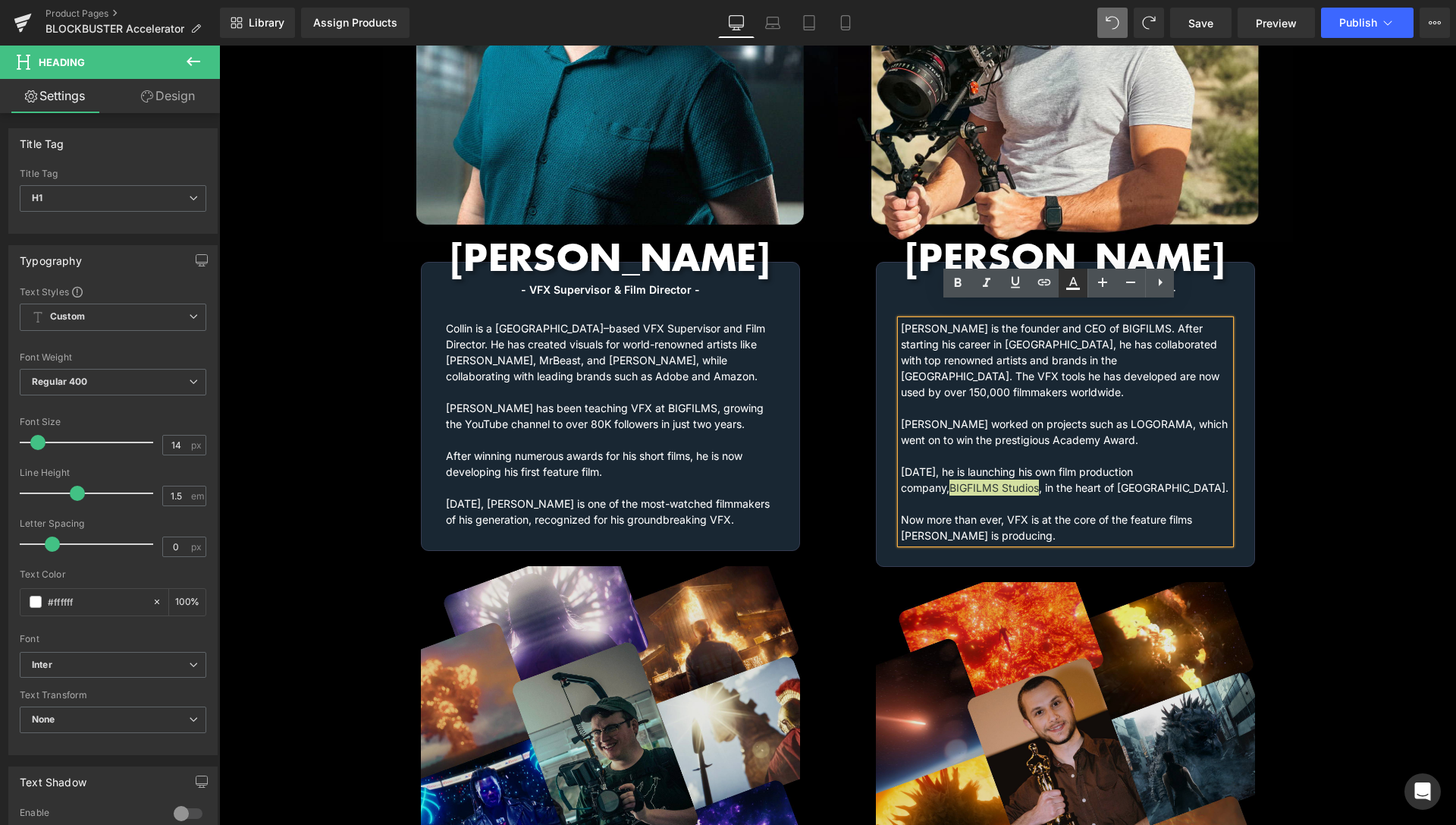
click at [1070, 284] on icon at bounding box center [1073, 283] width 18 height 18
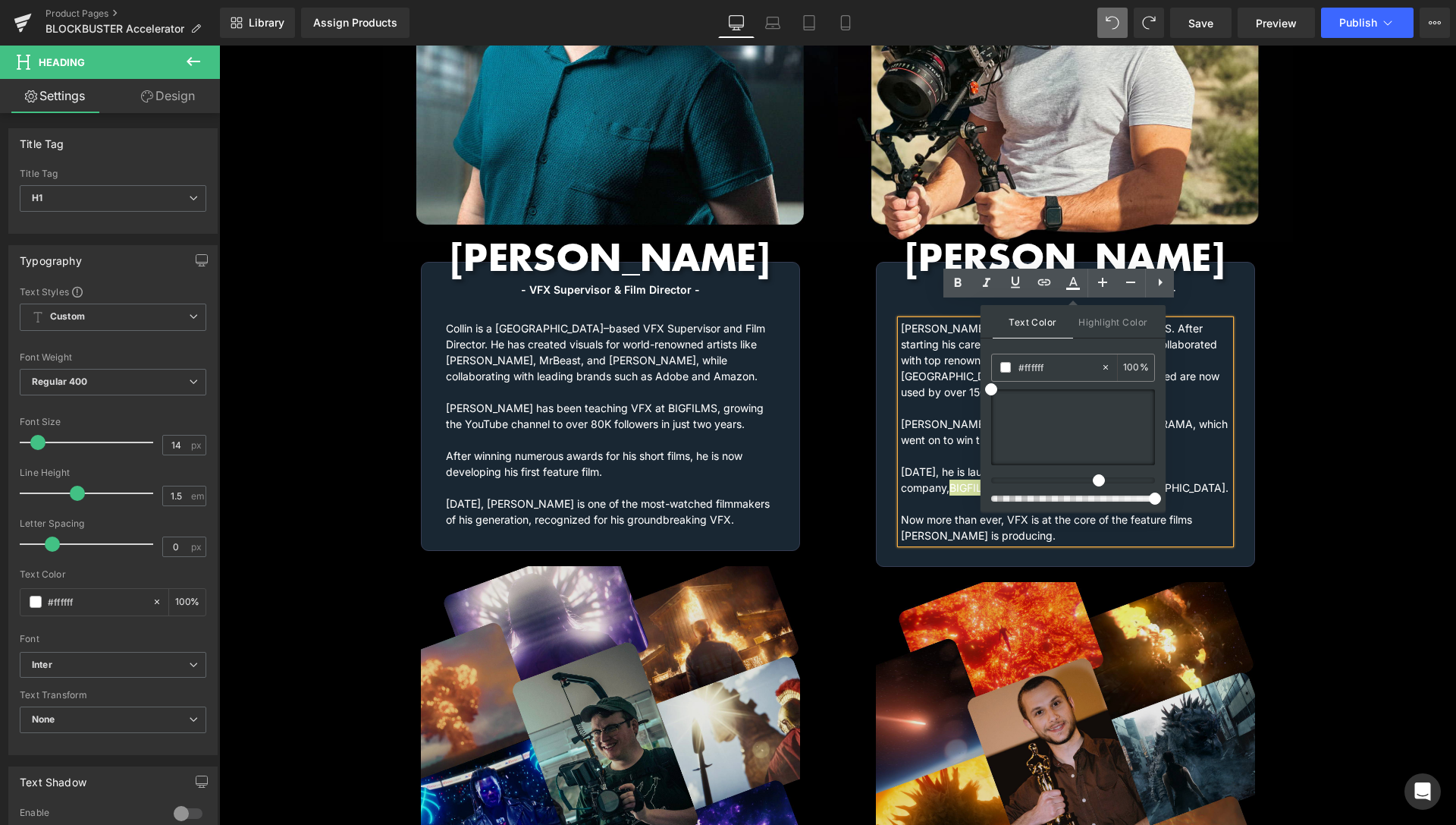
click at [1092, 481] on div at bounding box center [1066, 480] width 164 height 6
drag, startPoint x: 1089, startPoint y: 401, endPoint x: 1094, endPoint y: 439, distance: 38.3
click at [1095, 398] on div at bounding box center [1073, 427] width 164 height 76
drag, startPoint x: 1097, startPoint y: 479, endPoint x: 1089, endPoint y: 440, distance: 39.8
click at [1088, 477] on div at bounding box center [1066, 480] width 164 height 6
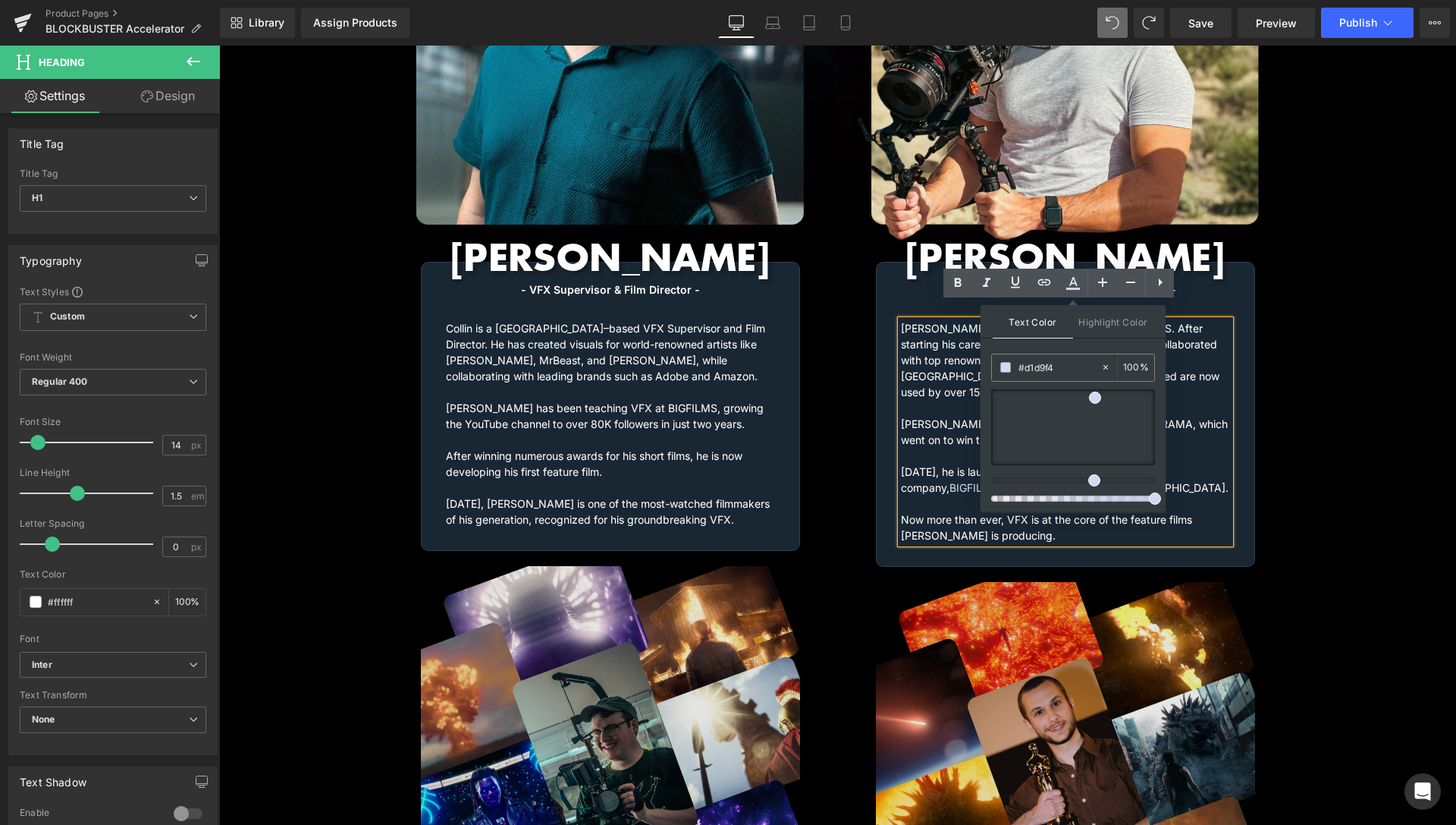
click at [1190, 389] on h1 "[PERSON_NAME] is the founder and CEO of BIGFILMS. After starting his career in …" at bounding box center [1065, 432] width 329 height 223
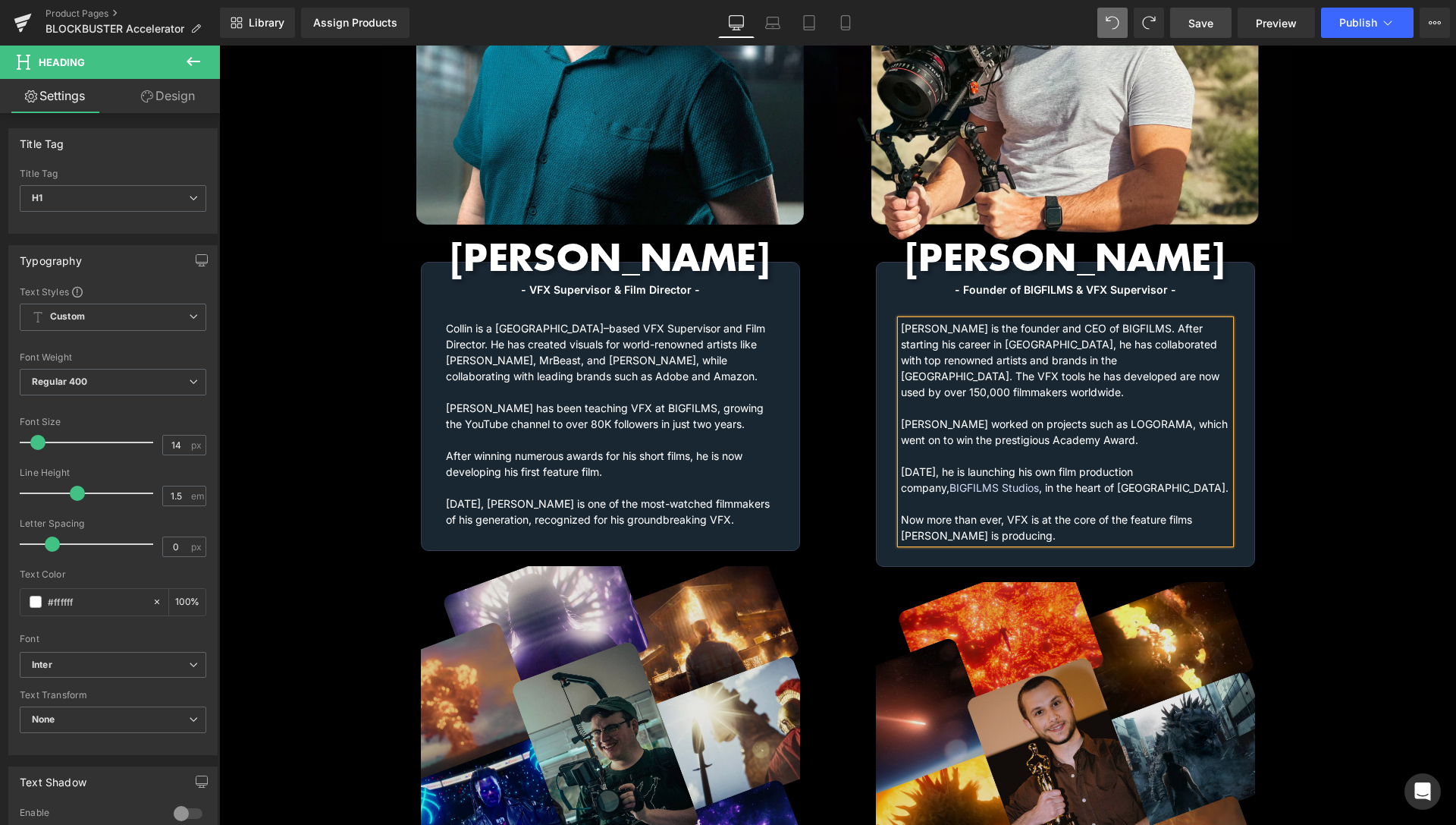
click at [1195, 25] on span "Save" at bounding box center [1201, 23] width 25 height 16
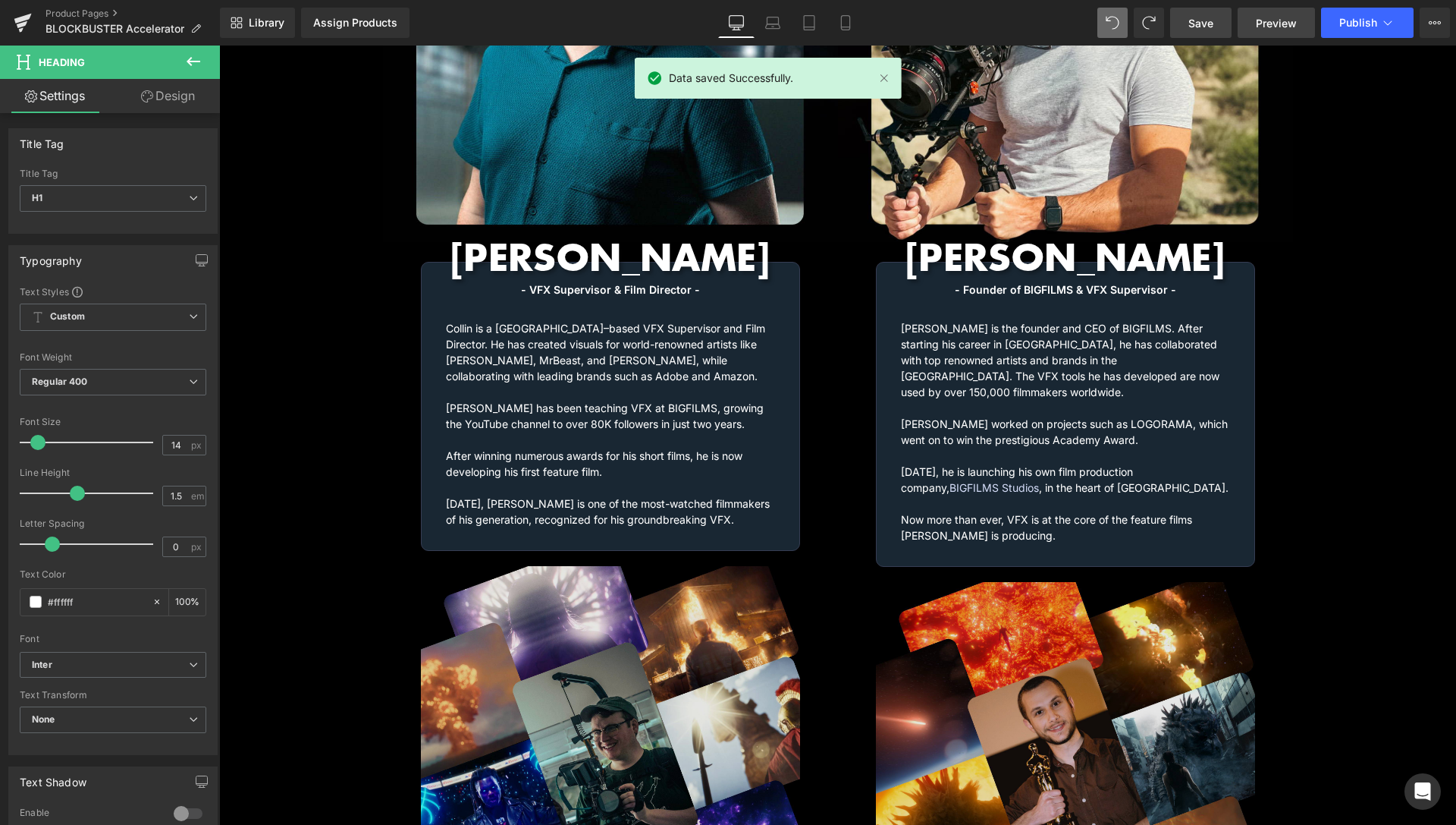
click at [1281, 23] on span "Preview" at bounding box center [1277, 23] width 41 height 16
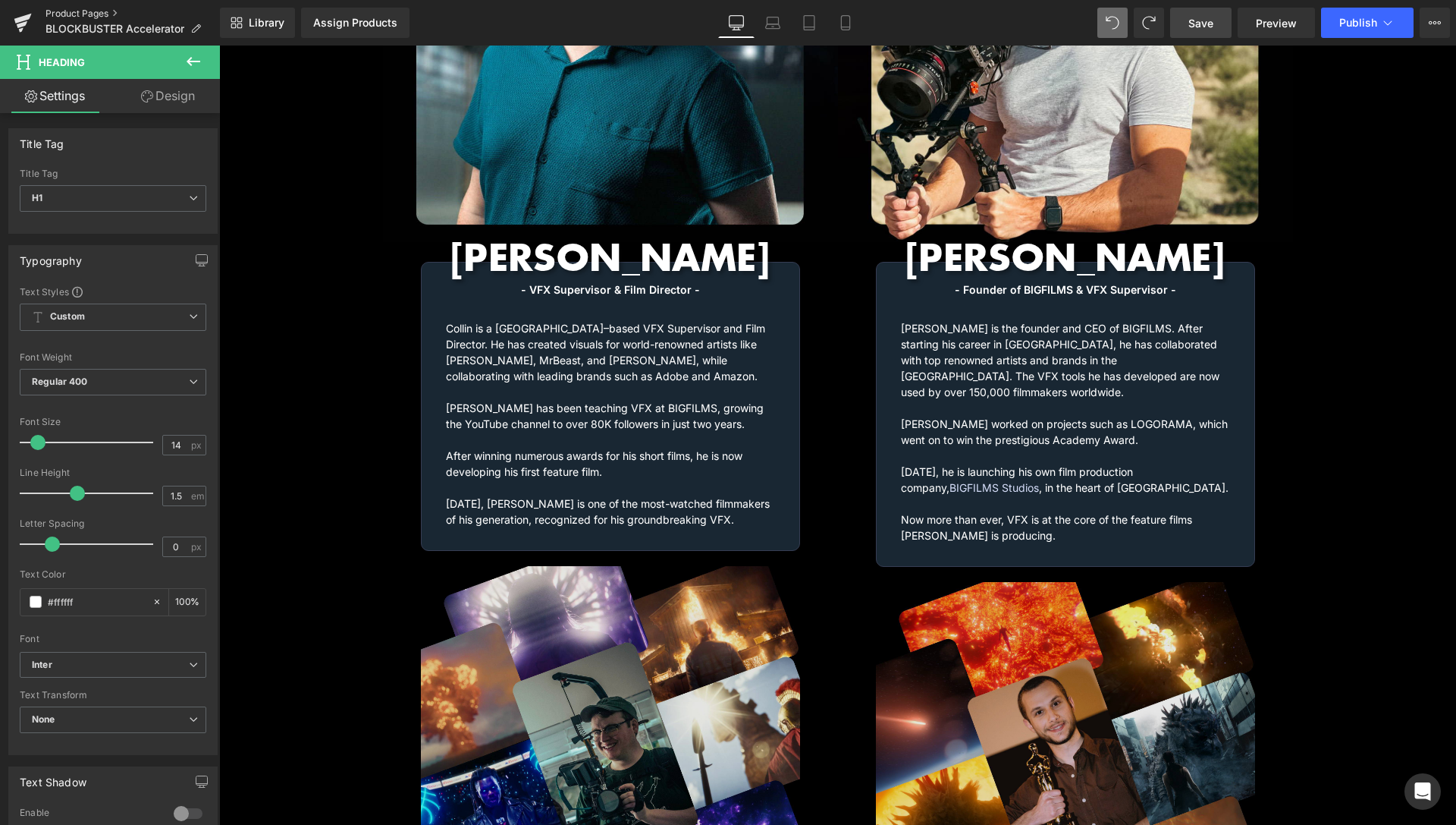
click at [86, 11] on link "Product Pages" at bounding box center [133, 14] width 175 height 12
